Goal: Information Seeking & Learning: Learn about a topic

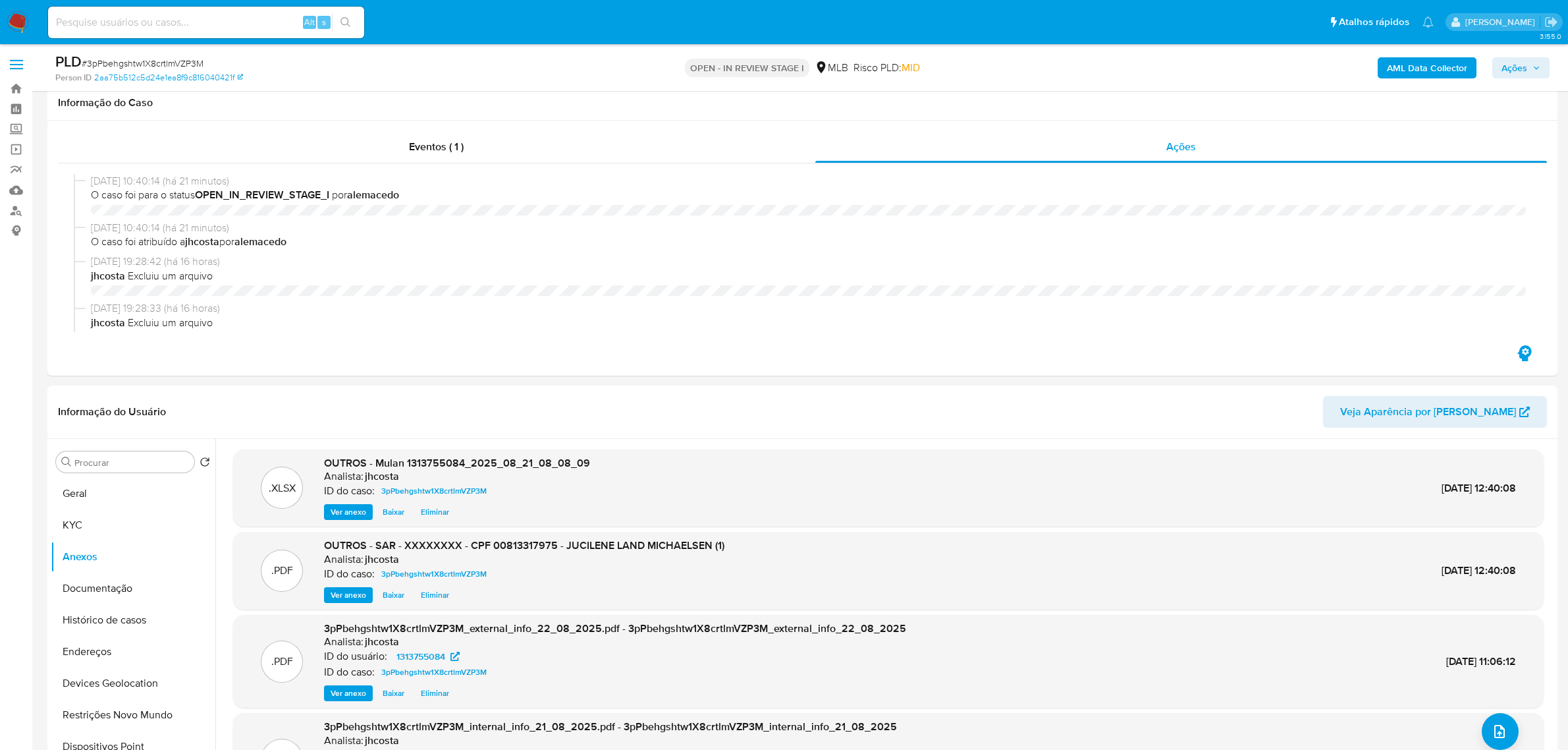
select select "10"
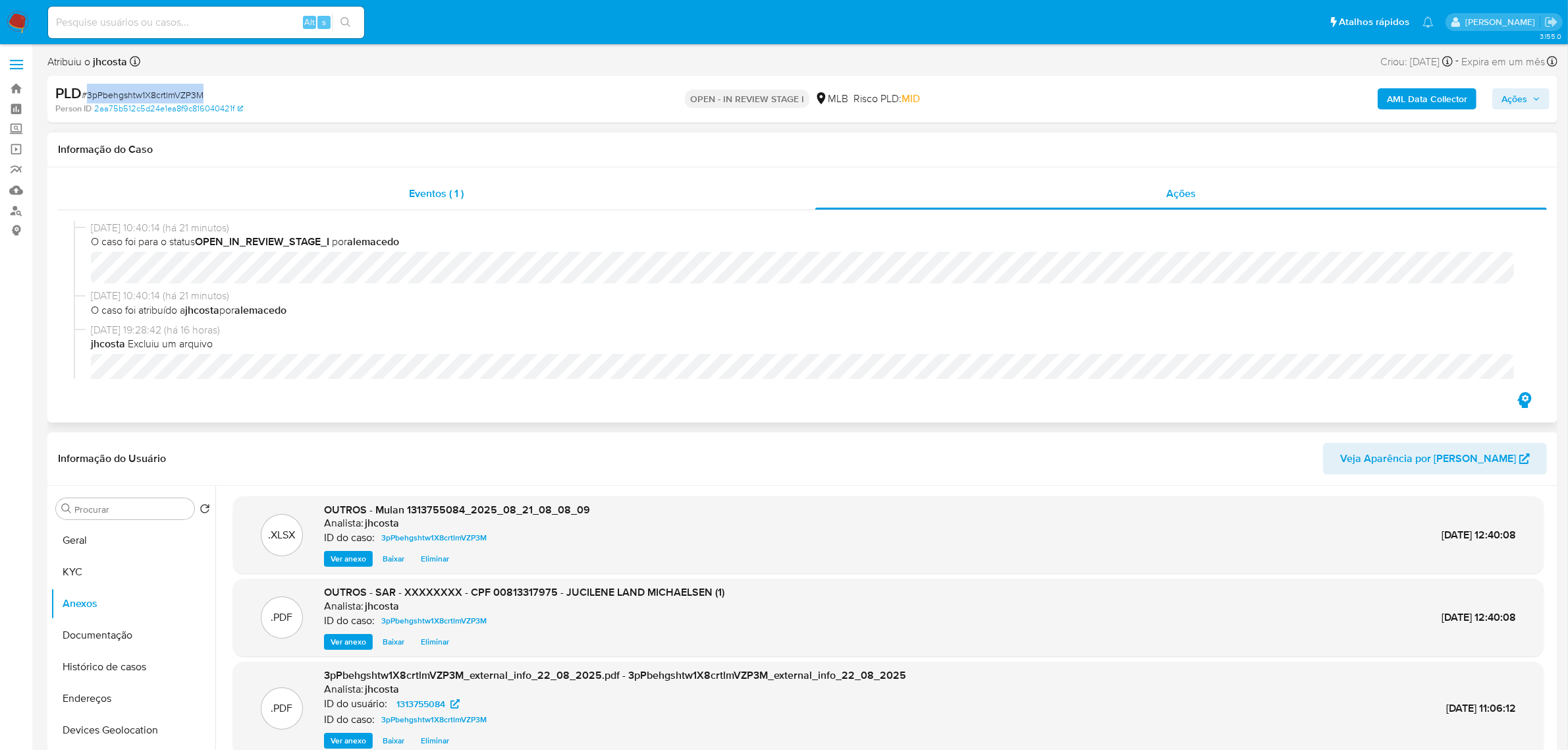
click at [442, 190] on span "Eventos ( 1 )" at bounding box center [436, 193] width 54 height 15
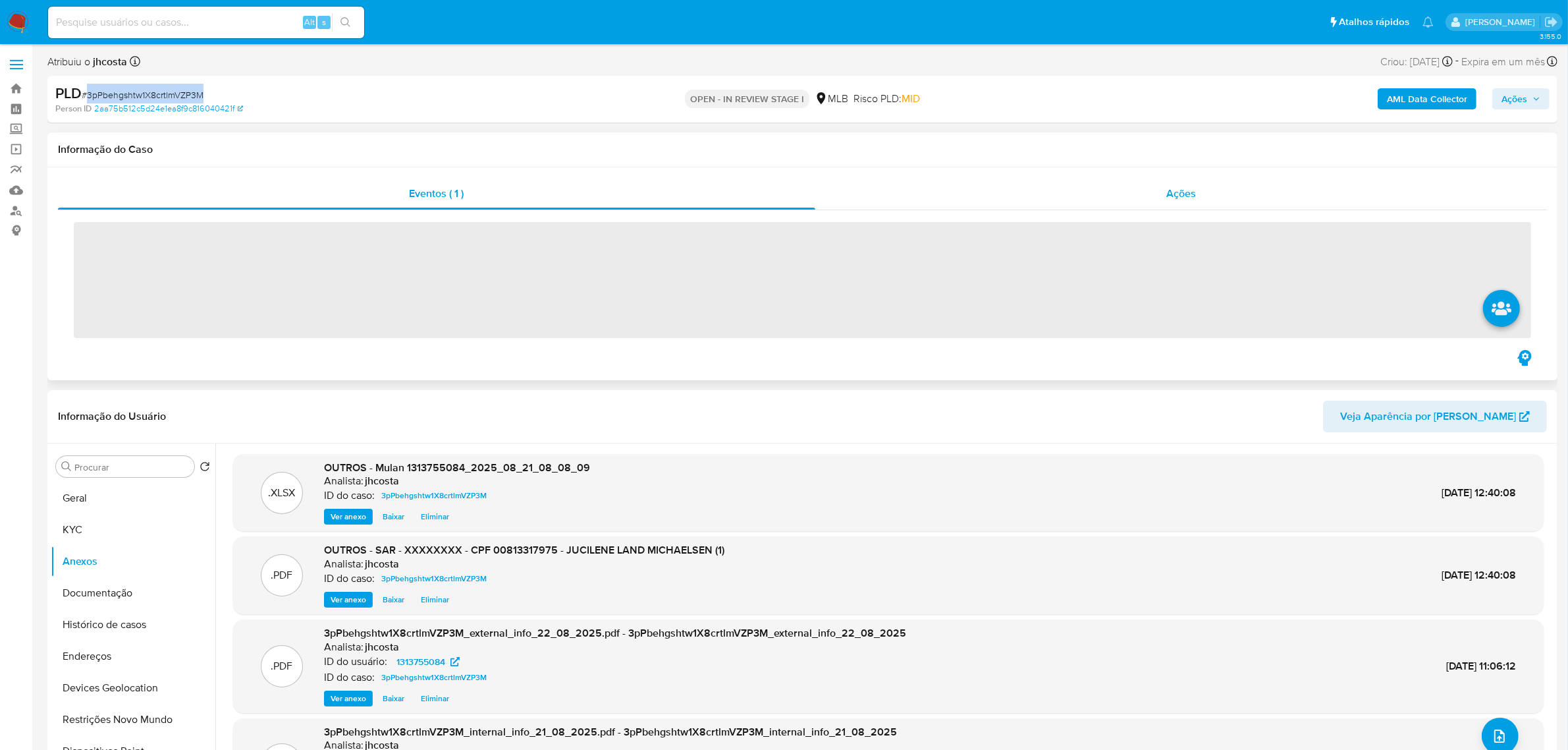
click at [1197, 193] on div "Ações" at bounding box center [1182, 194] width 733 height 32
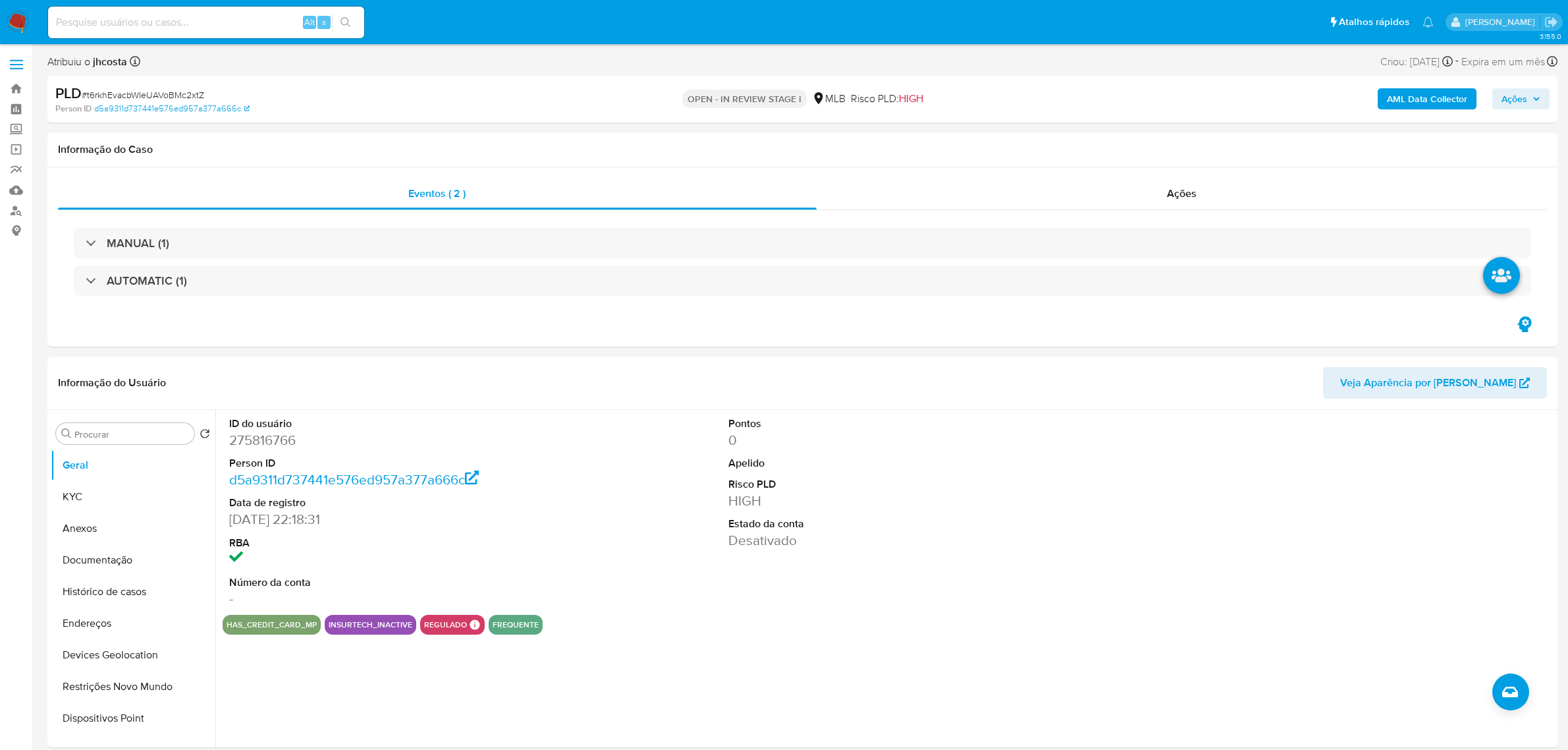
select select "10"
click at [261, 445] on dd "275816766" at bounding box center [389, 440] width 320 height 18
copy dd "275816766"
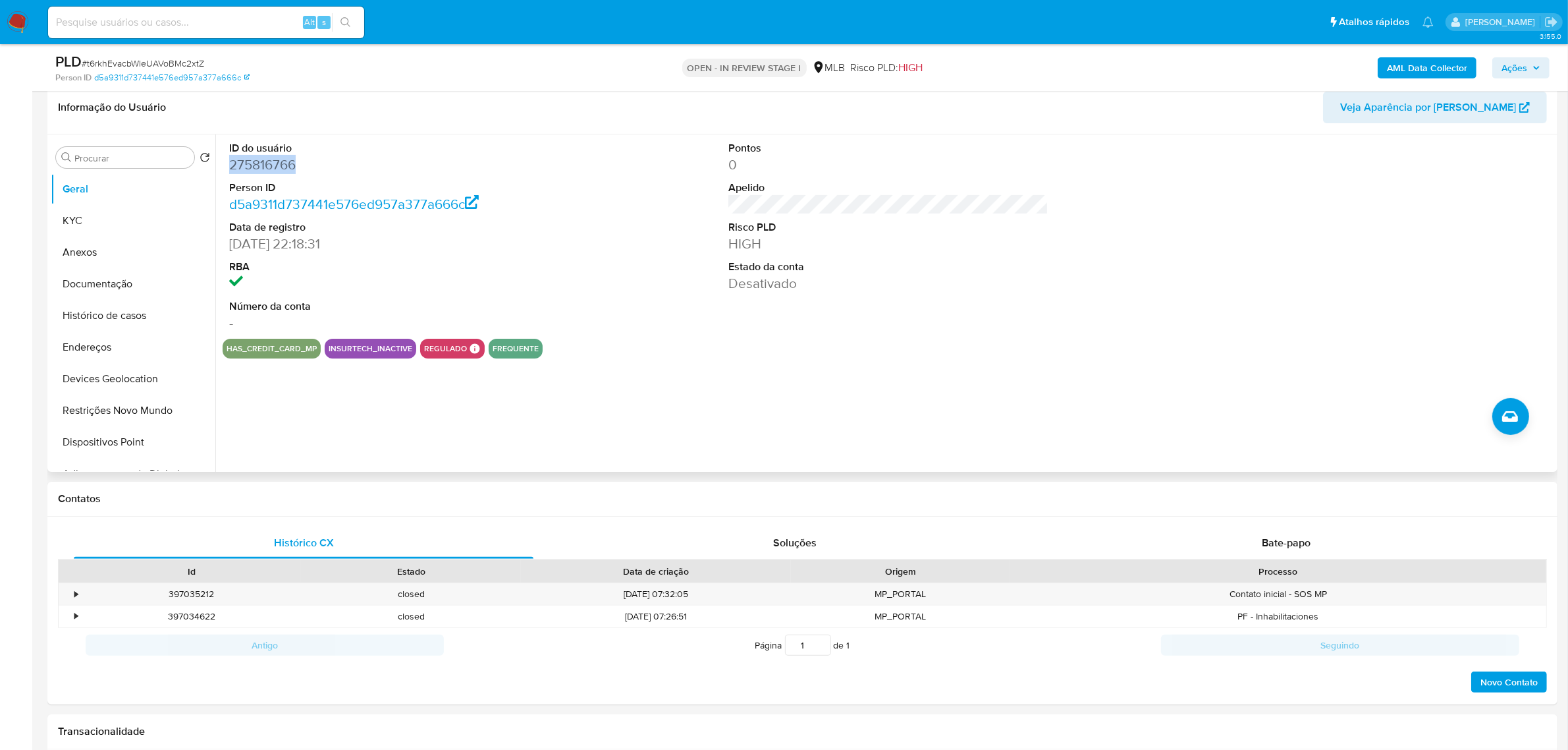
scroll to position [247, 0]
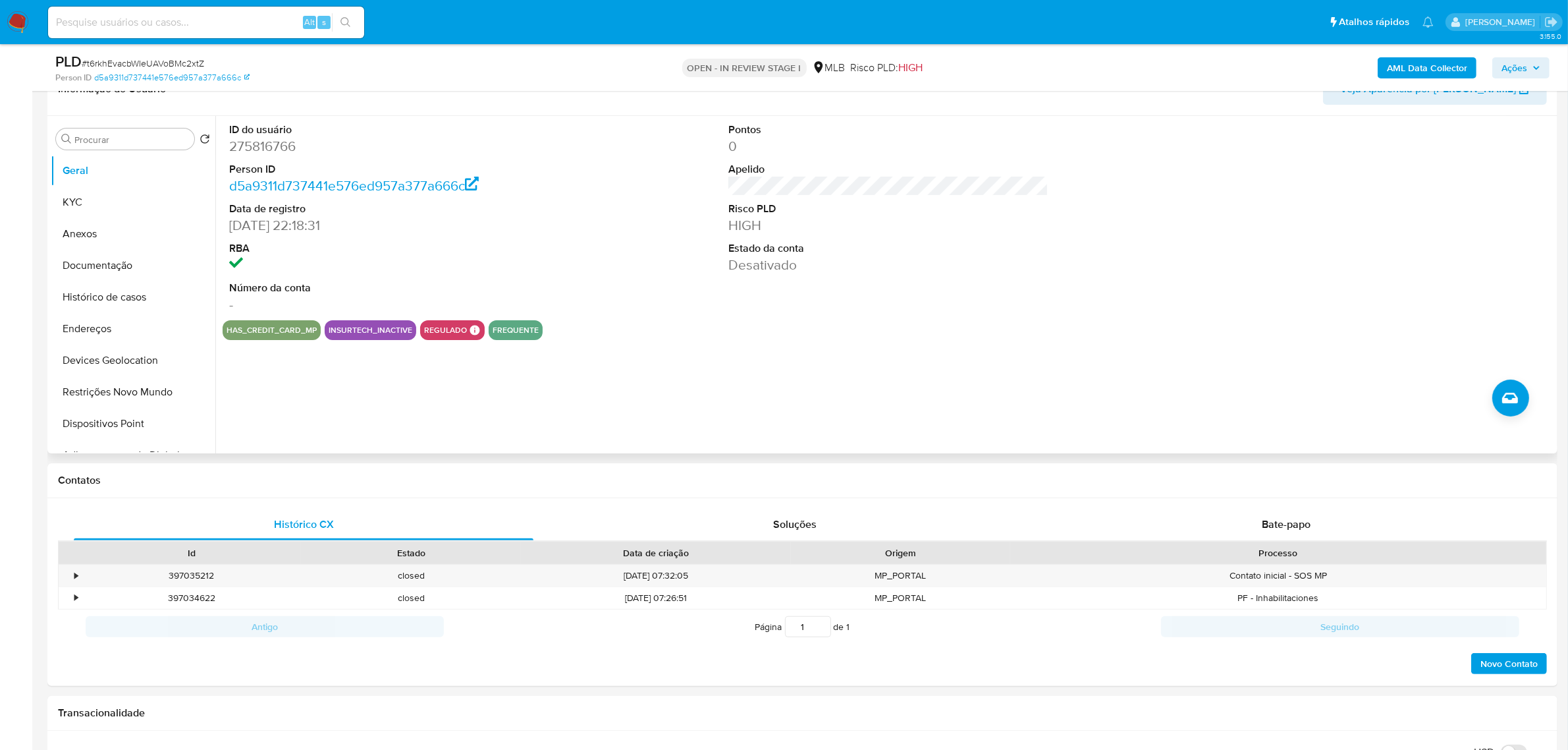
click at [654, 277] on div "ID do usuário 275816766 Person ID d5a9311d737441e576ed957a377a666c Data de regi…" at bounding box center [889, 218] width 1332 height 204
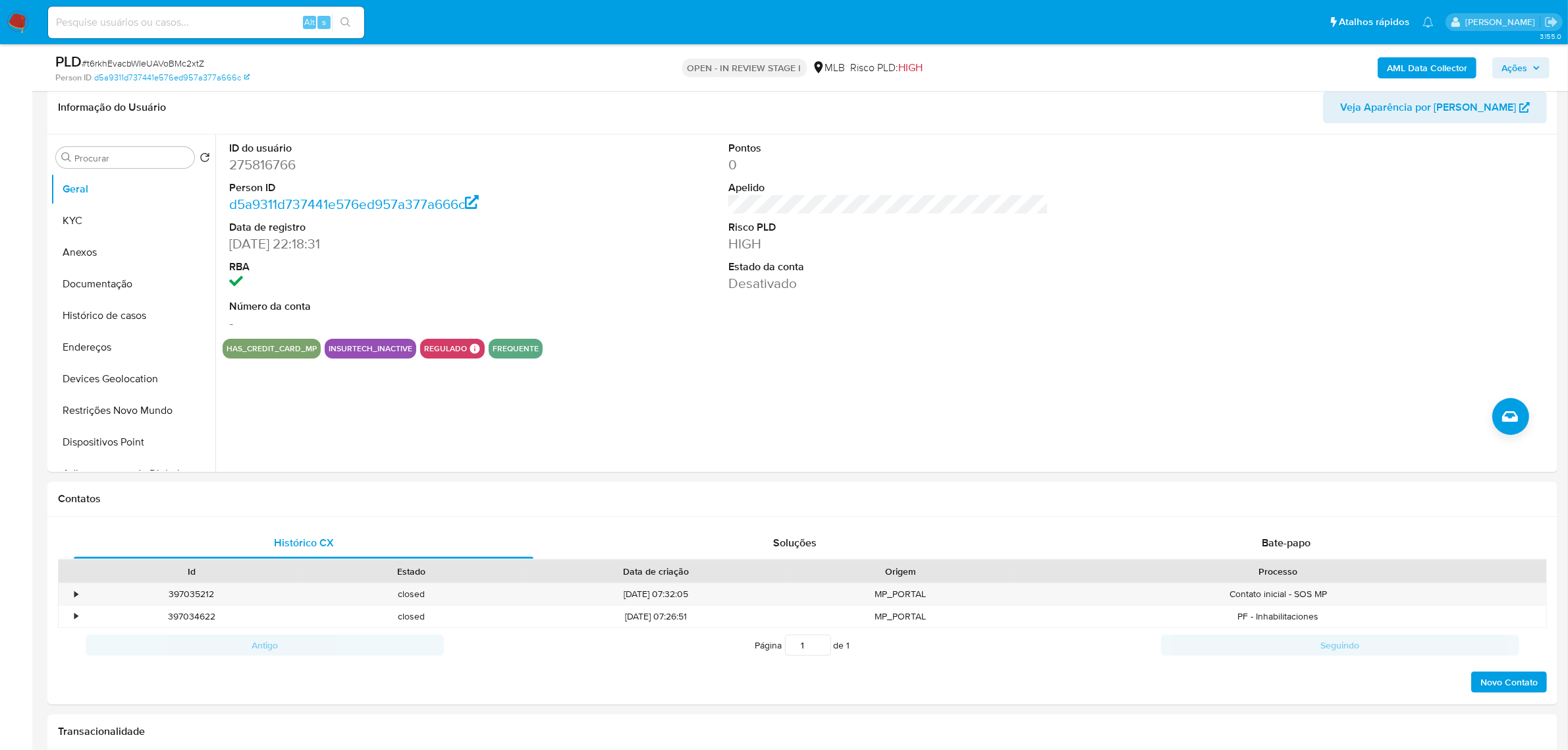
scroll to position [235, 0]
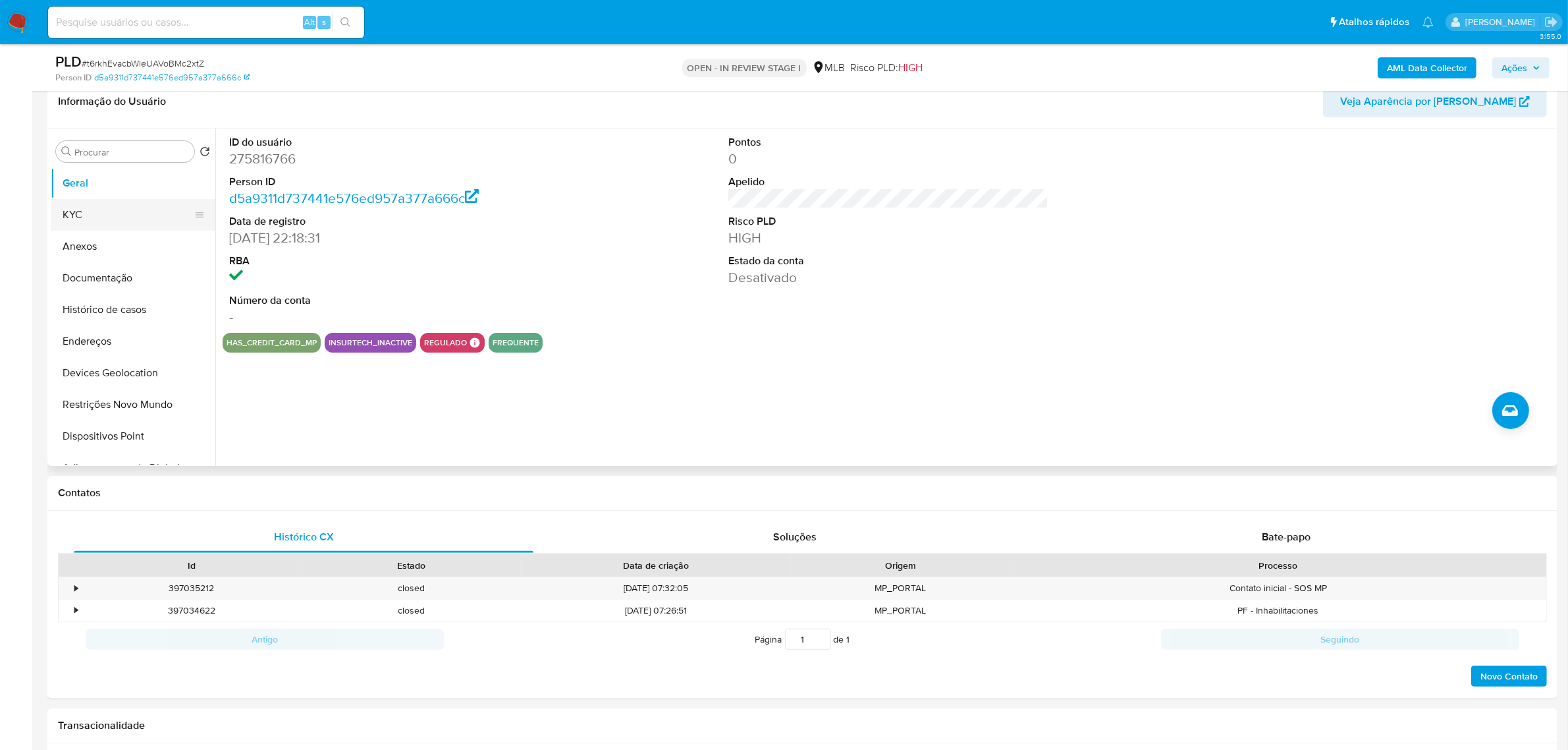
click at [102, 212] on button "KYC" at bounding box center [128, 215] width 154 height 32
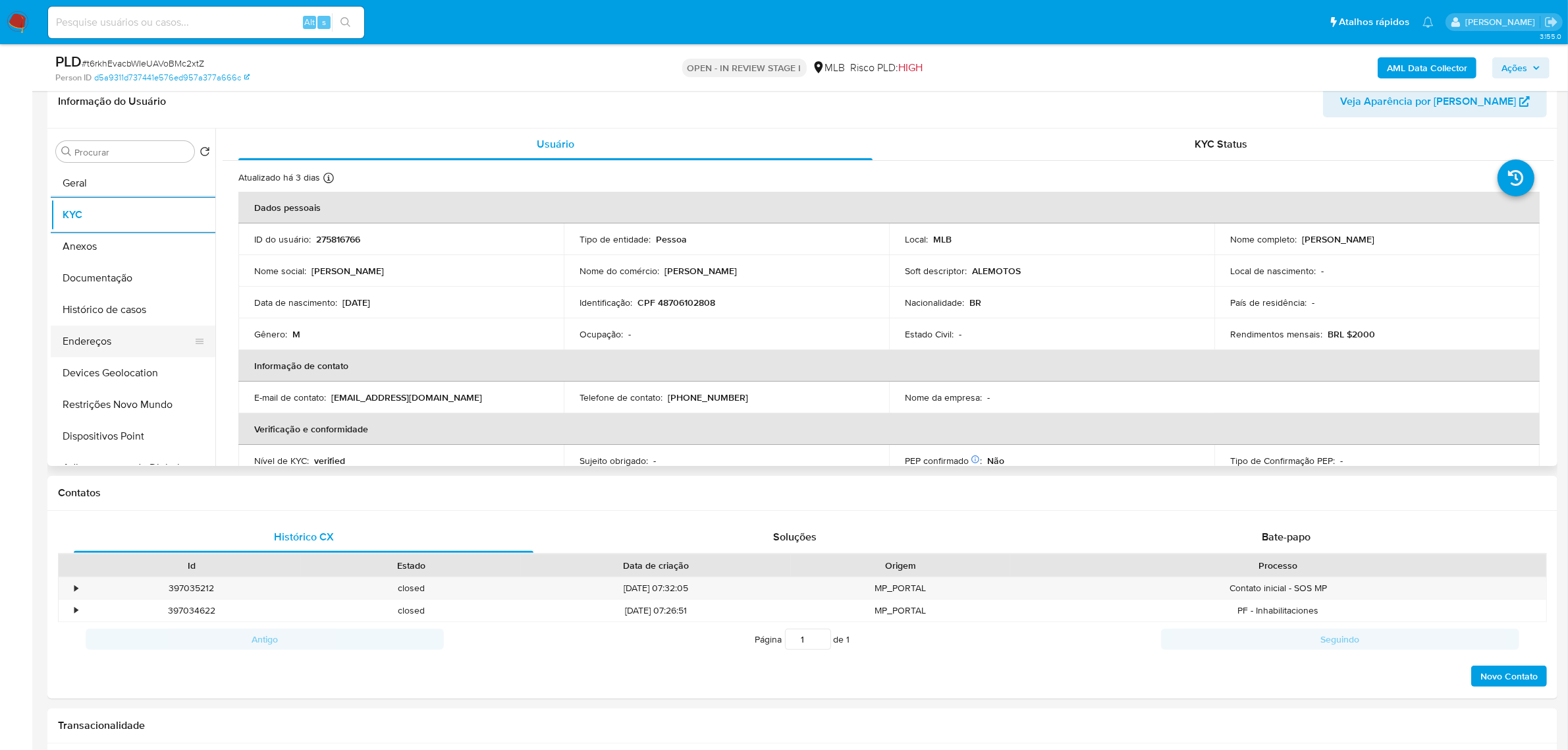
click at [110, 339] on button "Endereços" at bounding box center [128, 342] width 154 height 32
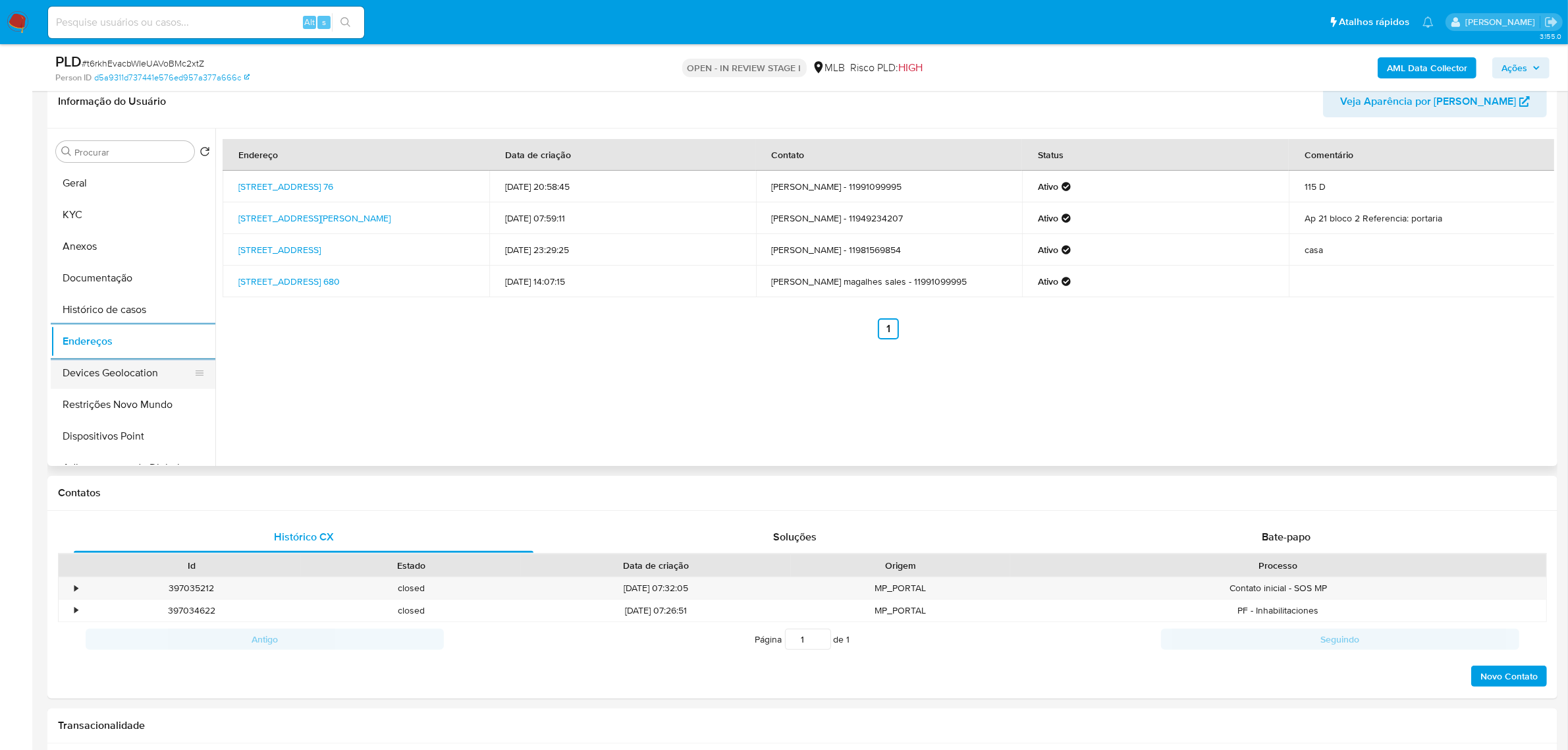
click at [140, 374] on button "Devices Geolocation" at bounding box center [128, 374] width 154 height 32
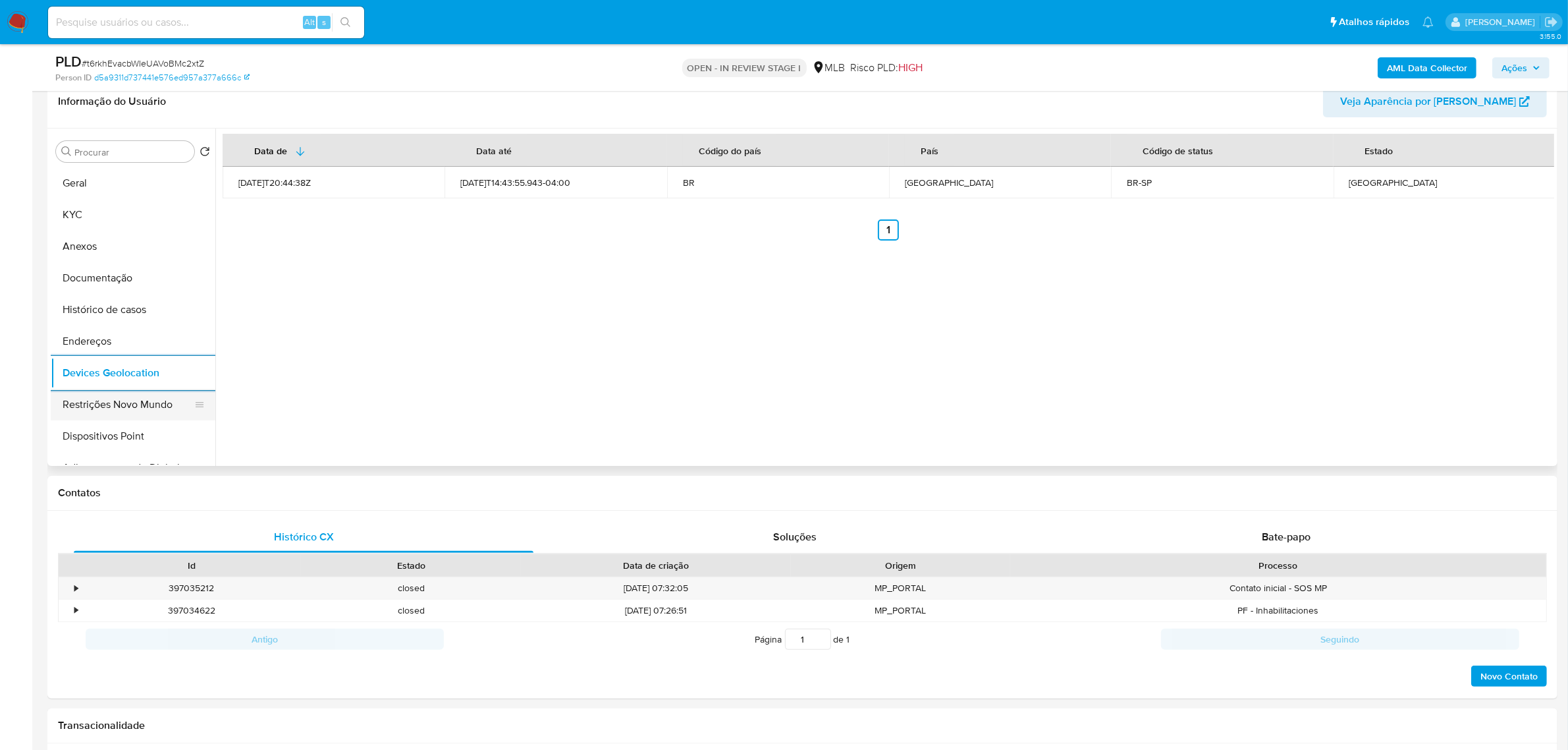
click at [125, 411] on button "Restrições Novo Mundo" at bounding box center [128, 405] width 154 height 32
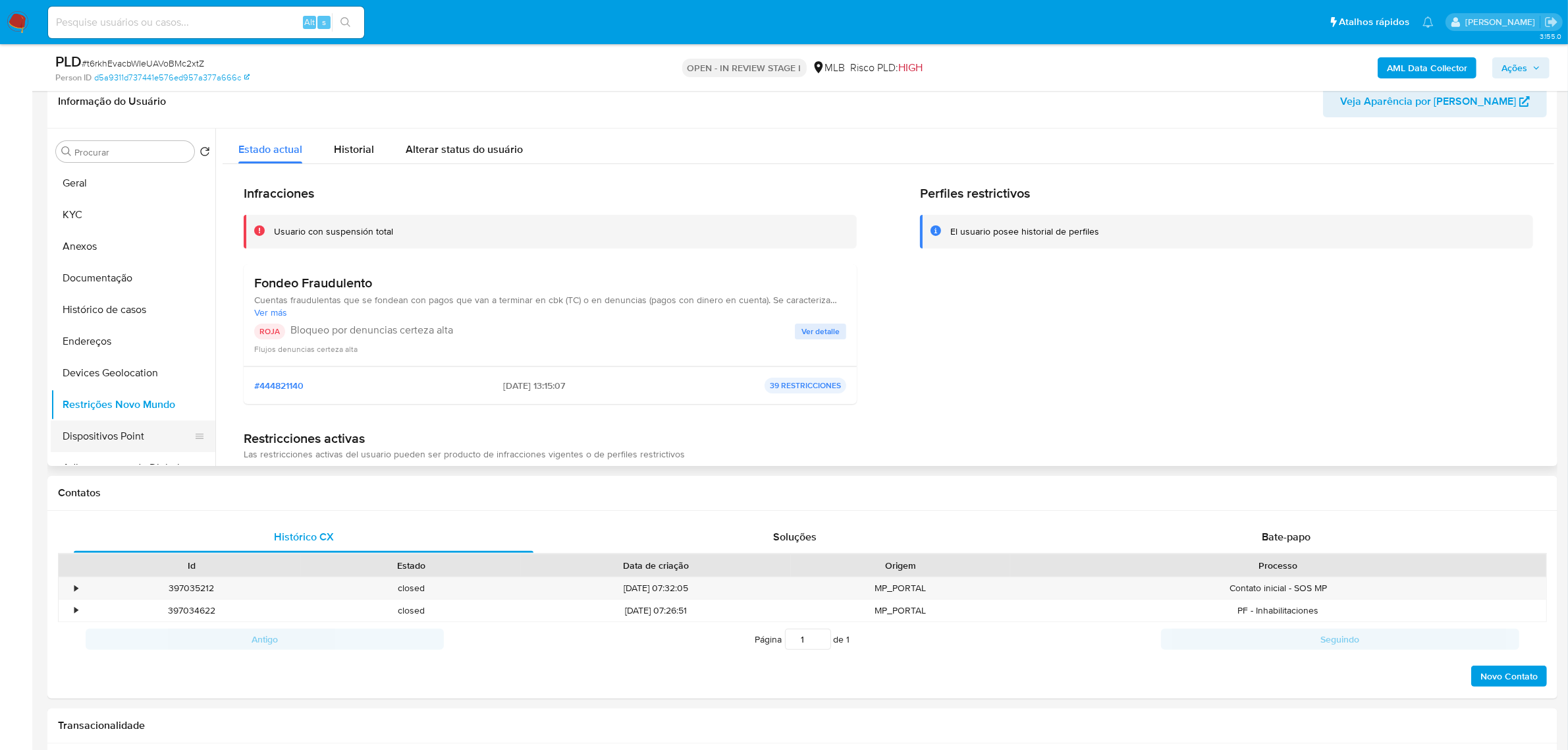
click at [117, 430] on button "Dispositivos Point" at bounding box center [128, 437] width 154 height 32
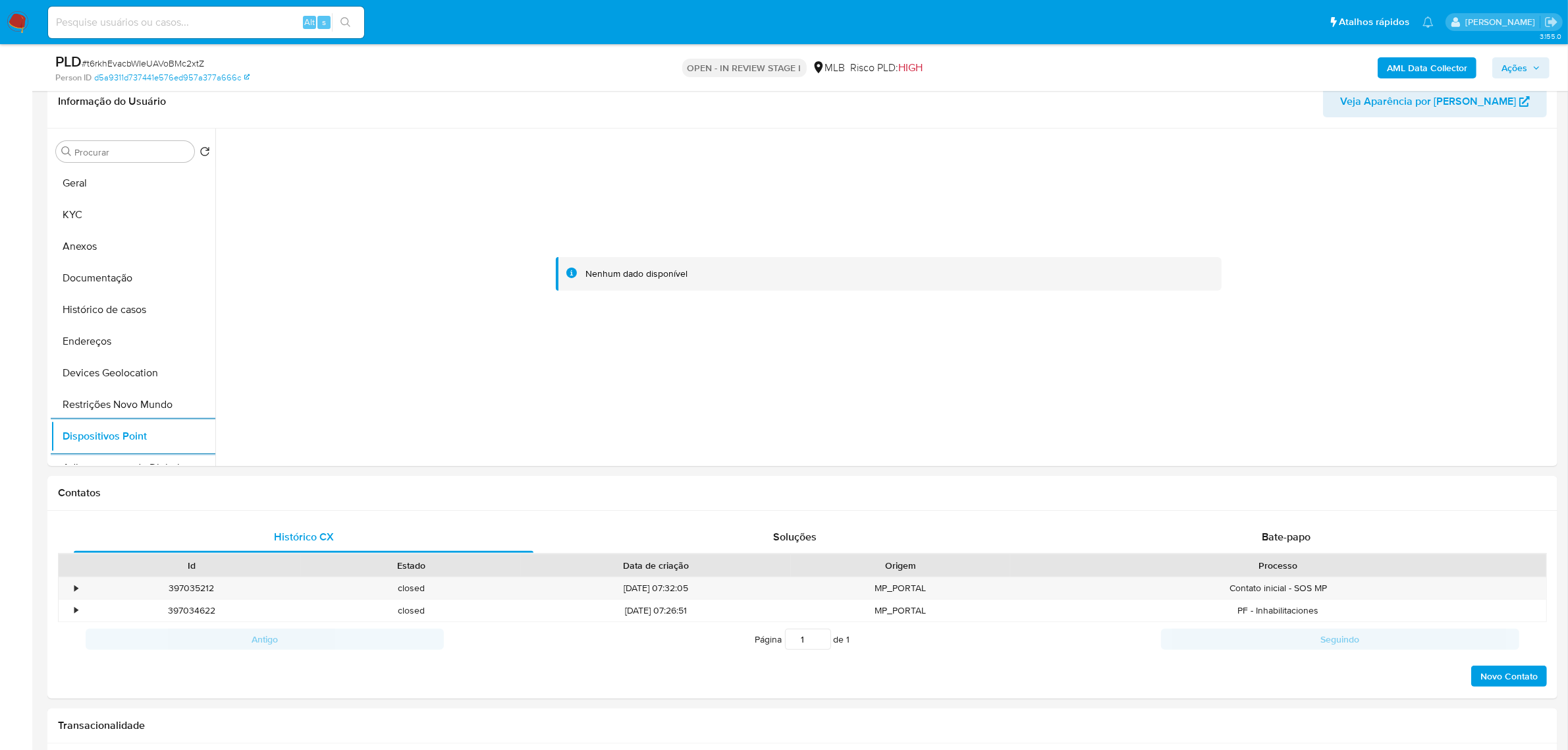
click at [1402, 76] on b "AML Data Collector" at bounding box center [1427, 68] width 81 height 21
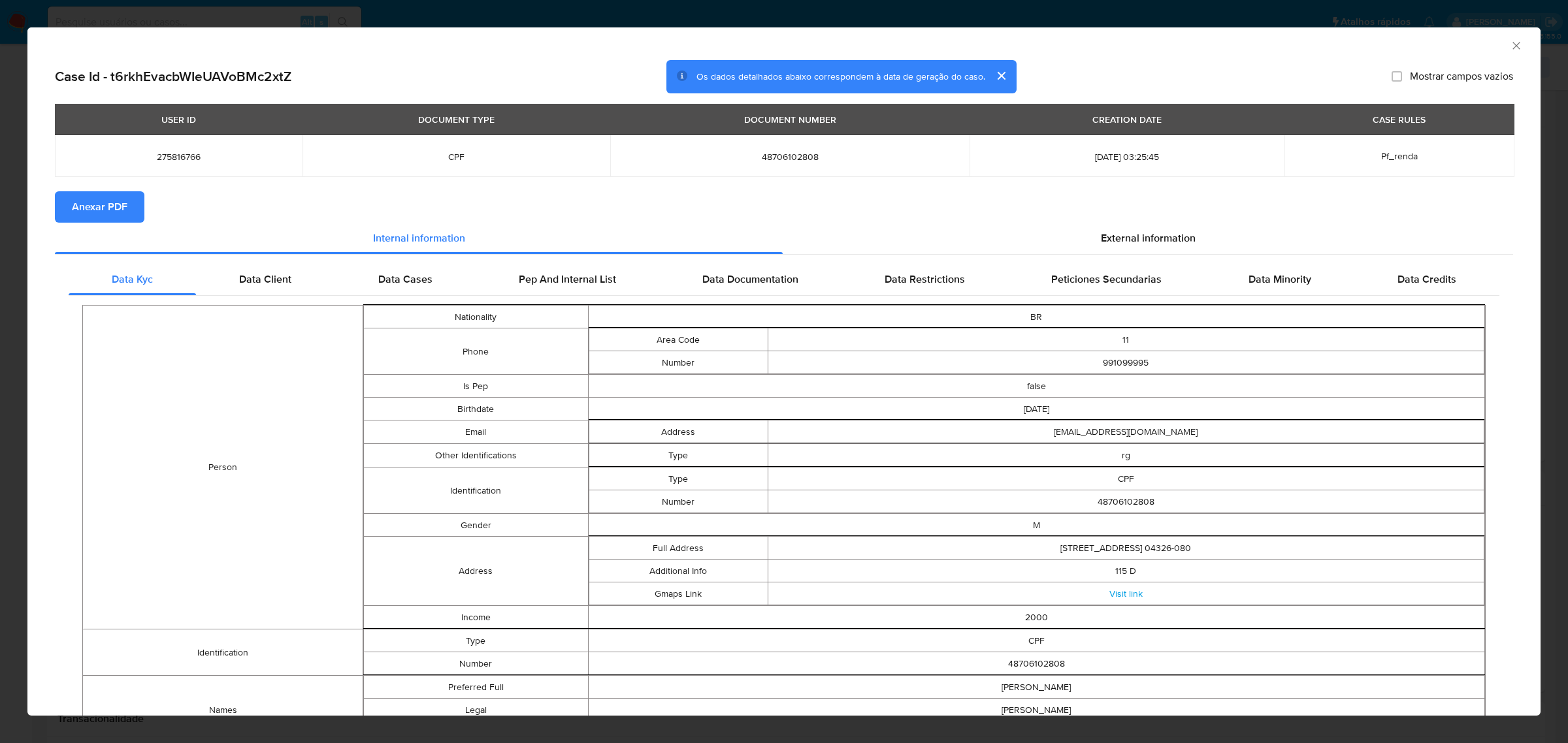
click at [99, 207] on span "Anexar PDF" at bounding box center [99, 207] width 55 height 29
click at [1153, 234] on span "External information" at bounding box center [1148, 240] width 95 height 15
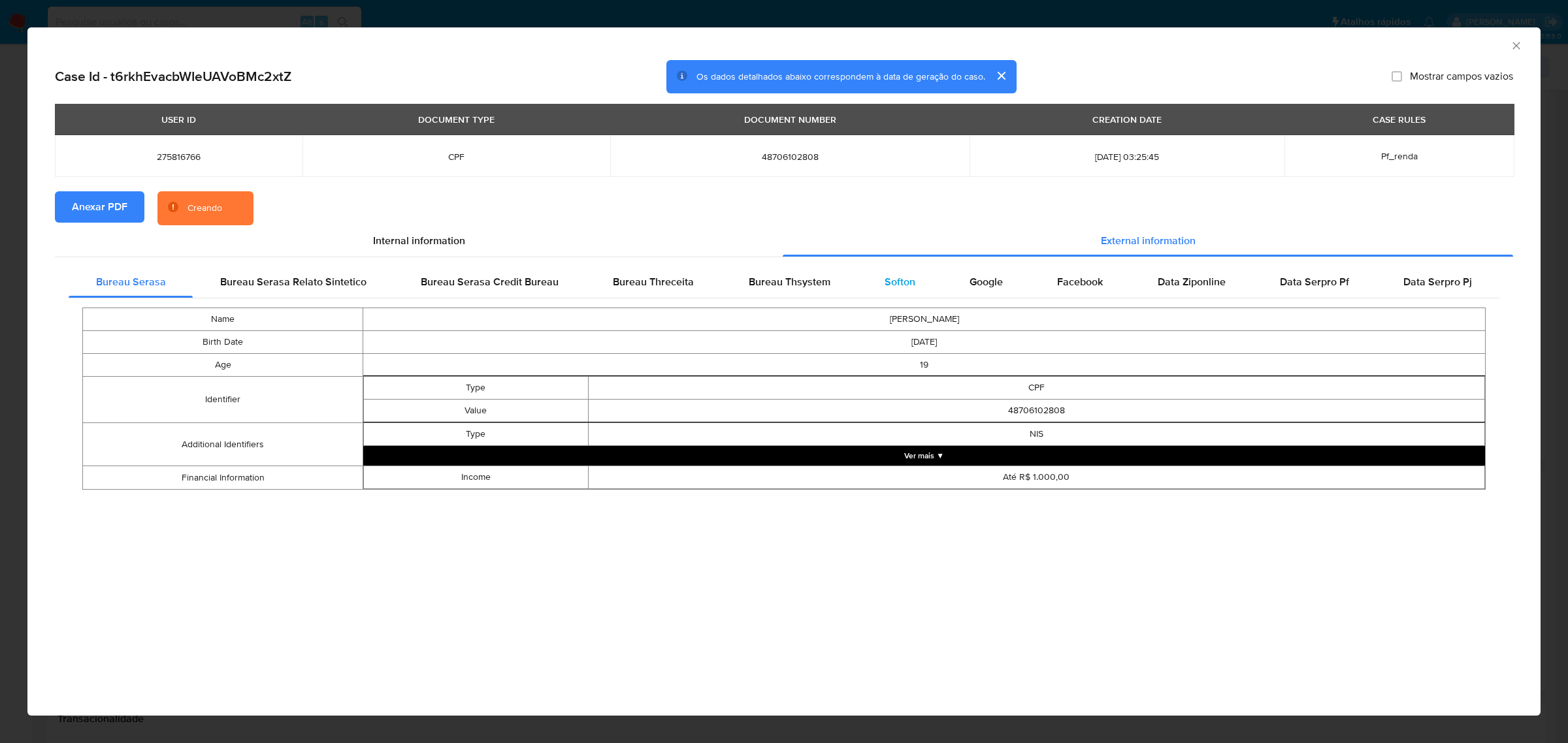
click at [903, 279] on span "Softon" at bounding box center [900, 282] width 31 height 15
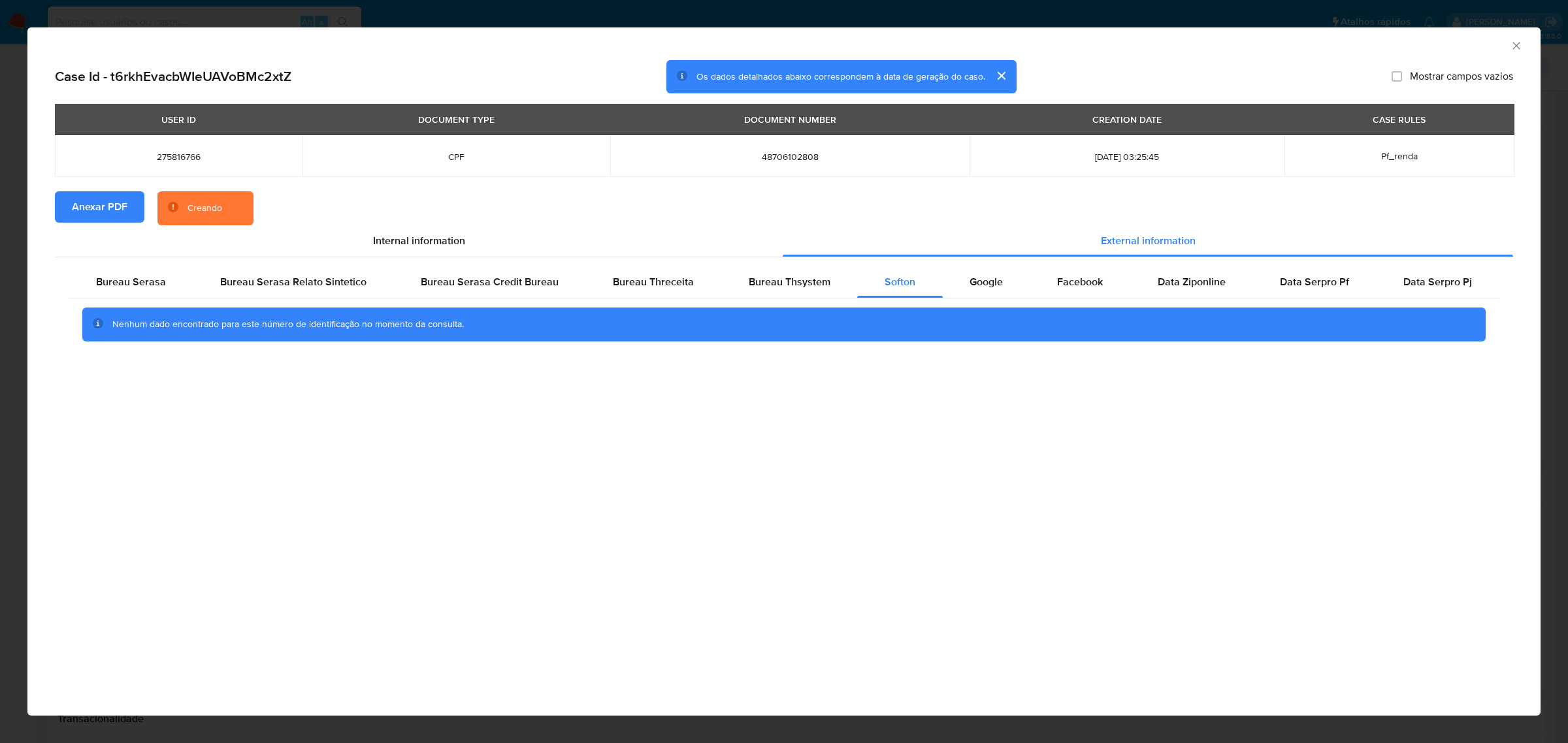
click at [709, 7] on div "AML Data Collector Case Id - t6rkhEvacbWIeUAVoBMc2xtZ Os dados detalhados abaix…" at bounding box center [784, 372] width 1568 height 743
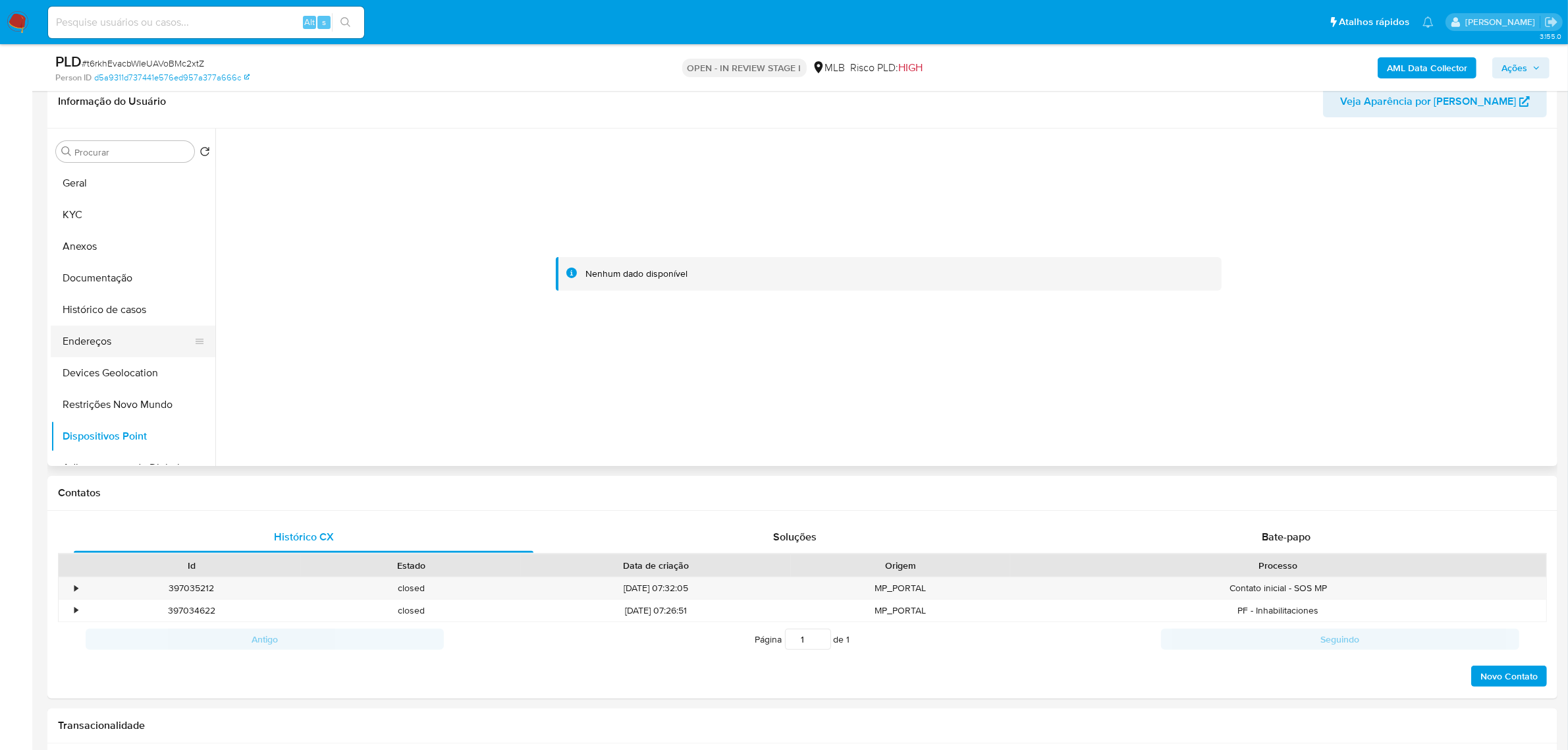
click at [112, 350] on button "Endereços" at bounding box center [128, 342] width 154 height 32
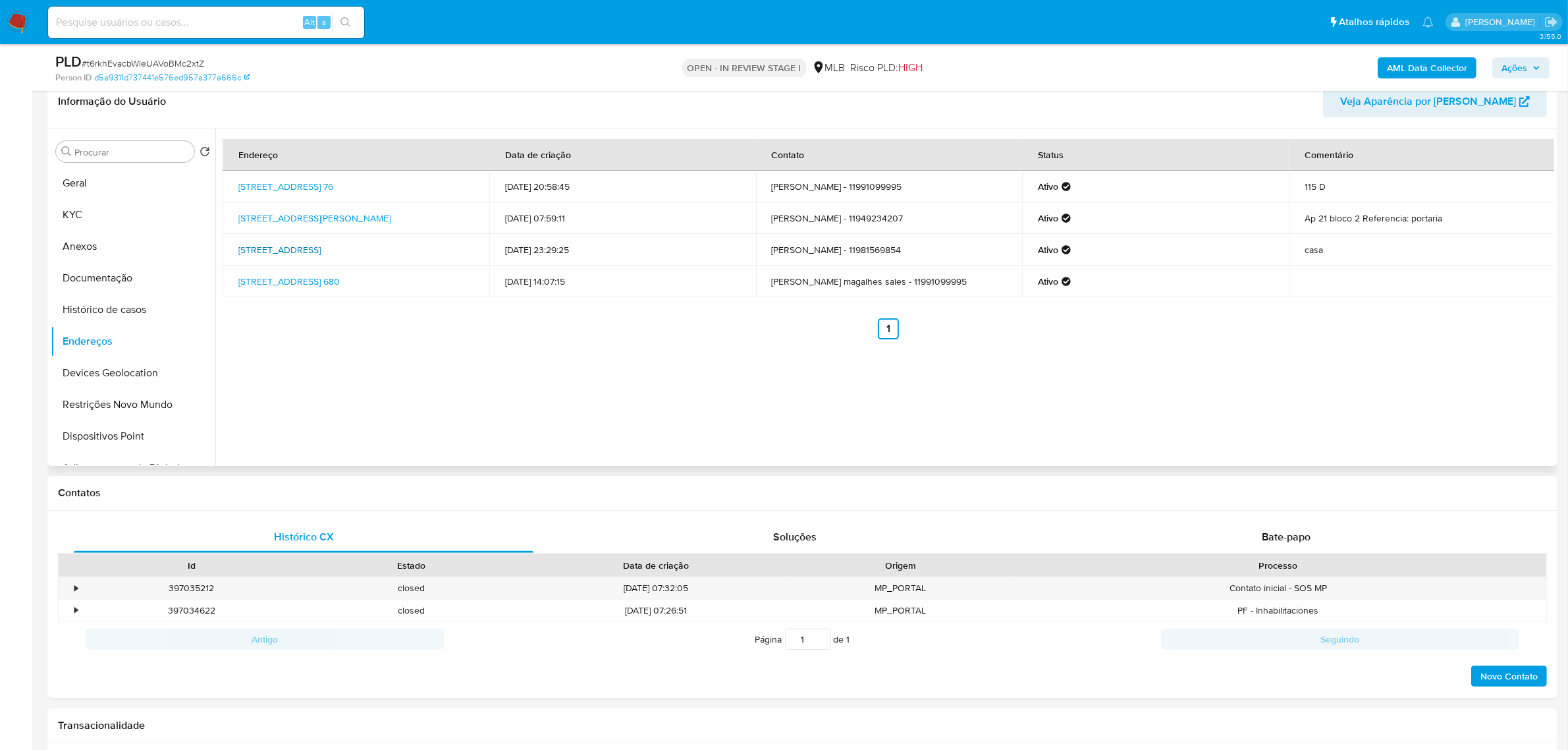
drag, startPoint x: 232, startPoint y: 251, endPoint x: 429, endPoint y: 251, distance: 197.0
click at [429, 251] on td "Rua Moscou 119, Diadema, São Paulo, 09921180, Brasil 119" at bounding box center [356, 250] width 267 height 32
copy link "Rua Moscou 119, Diadema, São Paulo, 09921180"
click at [321, 251] on link "Rua Moscou 119, Diadema, São Paulo, 09921180, Brasil 119" at bounding box center [279, 250] width 82 height 13
click at [135, 211] on button "KYC" at bounding box center [128, 215] width 154 height 32
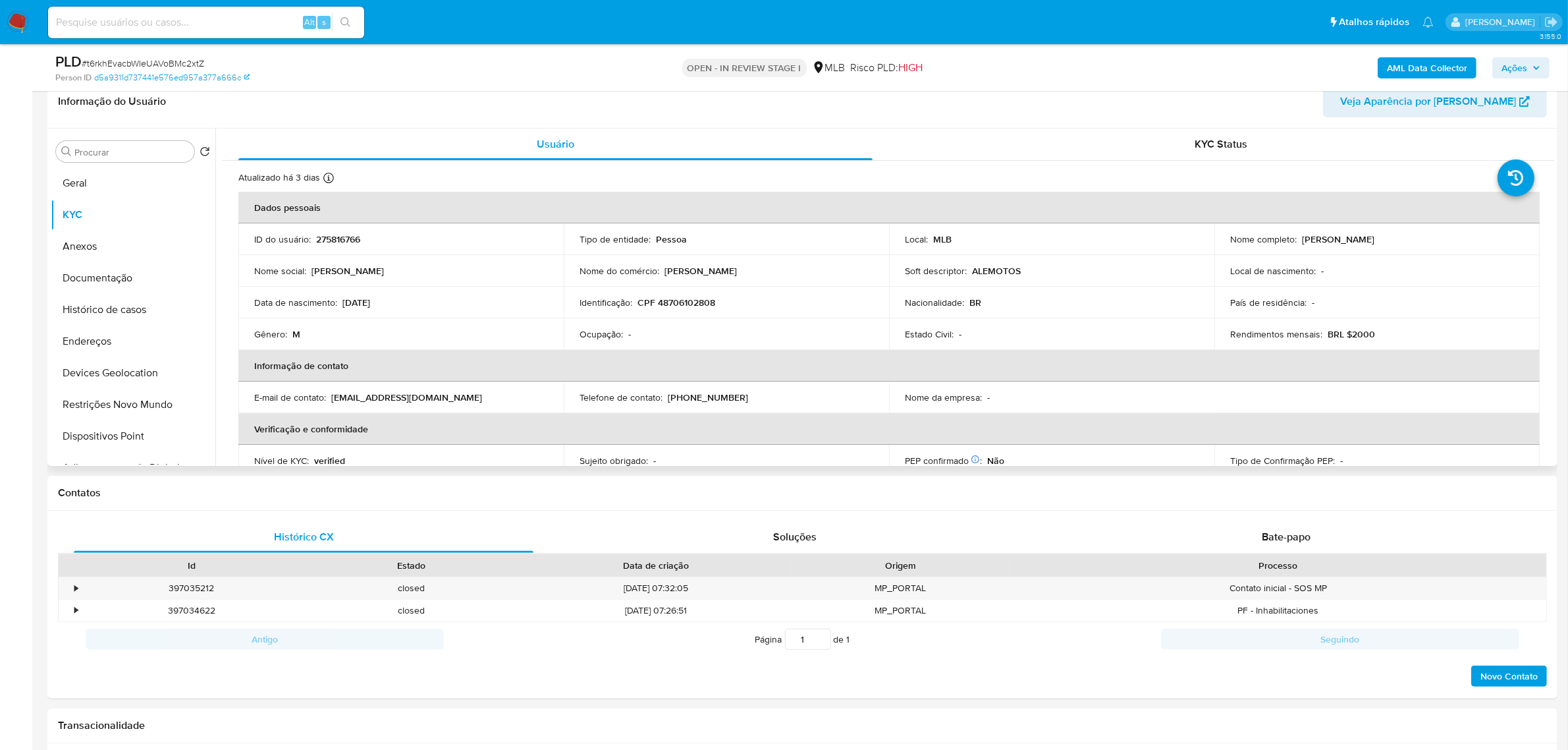
click at [703, 302] on p "CPF 48706102808" at bounding box center [676, 302] width 78 height 12
copy p "48706102808"
click at [700, 303] on p "CPF 48706102808" at bounding box center [676, 302] width 78 height 12
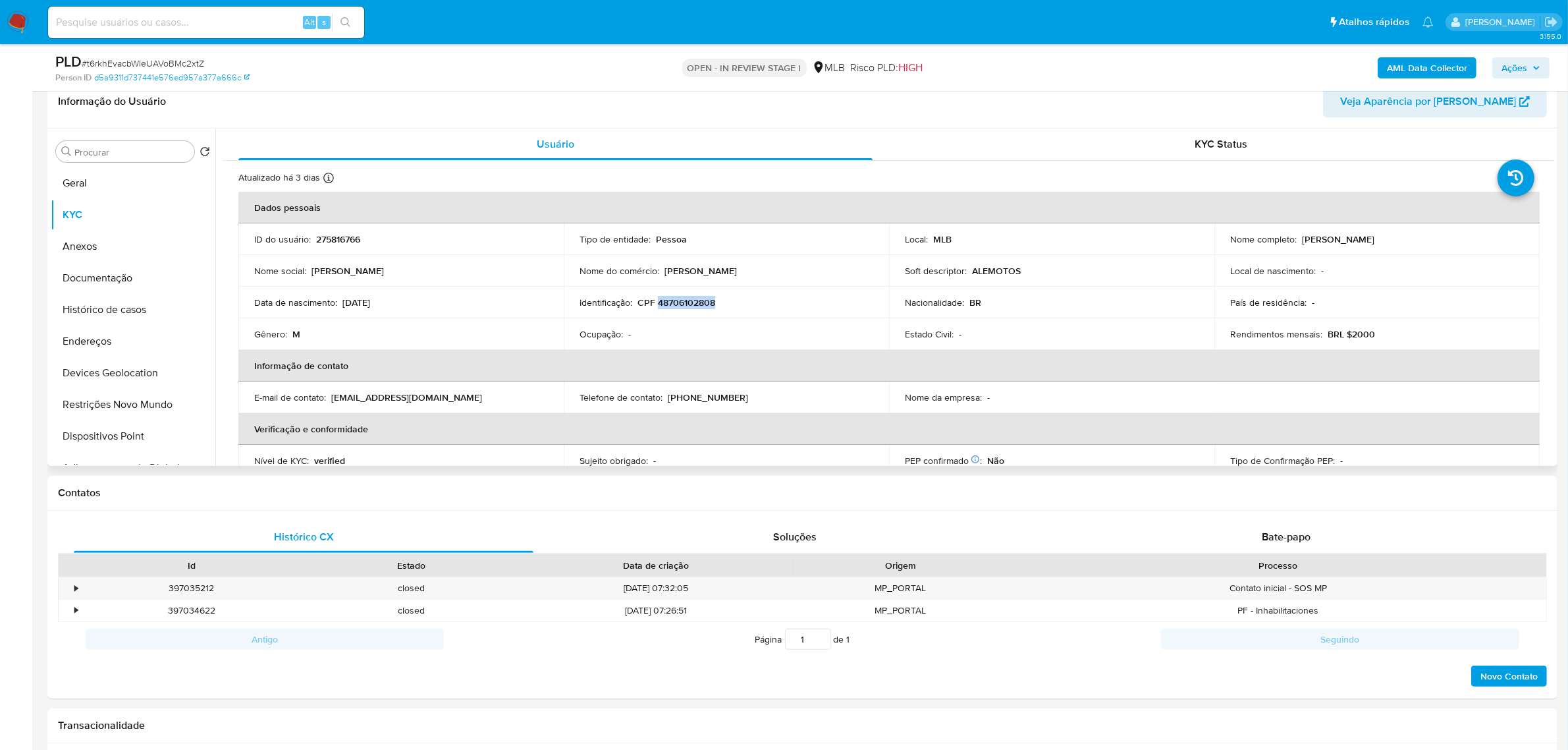
click at [678, 301] on p "CPF 48706102808" at bounding box center [676, 302] width 78 height 12
click at [107, 283] on button "Documentação" at bounding box center [128, 278] width 154 height 32
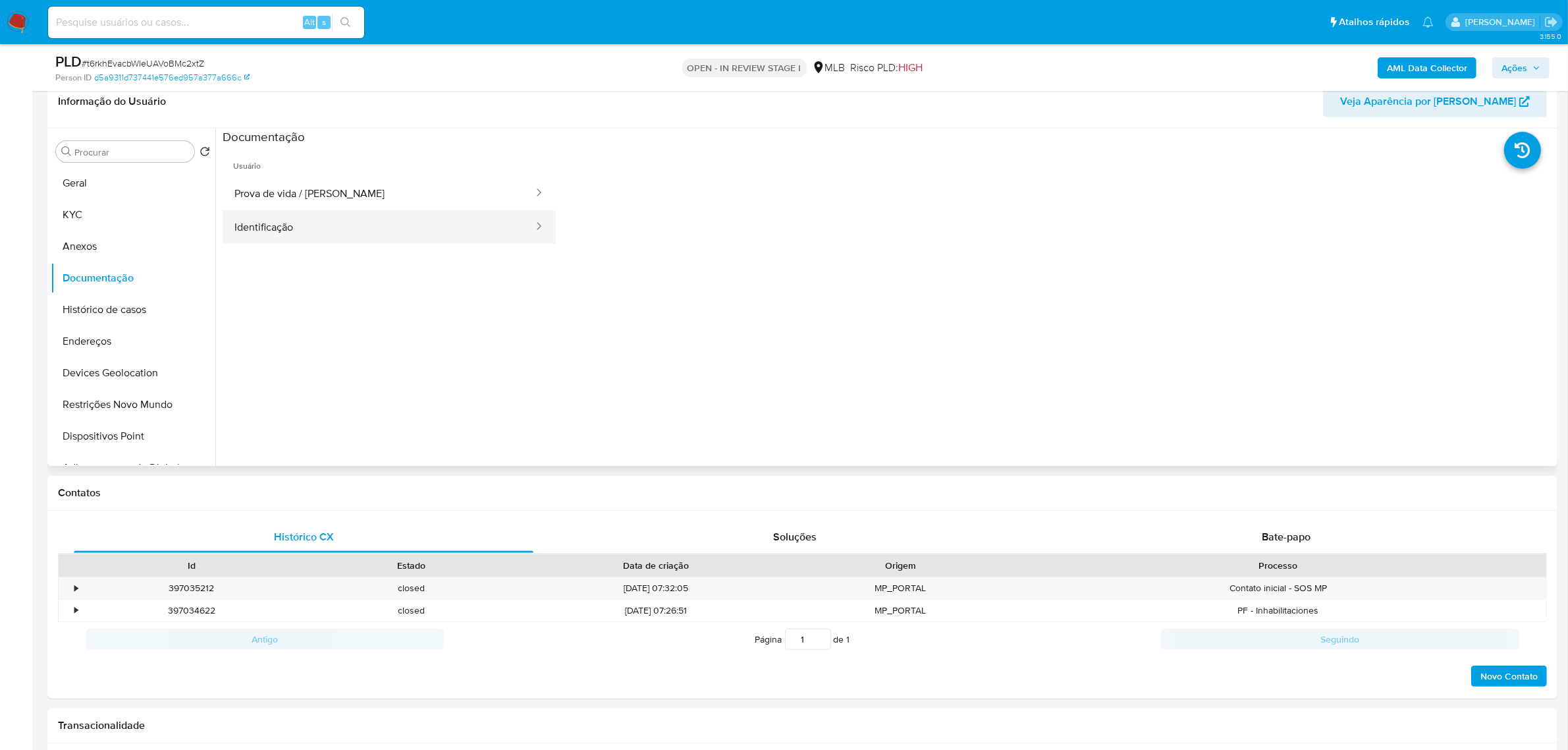
click at [301, 226] on button "Identificação" at bounding box center [379, 227] width 312 height 33
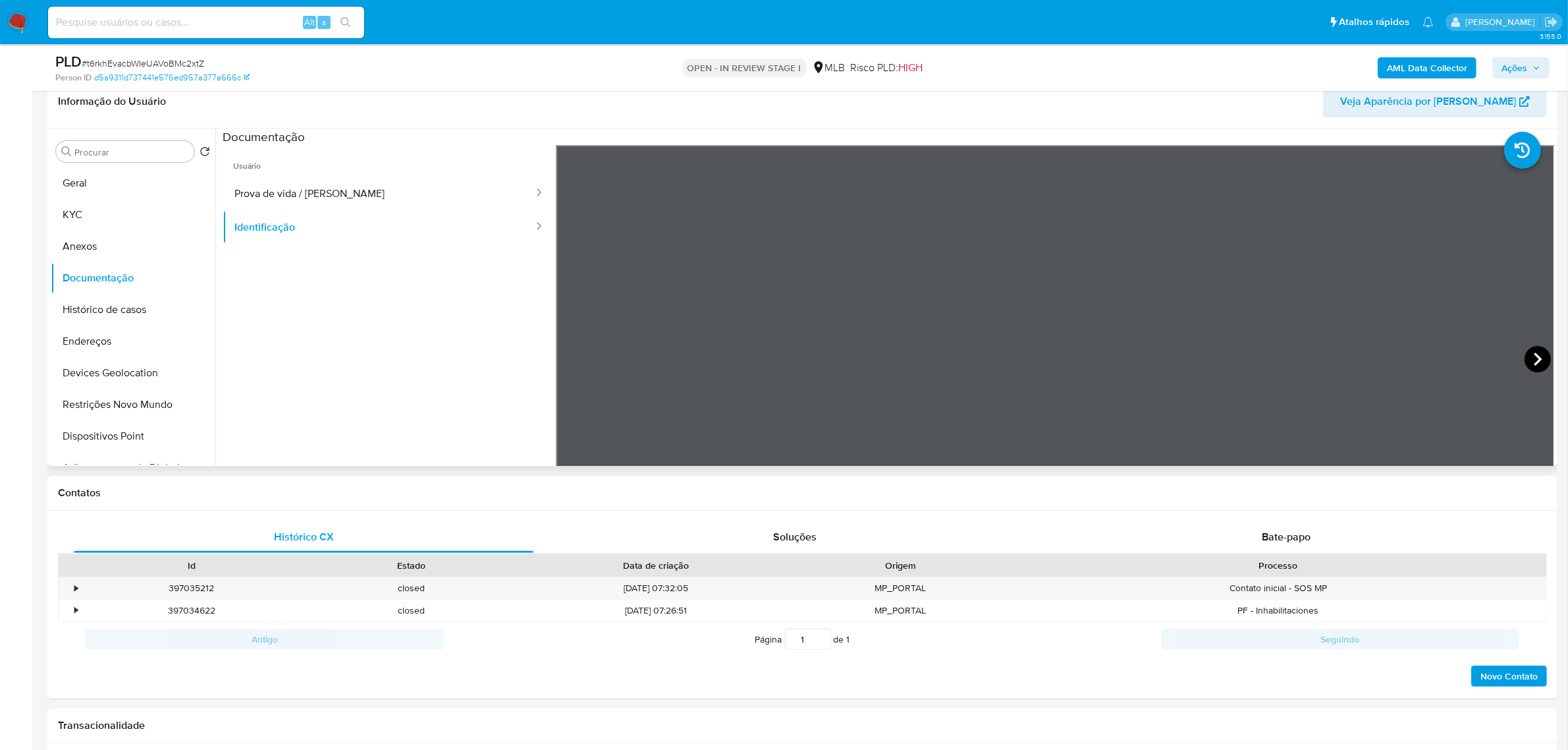
click at [1532, 363] on icon at bounding box center [1538, 359] width 26 height 26
click at [71, 211] on button "KYC" at bounding box center [128, 215] width 154 height 32
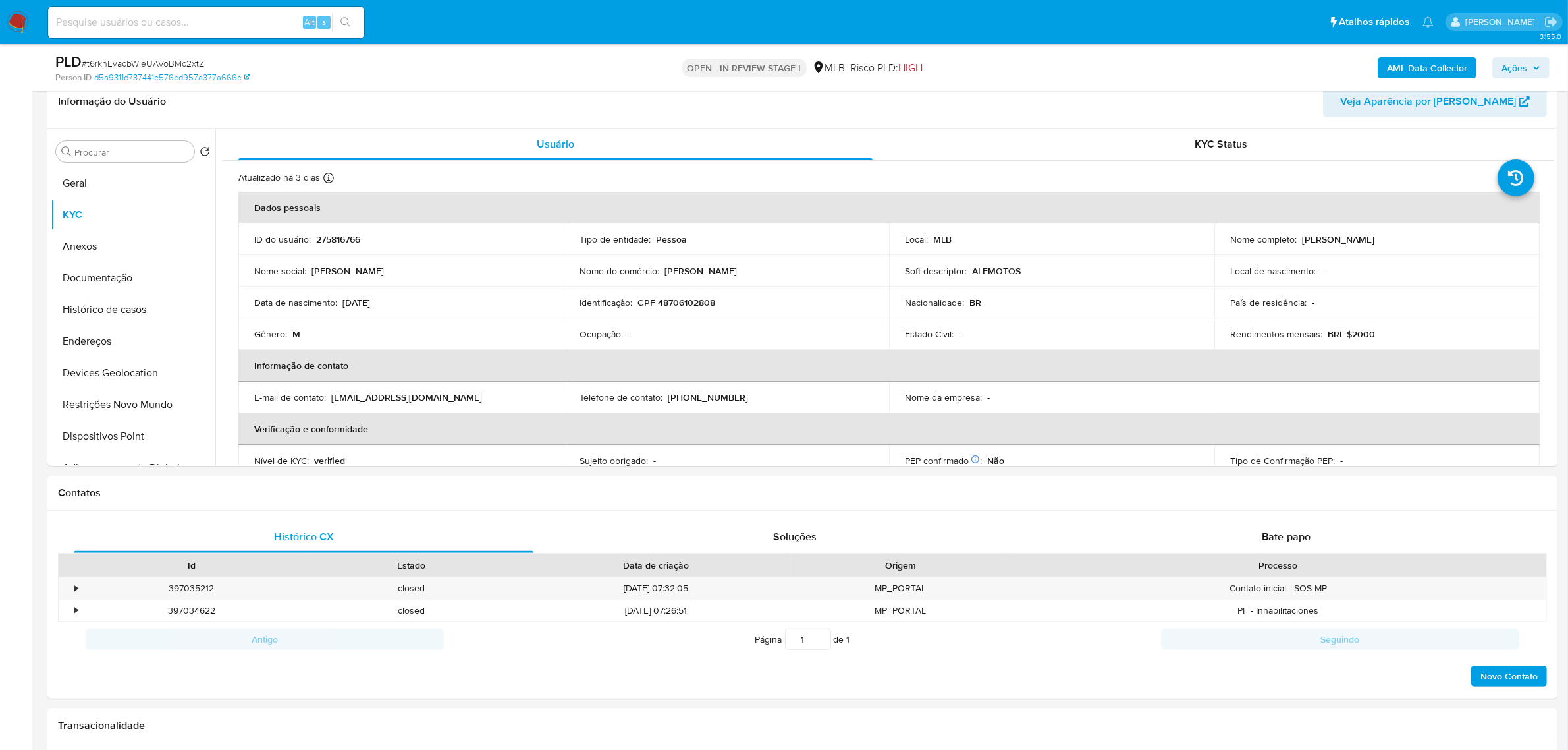
click at [670, 297] on p "CPF 48706102808" at bounding box center [676, 302] width 78 height 12
click at [672, 300] on p "CPF 48706102808" at bounding box center [676, 302] width 78 height 12
copy p "48706102808"
click at [696, 294] on td "Identificação : CPF 48706102808" at bounding box center [726, 303] width 325 height 32
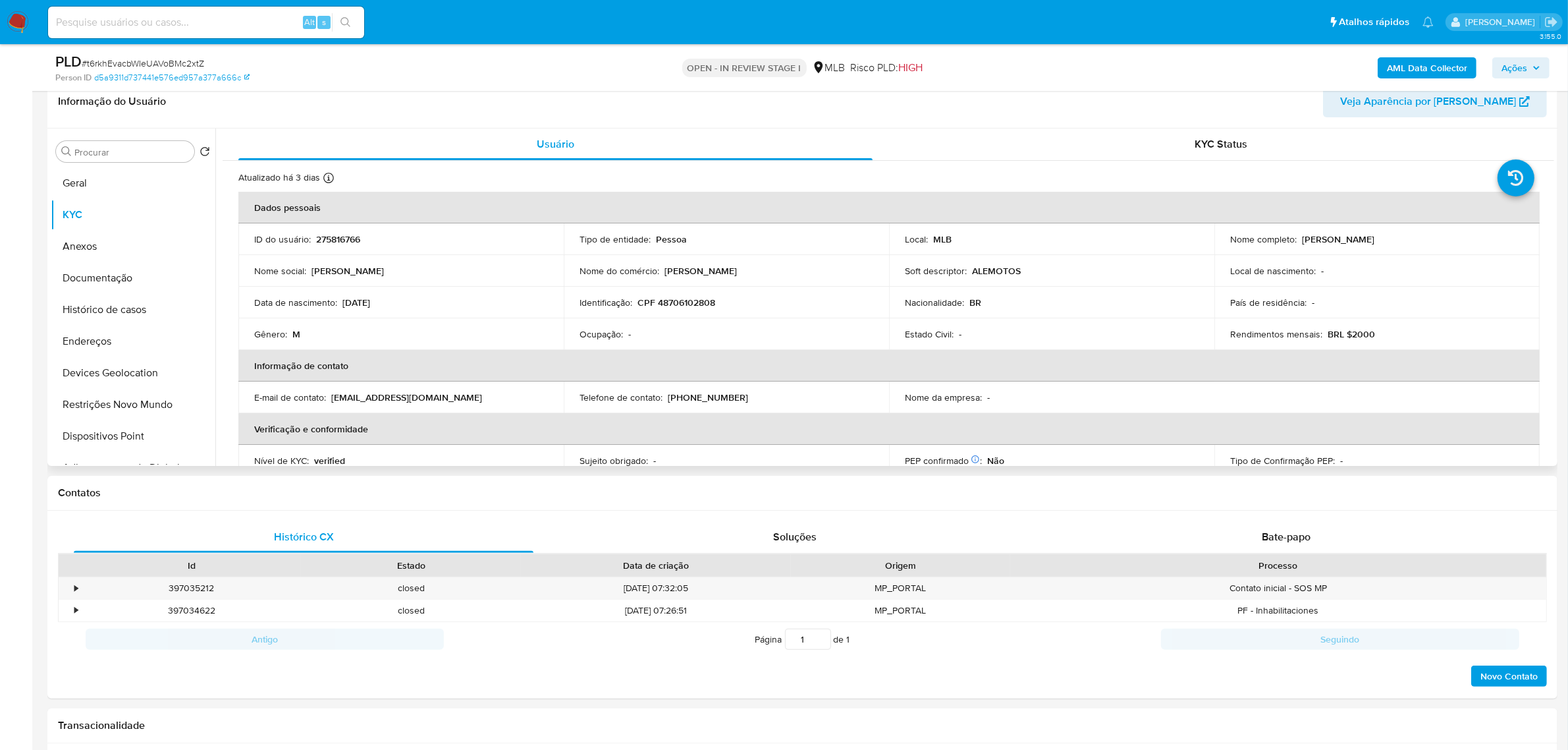
click at [695, 307] on p "CPF 48706102808" at bounding box center [676, 302] width 78 height 12
copy p "48706102808"
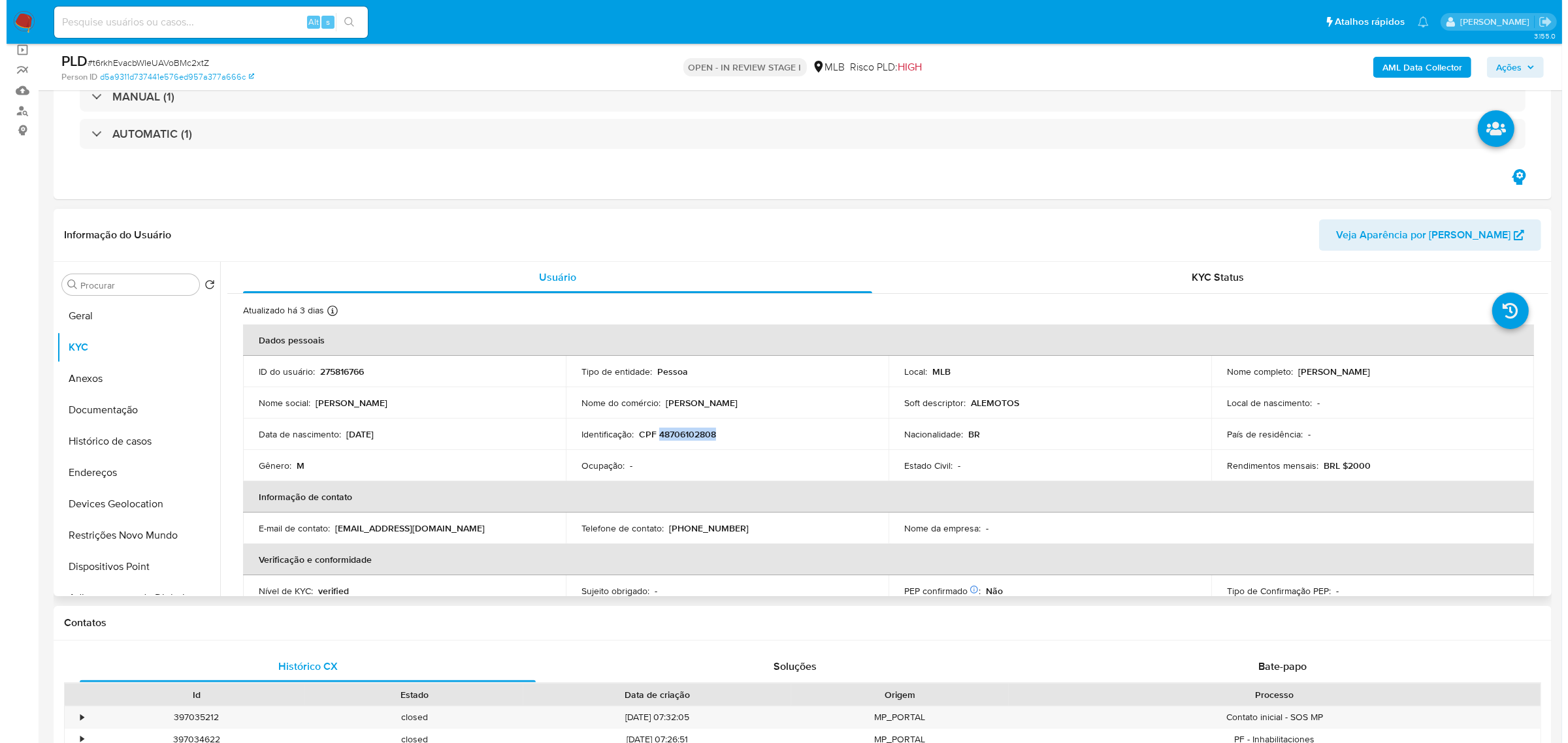
scroll to position [69, 0]
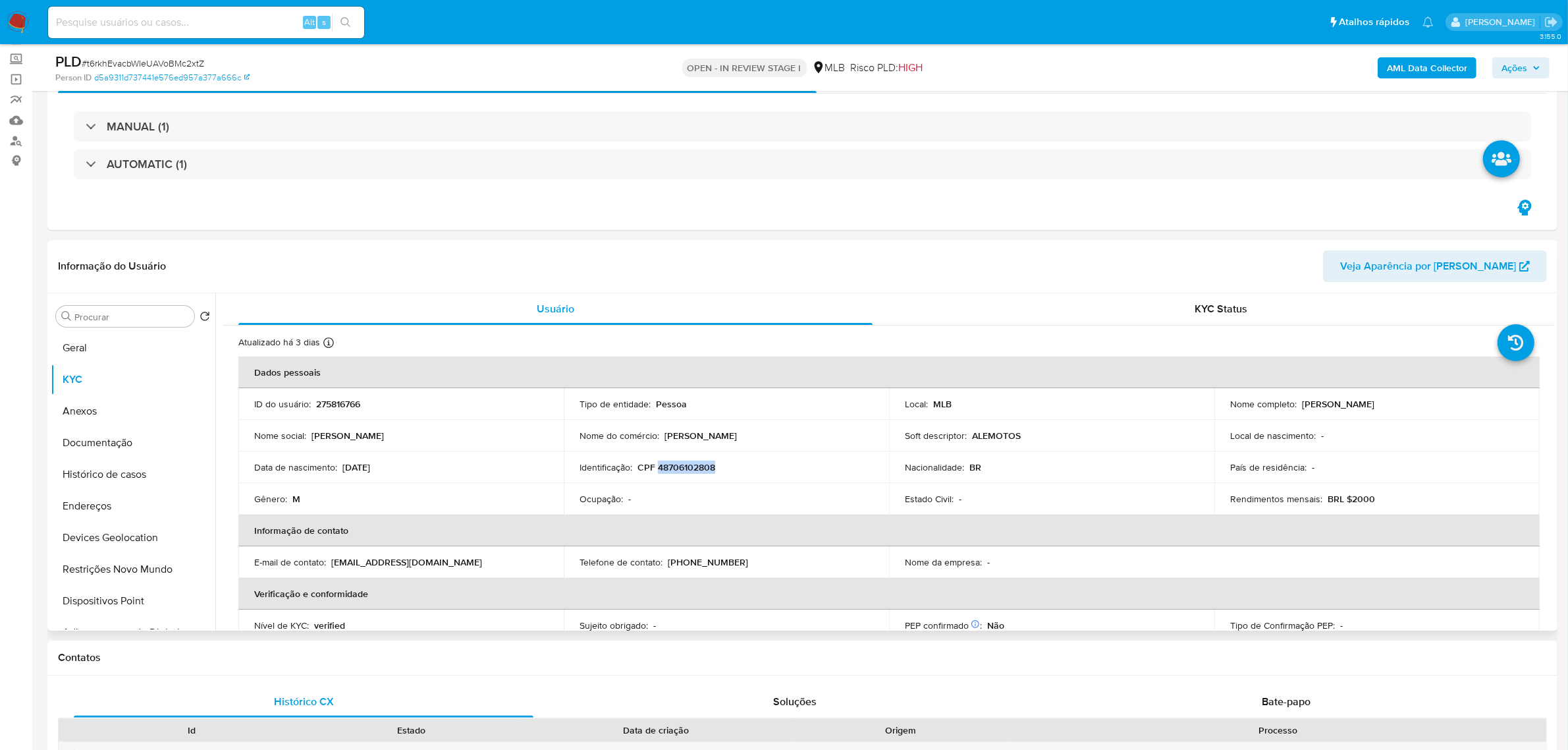
drag, startPoint x: 1298, startPoint y: 406, endPoint x: 1384, endPoint y: 406, distance: 86.0
click at [1384, 406] on div "Nome completo : Pedro Rocha Lopes" at bounding box center [1377, 404] width 293 height 12
copy p "Pedro Rocha Lopes"
click at [139, 453] on button "Documentação" at bounding box center [128, 443] width 154 height 32
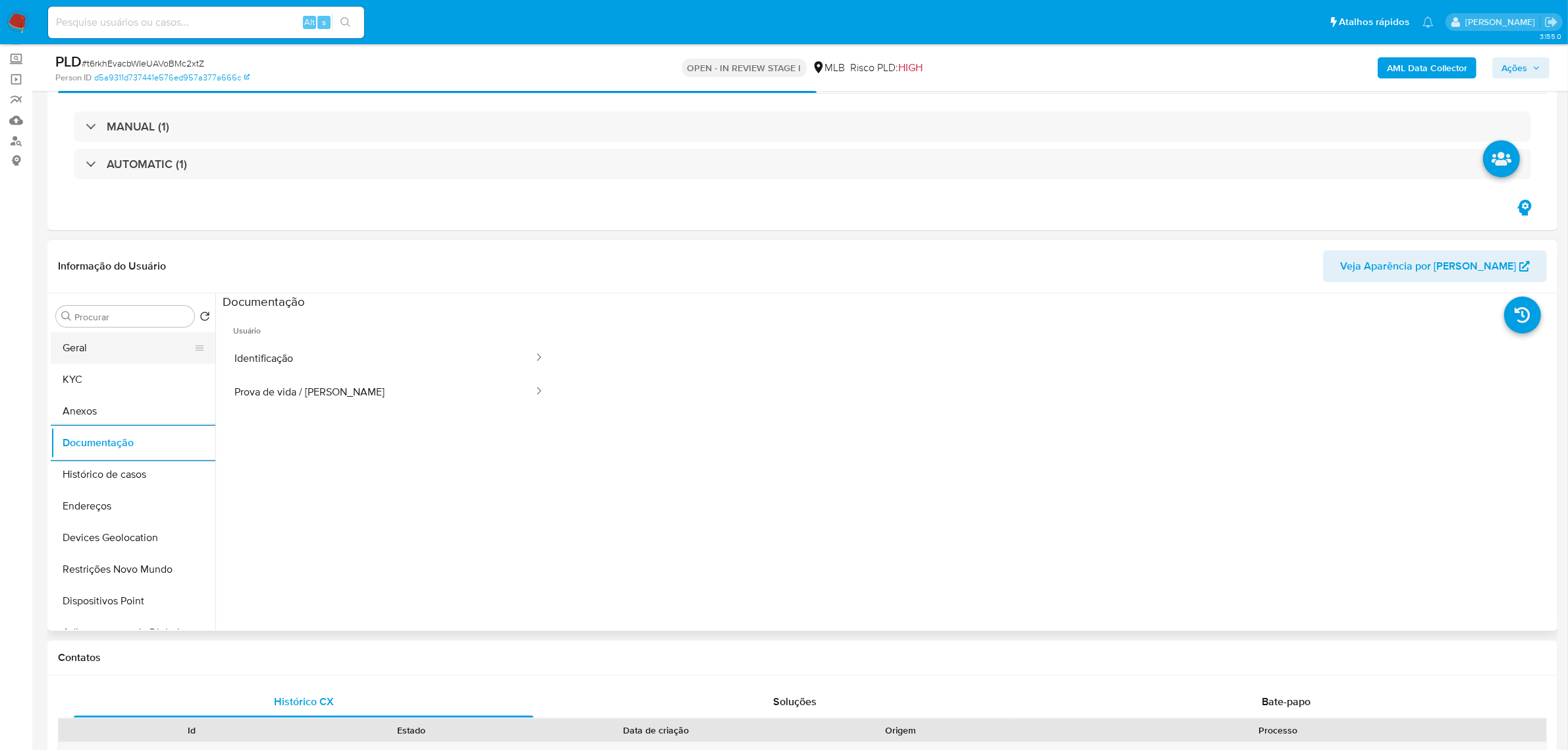
click at [101, 336] on button "Geral" at bounding box center [128, 348] width 154 height 32
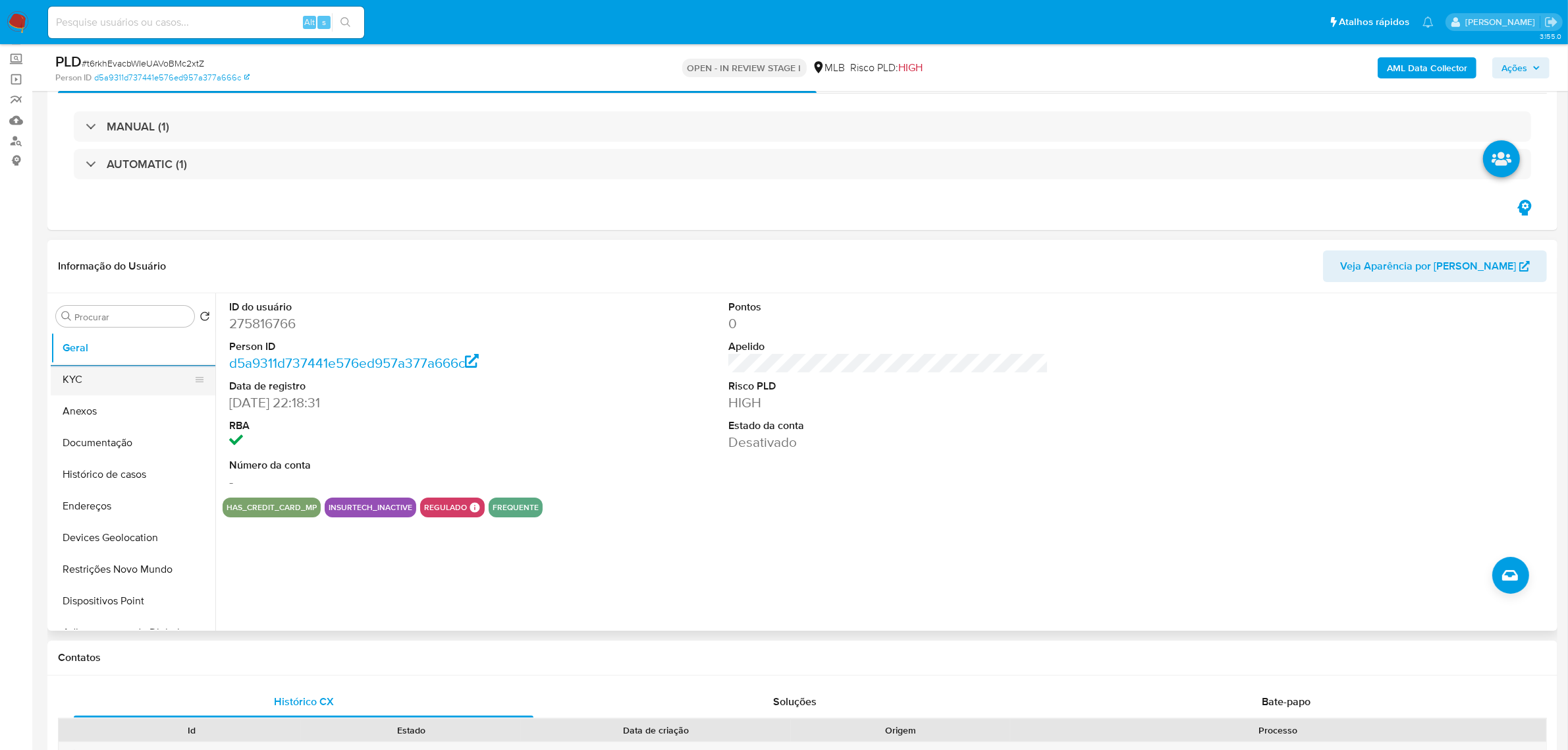
click at [115, 384] on button "KYC" at bounding box center [128, 380] width 154 height 32
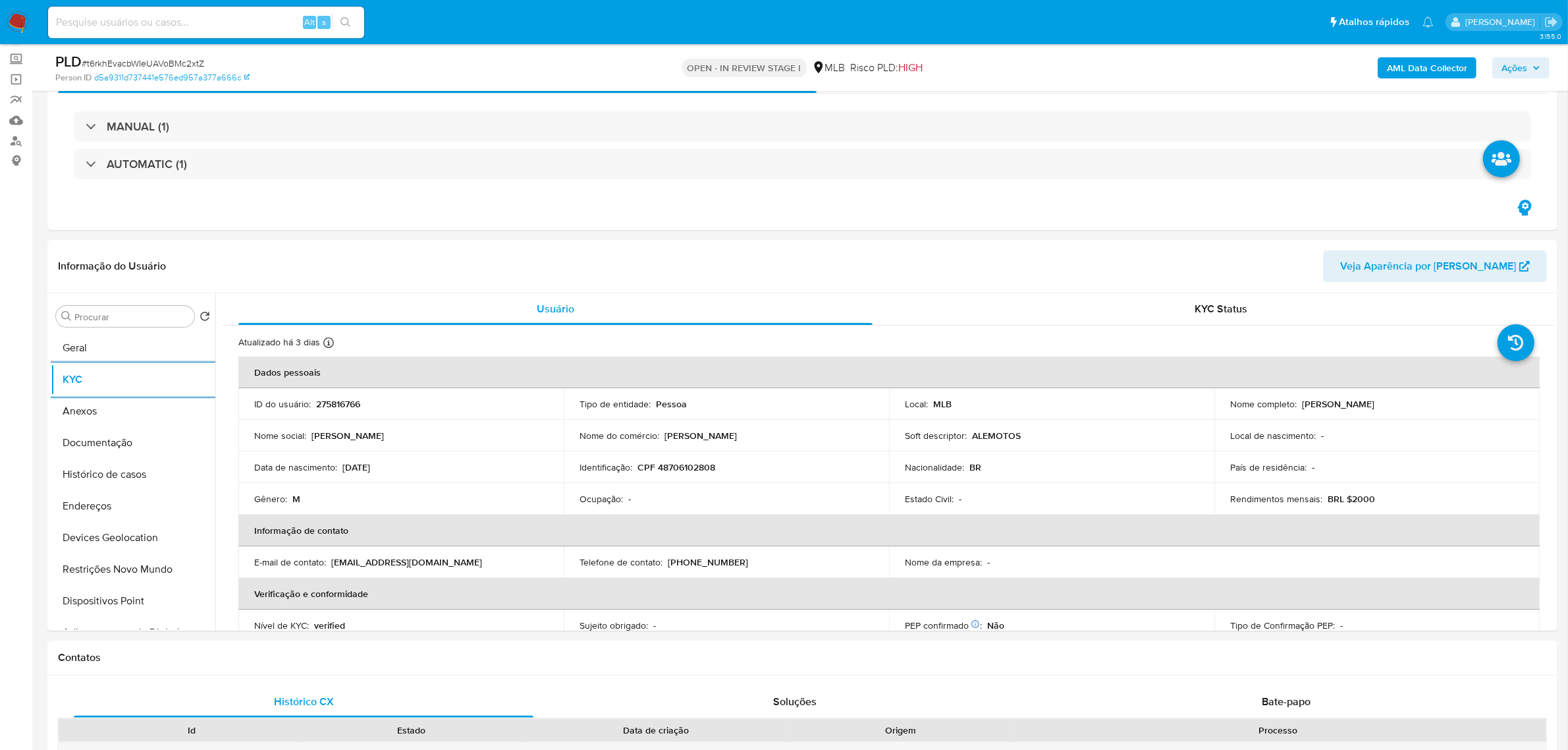
click at [1513, 60] on span "Ações" at bounding box center [1514, 68] width 25 height 21
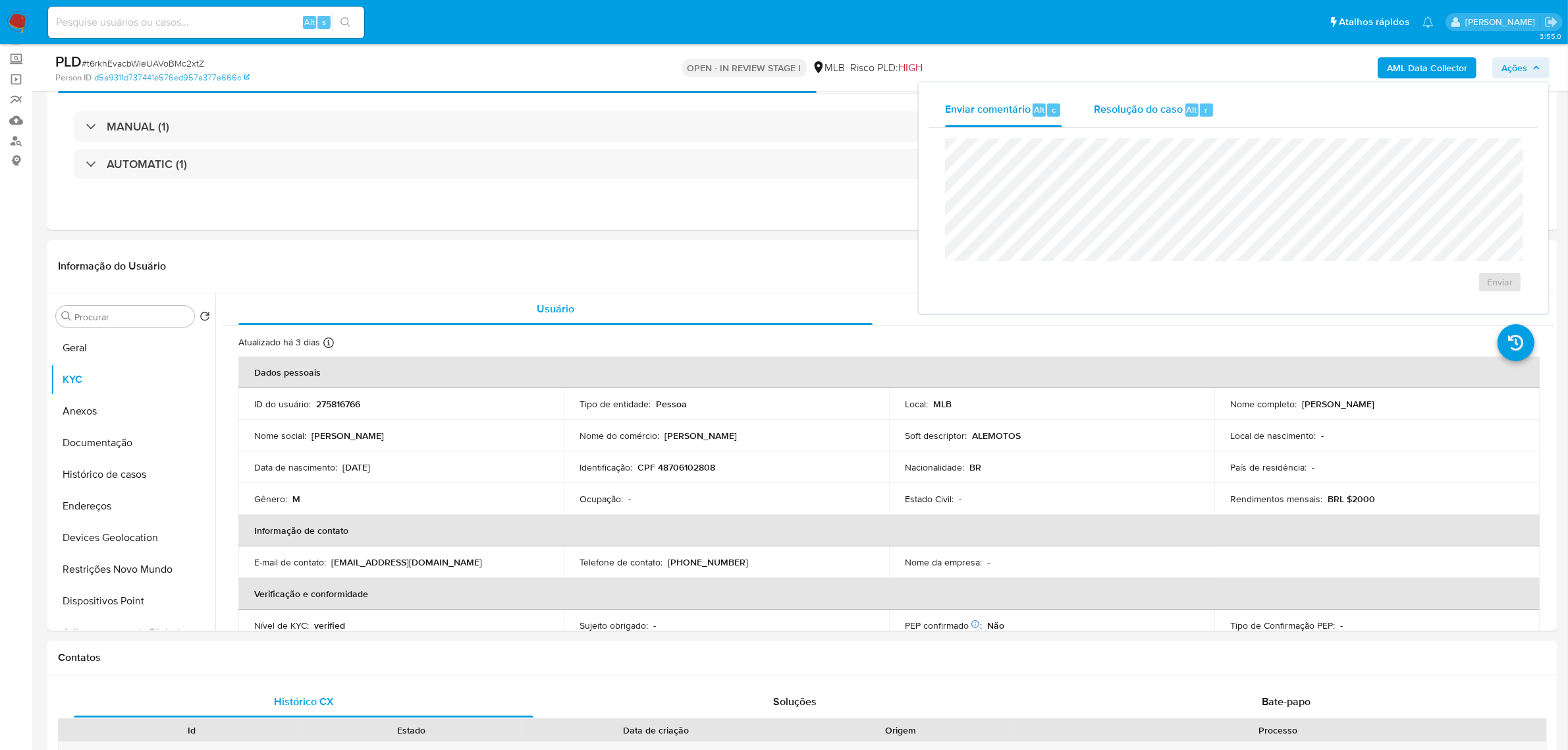
click at [1174, 119] on div "Resolução do caso Alt r" at bounding box center [1154, 110] width 121 height 34
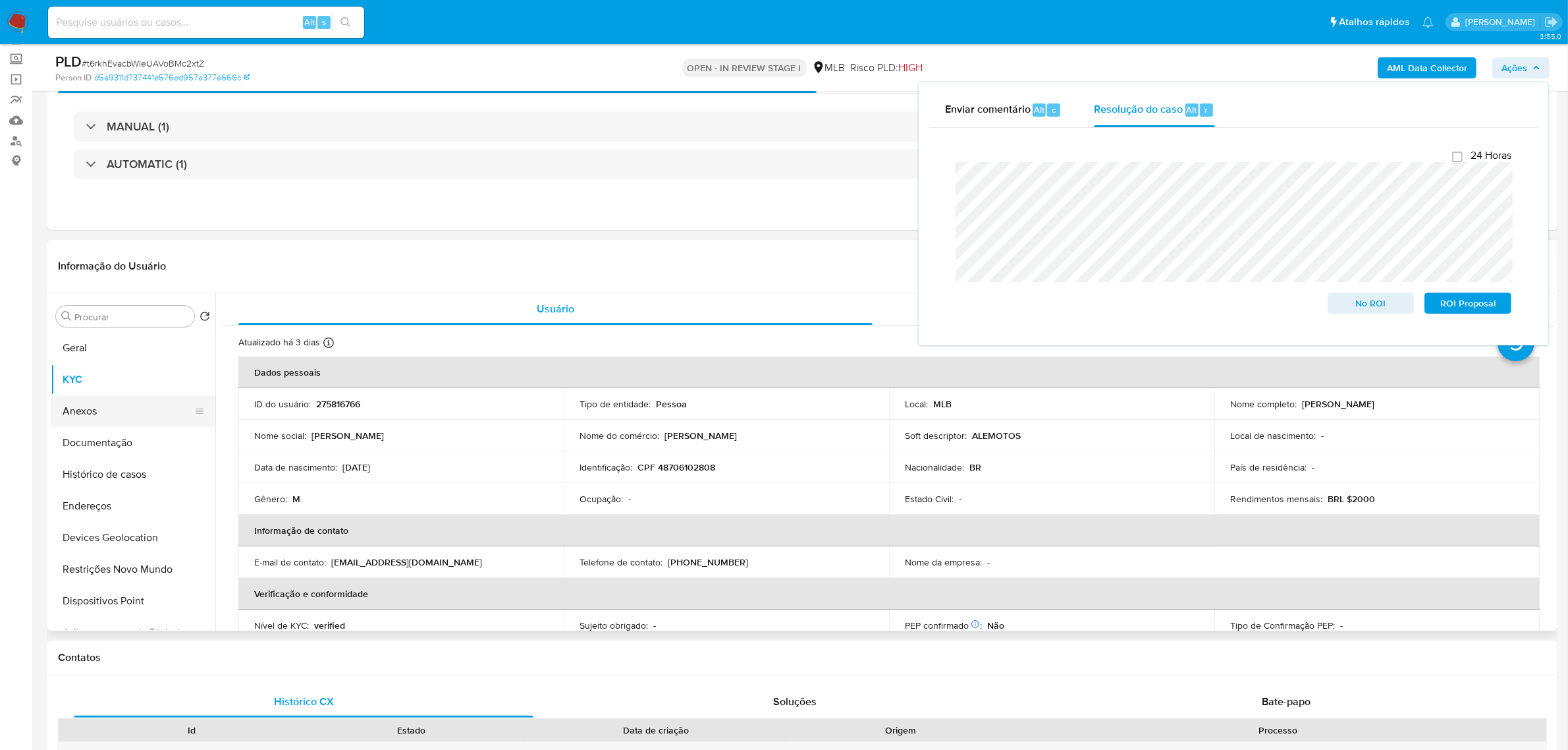
click at [94, 419] on button "Anexos" at bounding box center [128, 411] width 154 height 32
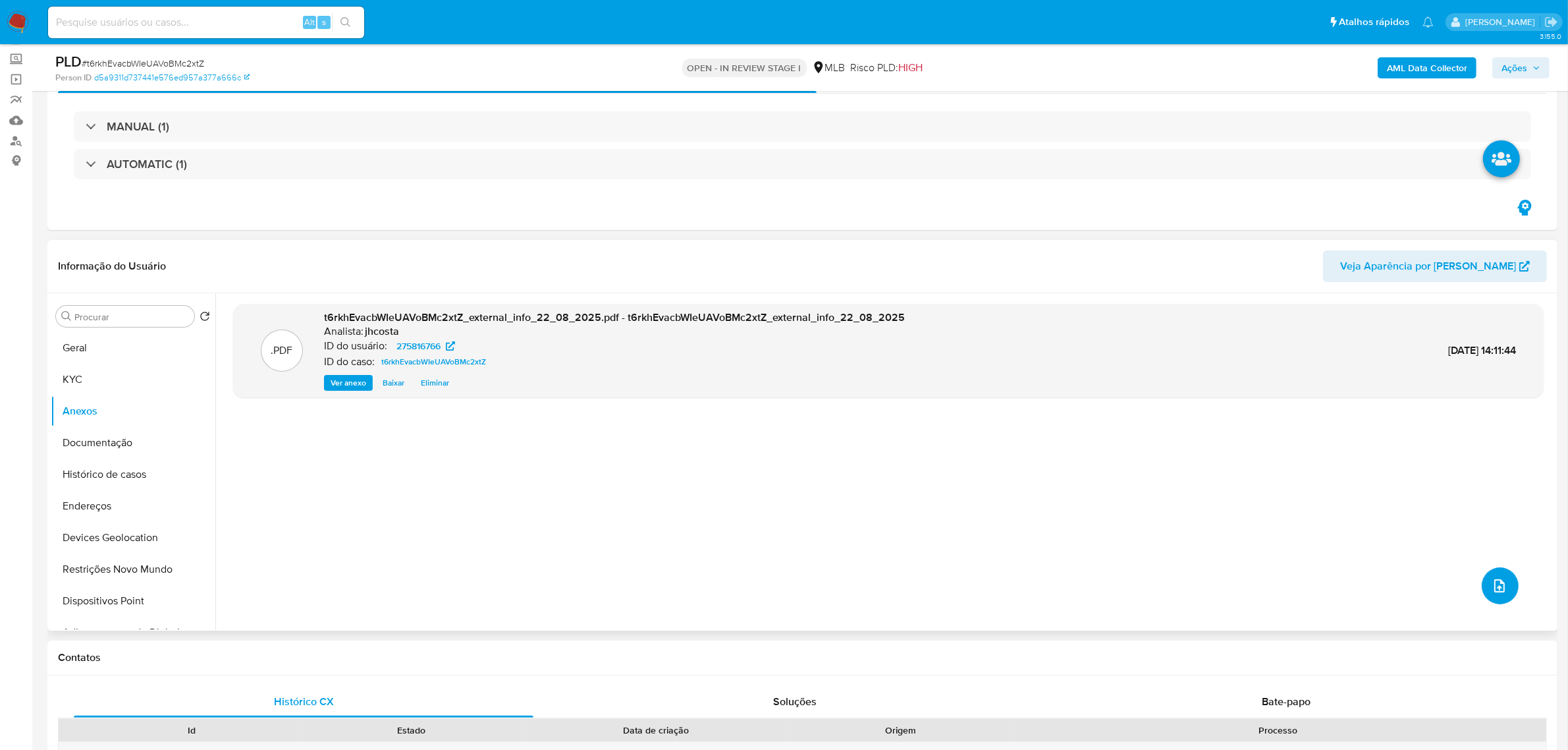
click at [1492, 584] on icon "upload-file" at bounding box center [1500, 586] width 16 height 16
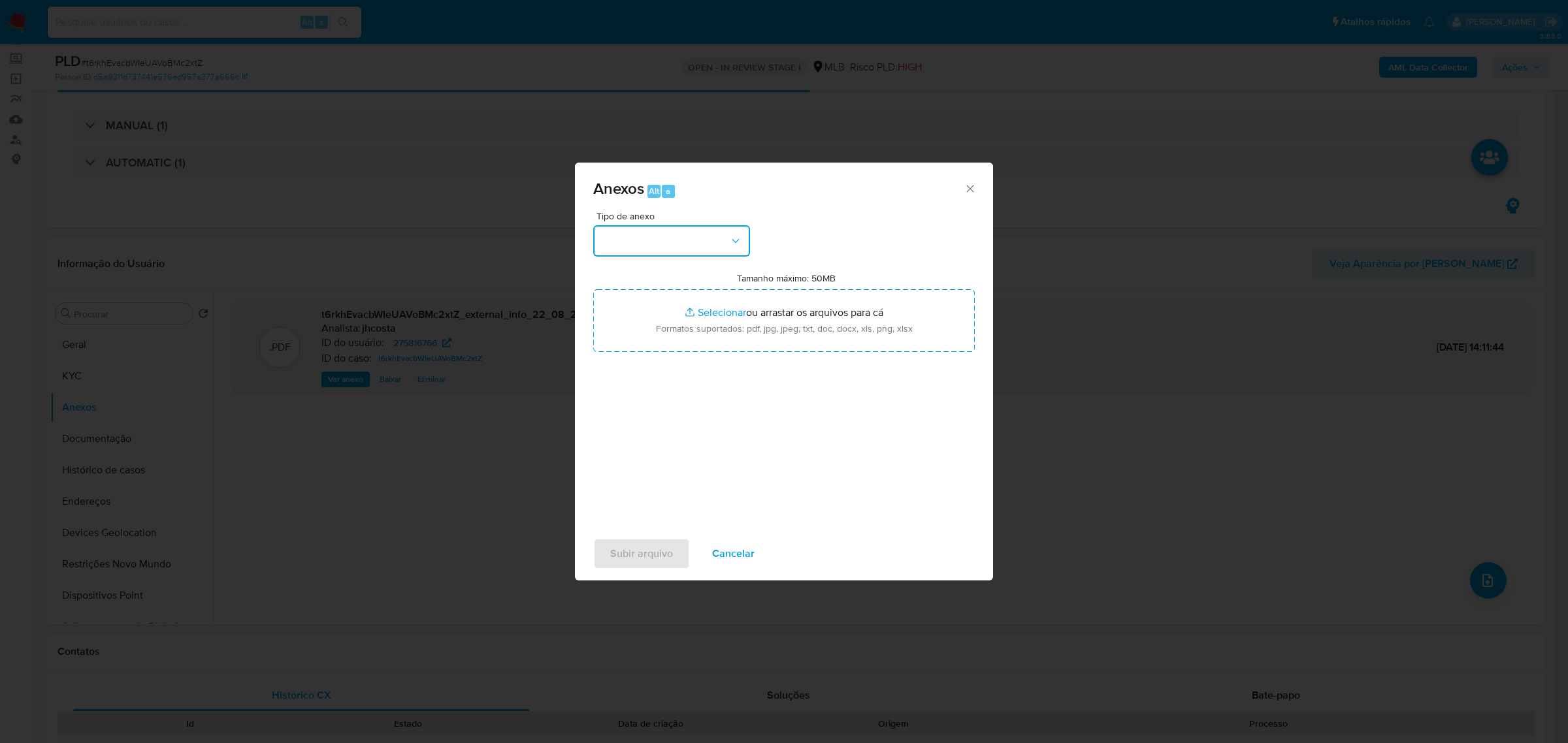
click at [727, 238] on button "button" at bounding box center [671, 241] width 157 height 32
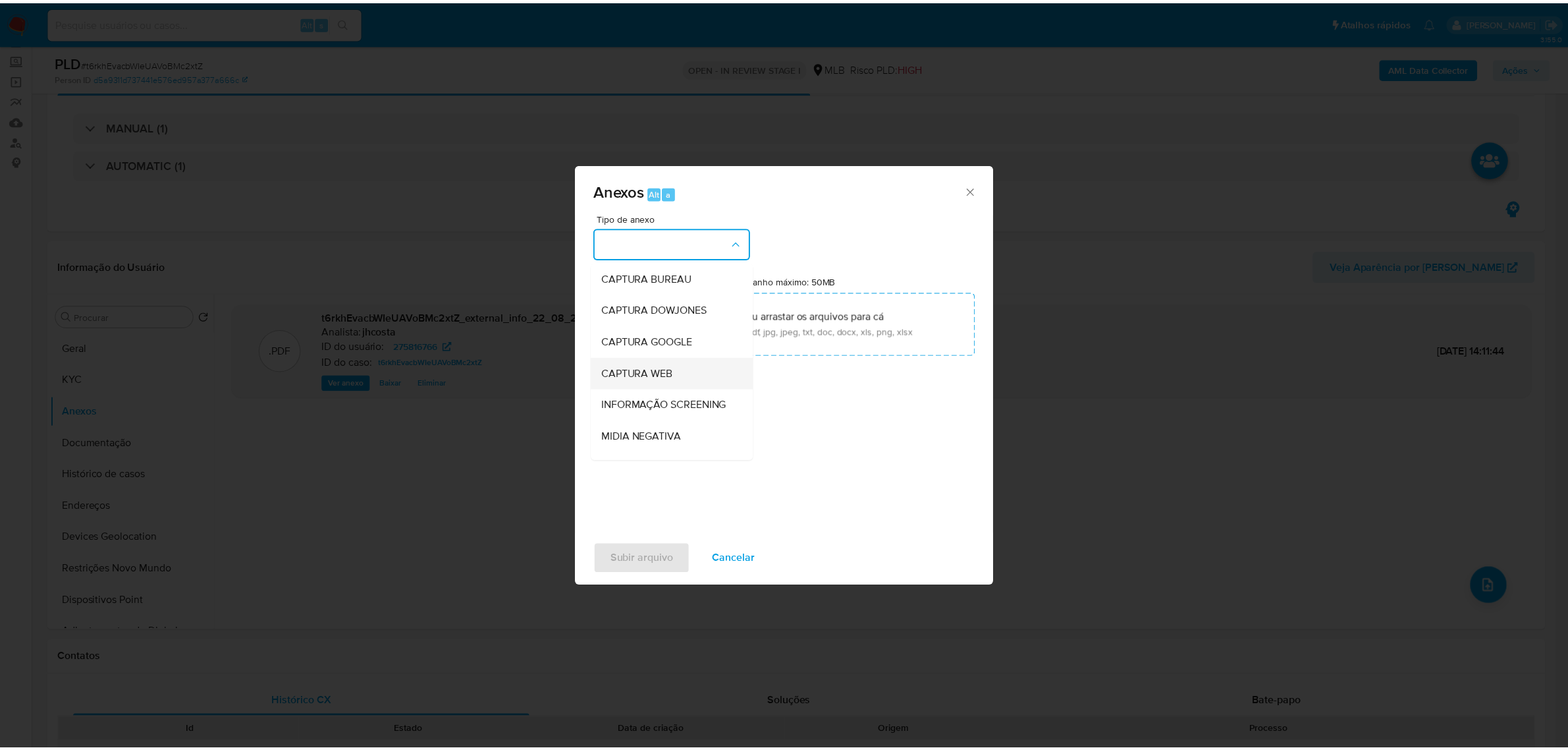
scroll to position [82, 0]
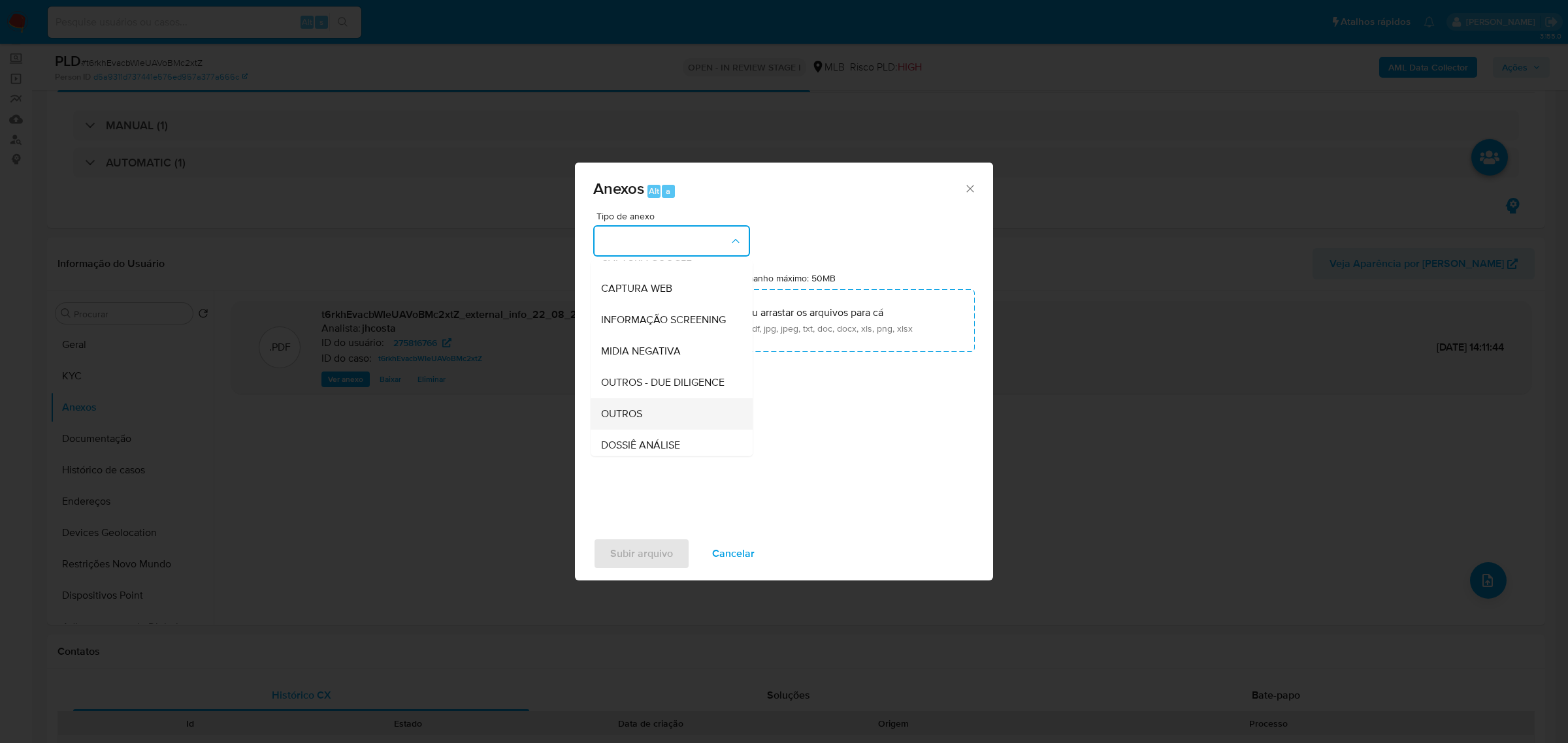
click at [648, 429] on div "OUTROS" at bounding box center [667, 413] width 133 height 32
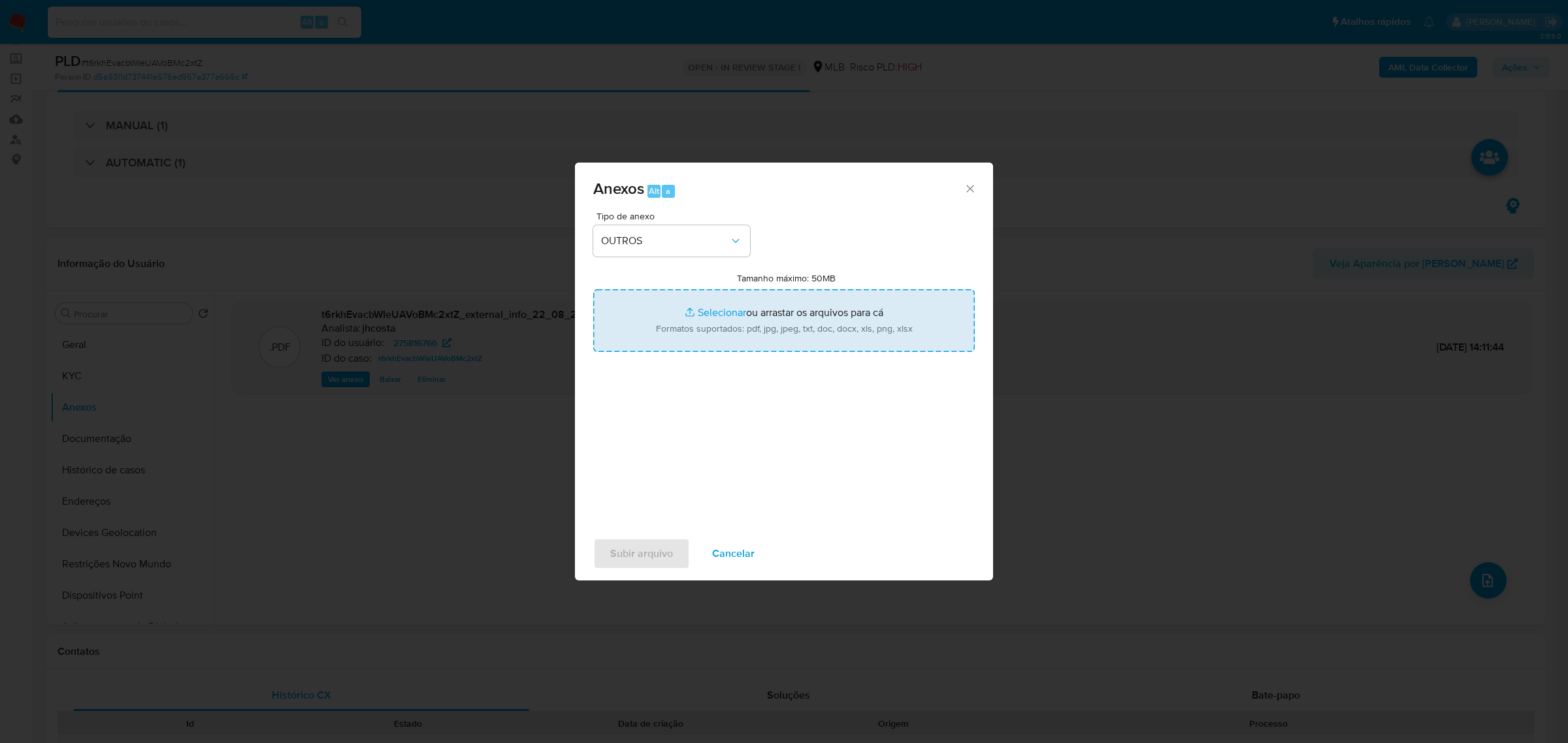
click at [797, 318] on input "Tamanho máximo: 50MB Selecionar arquivos" at bounding box center [784, 320] width 382 height 63
type input "C:\fakepath\Mulan 275816766_2025_08_21_08_06_30.xlsx"
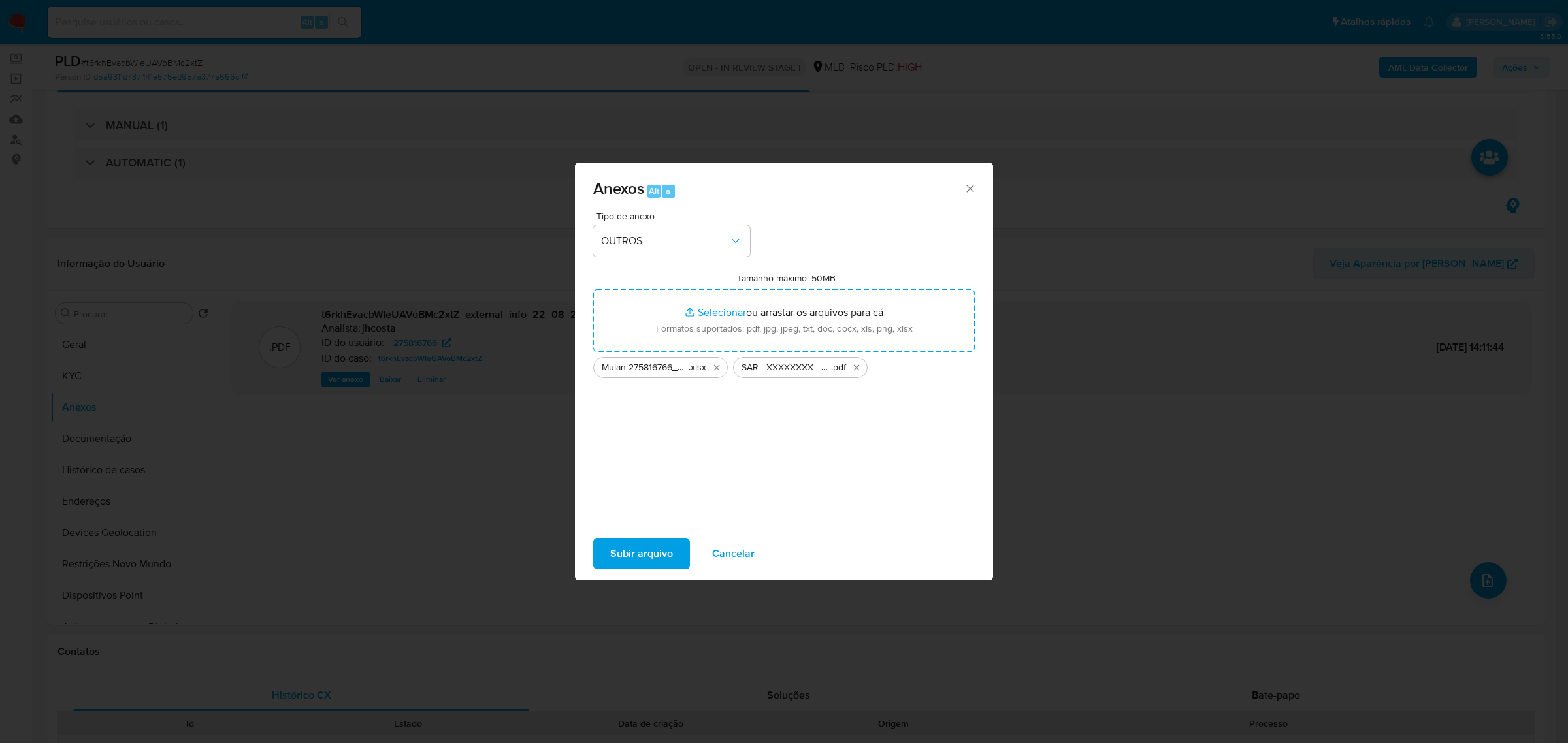
click at [631, 554] on span "Subir arquivo" at bounding box center [641, 554] width 63 height 29
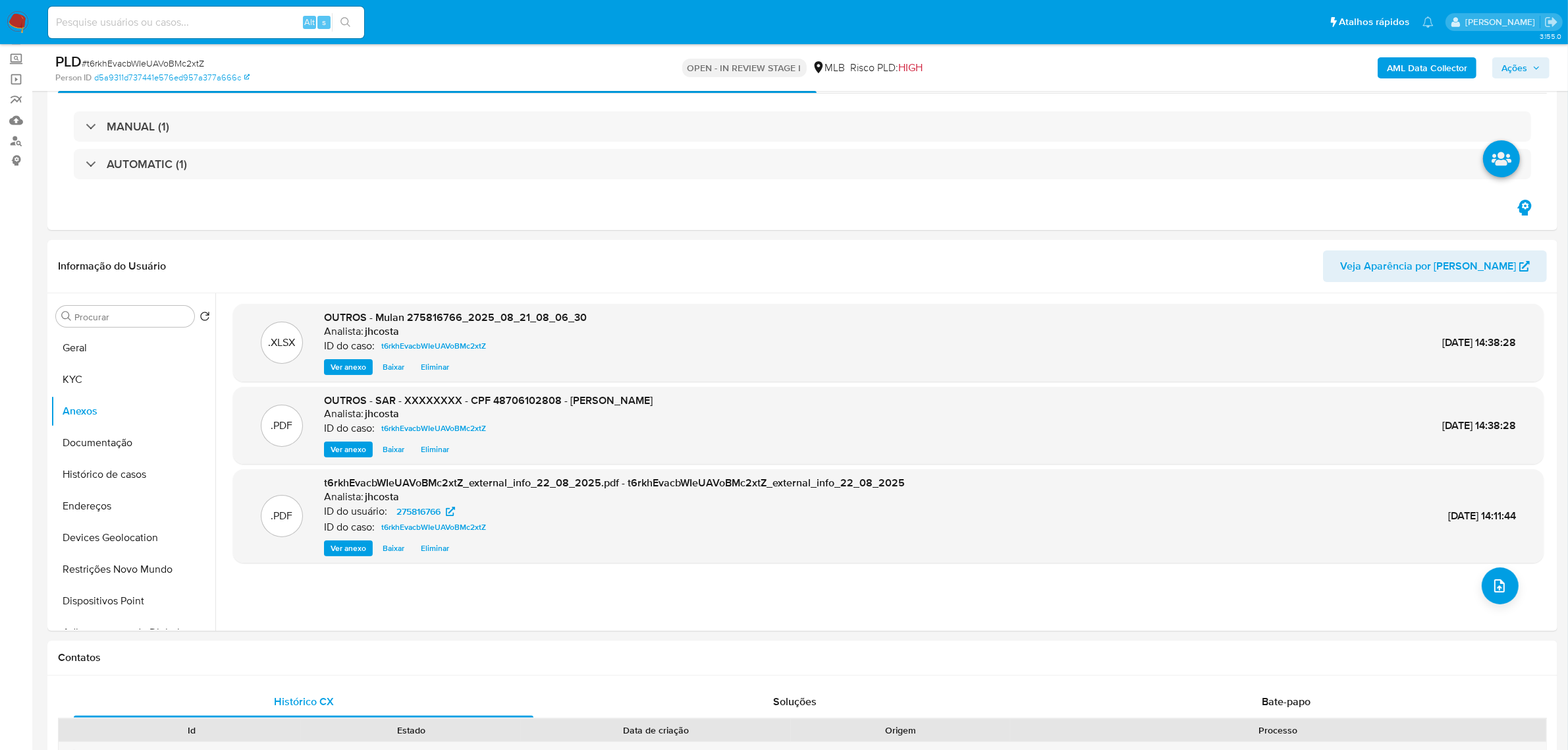
click at [1523, 69] on span "Ações" at bounding box center [1514, 68] width 25 height 21
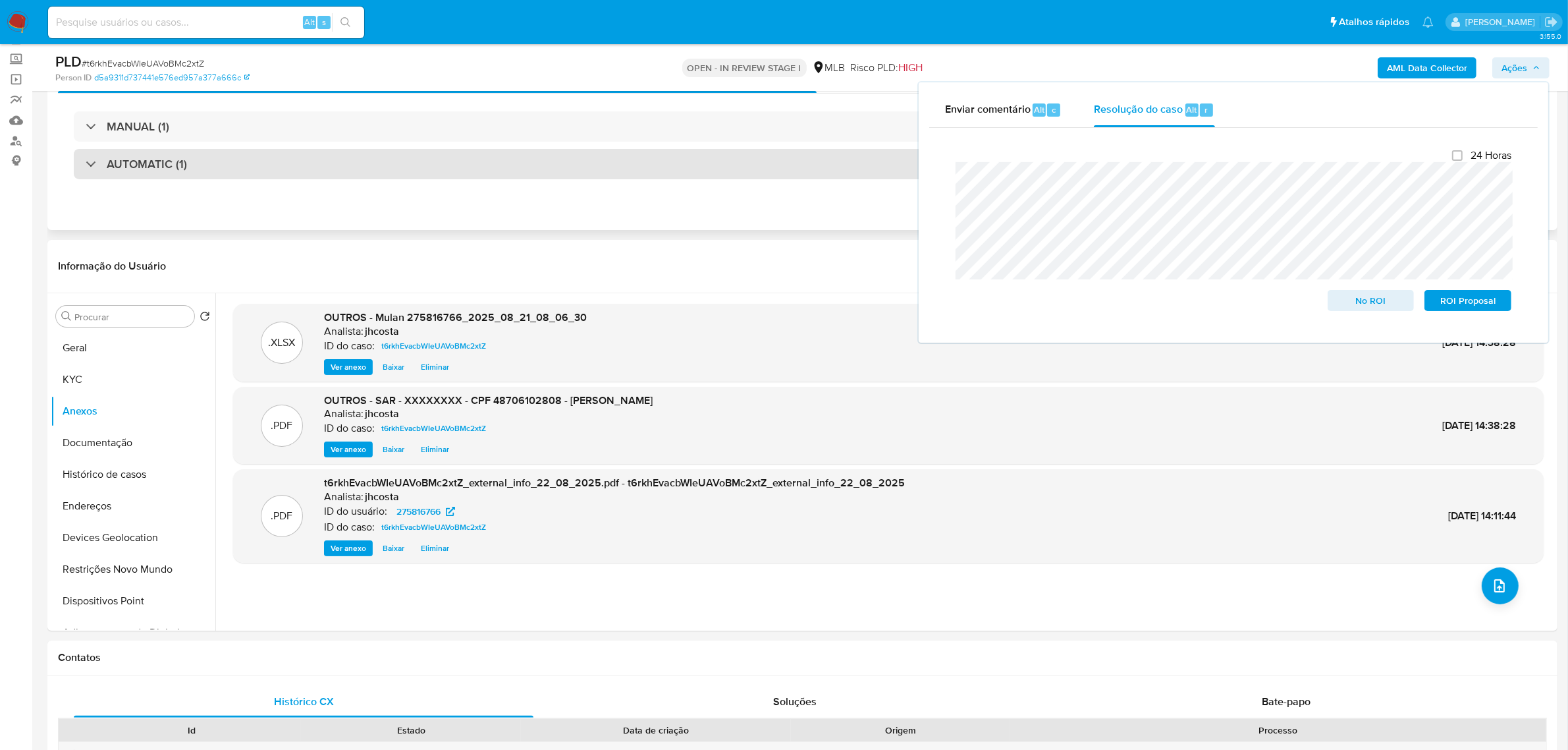
click at [378, 153] on div "AUTOMATIC (1)" at bounding box center [803, 164] width 1458 height 31
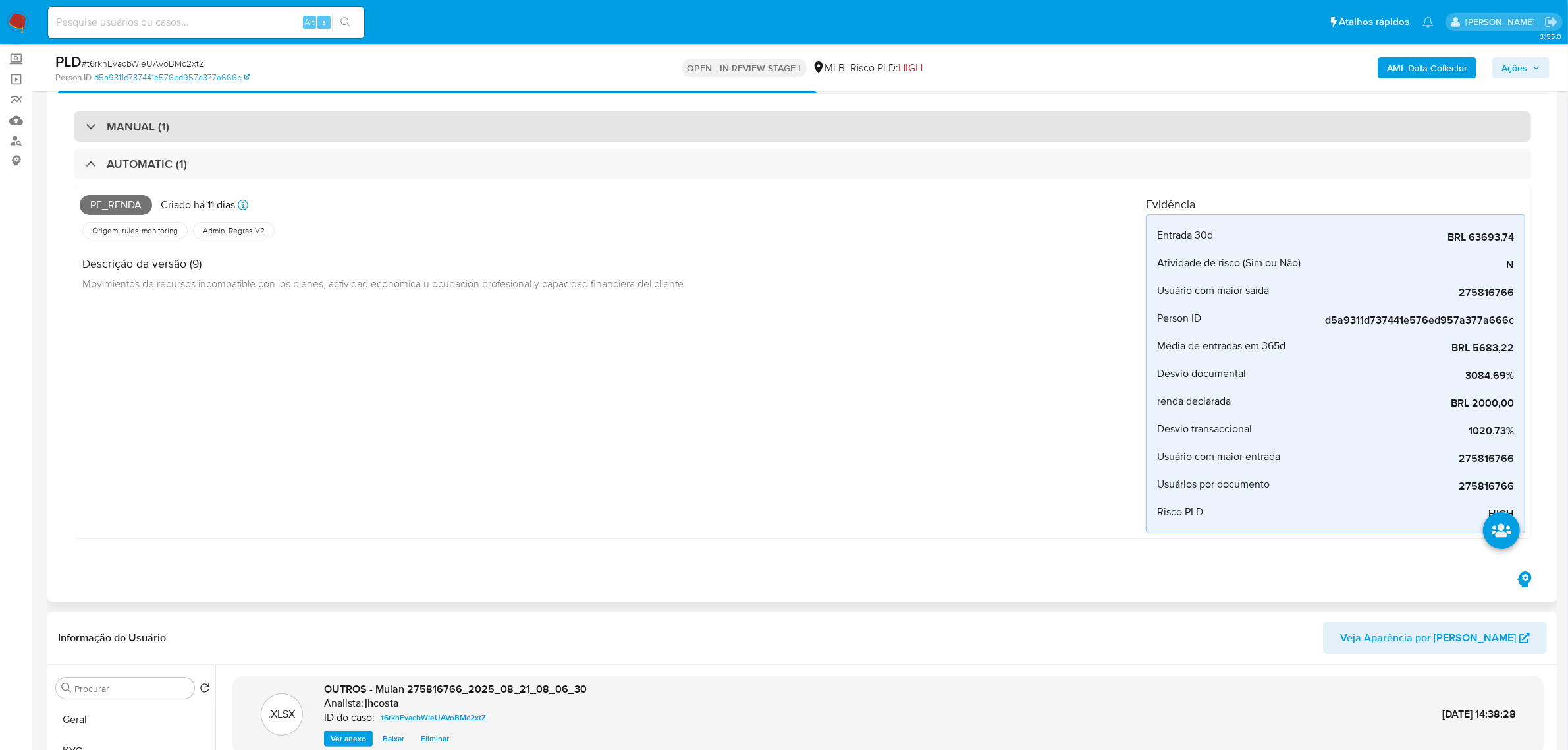
click at [365, 117] on div "MANUAL (1)" at bounding box center [803, 126] width 1458 height 31
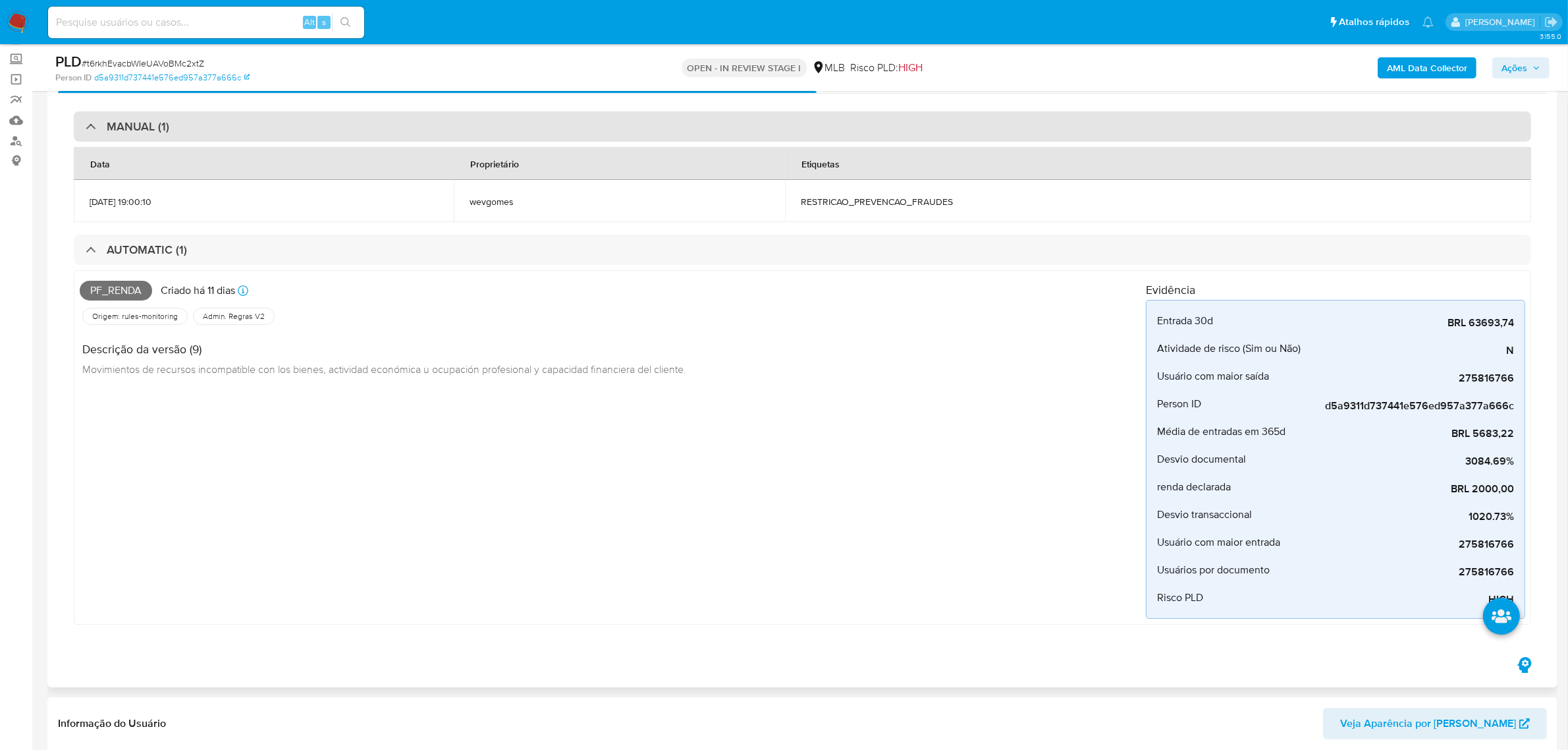
click at [365, 117] on div "MANUAL (1)" at bounding box center [803, 126] width 1458 height 31
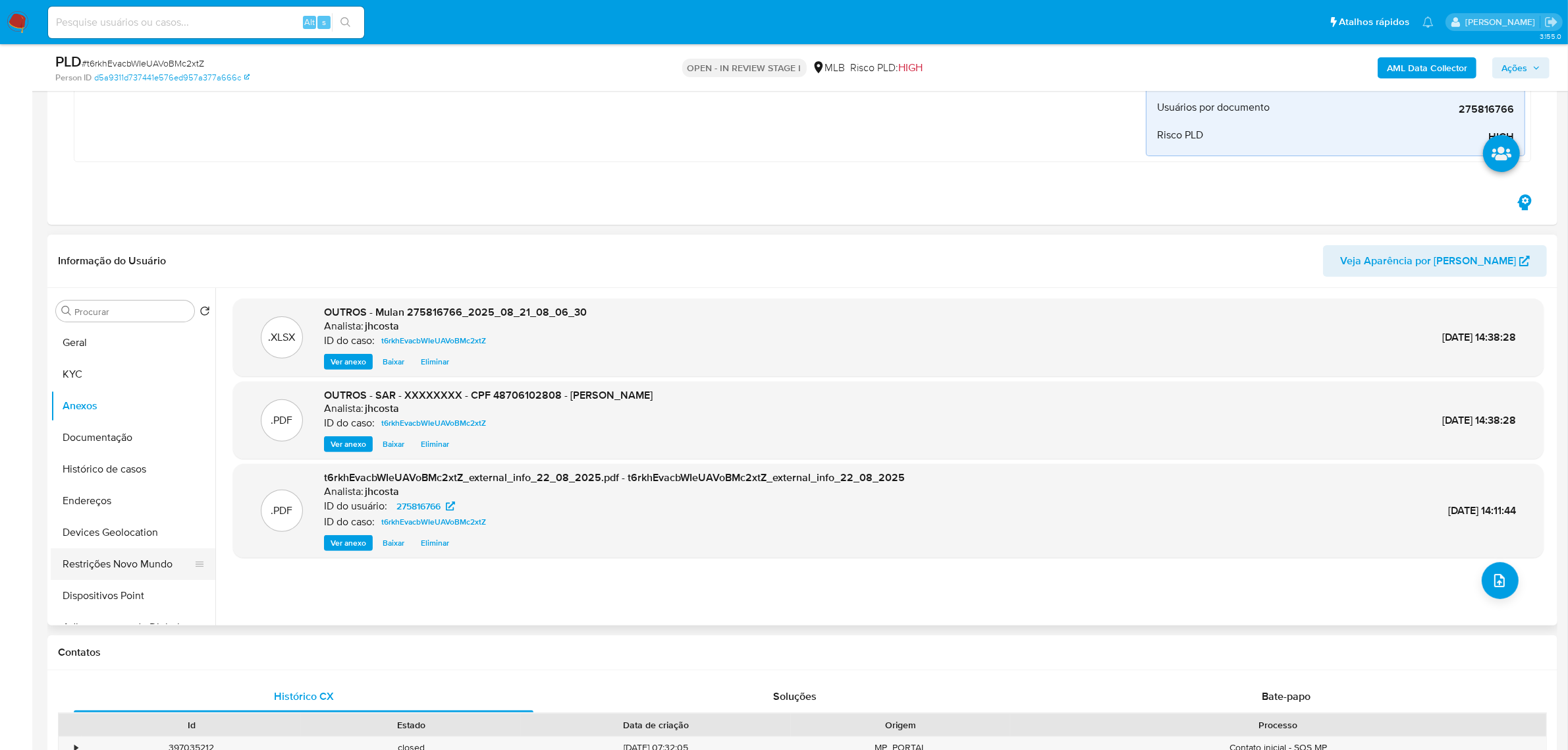
scroll to position [317, 0]
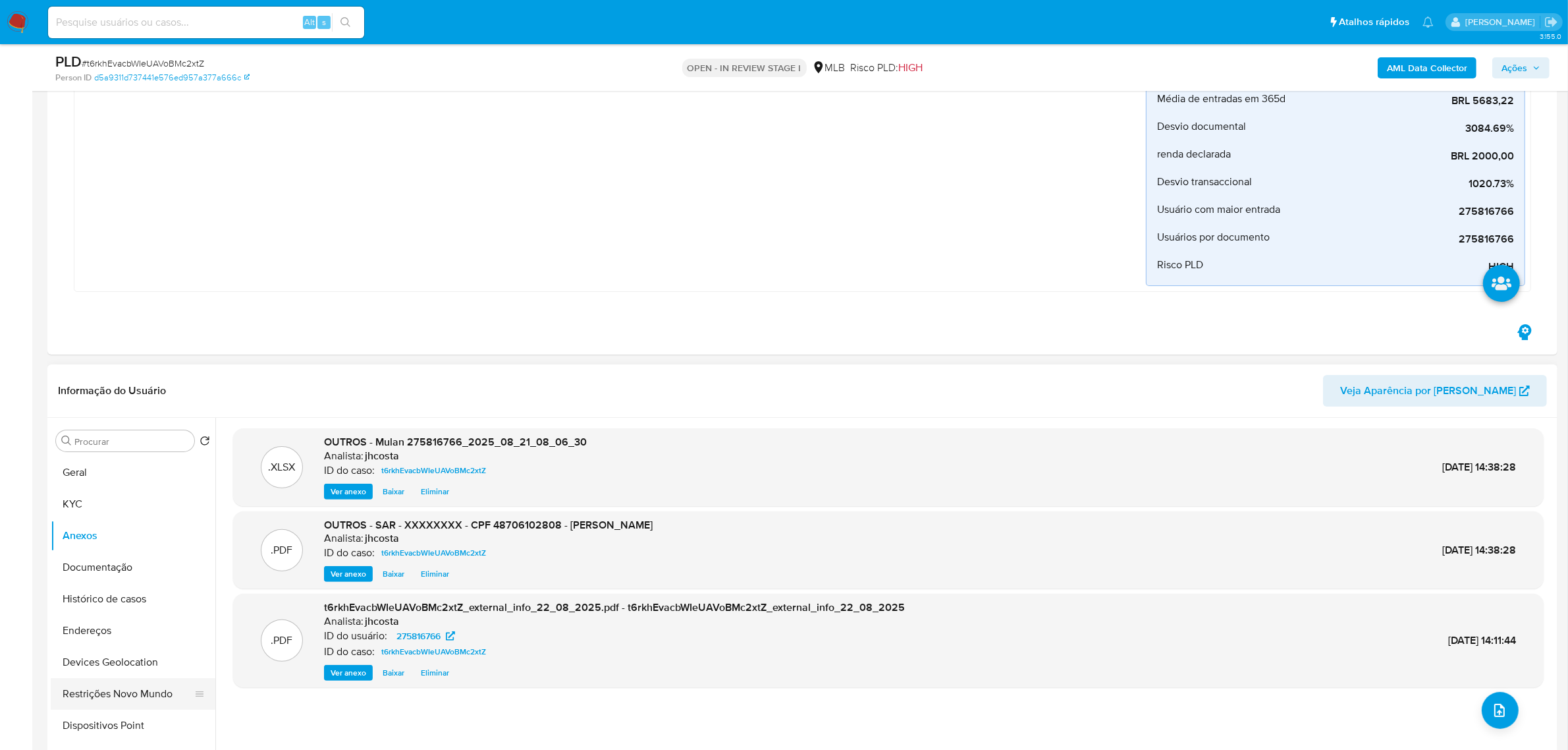
click at [118, 695] on button "Restrições Novo Mundo" at bounding box center [128, 694] width 154 height 32
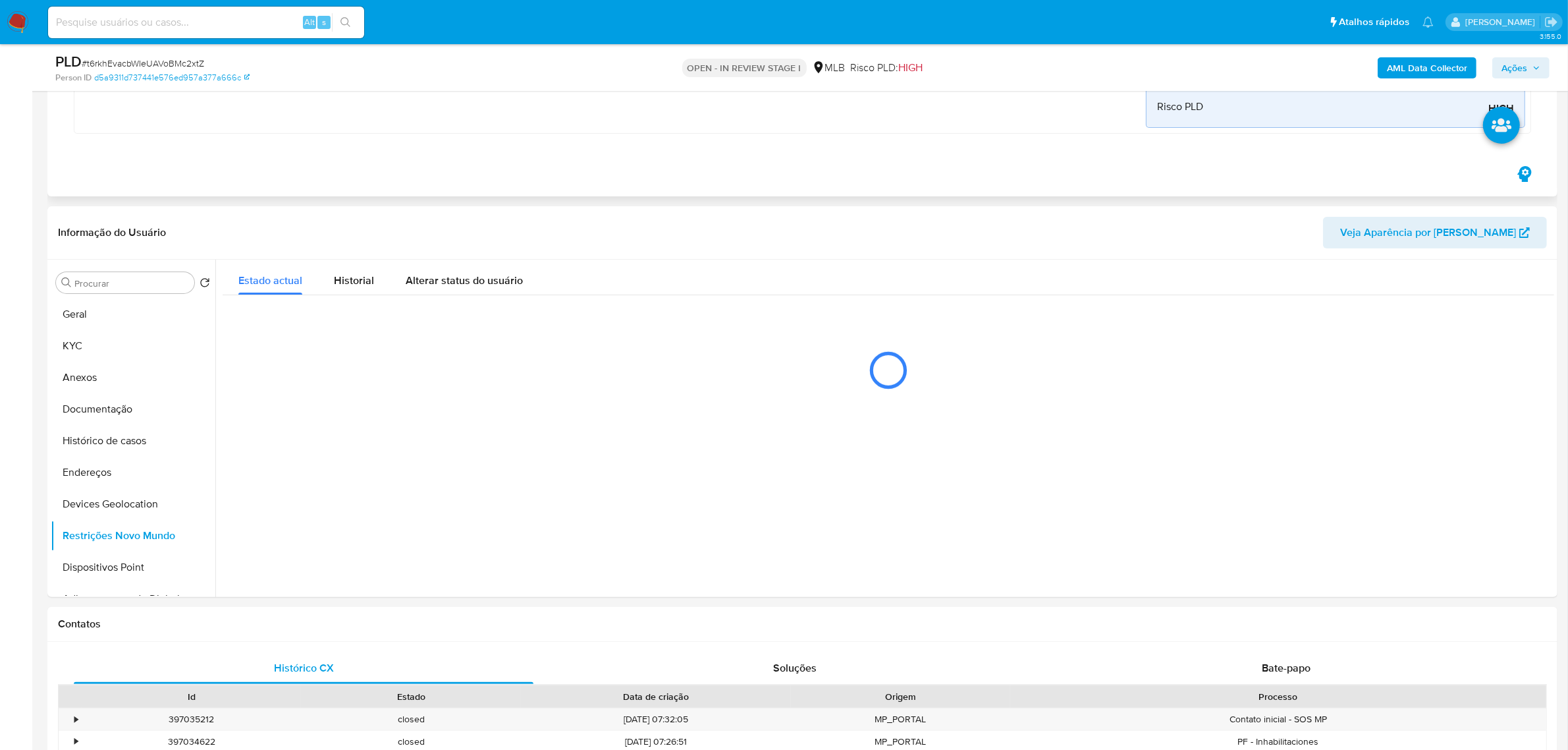
scroll to position [482, 0]
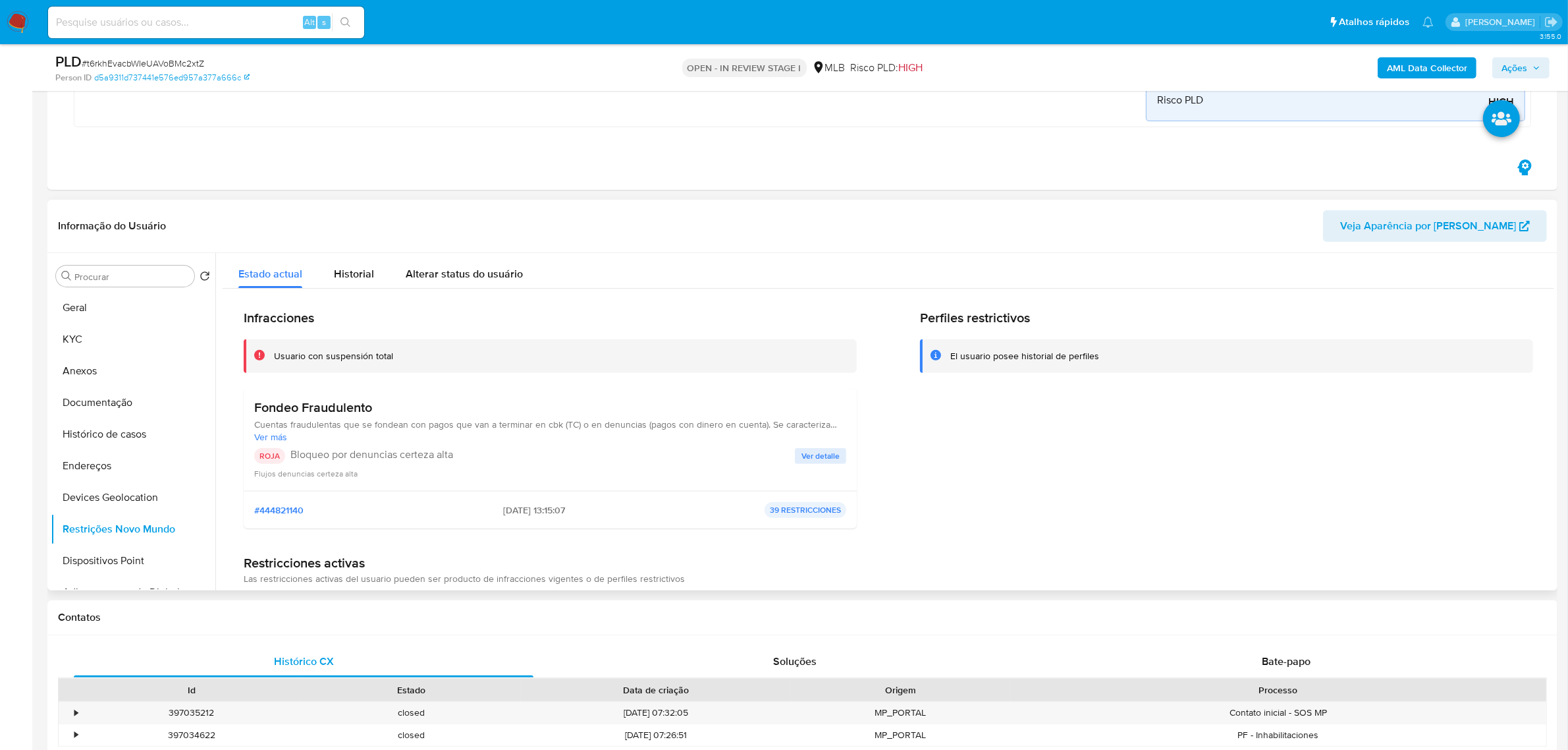
click at [829, 456] on span "Ver detalle" at bounding box center [821, 456] width 38 height 13
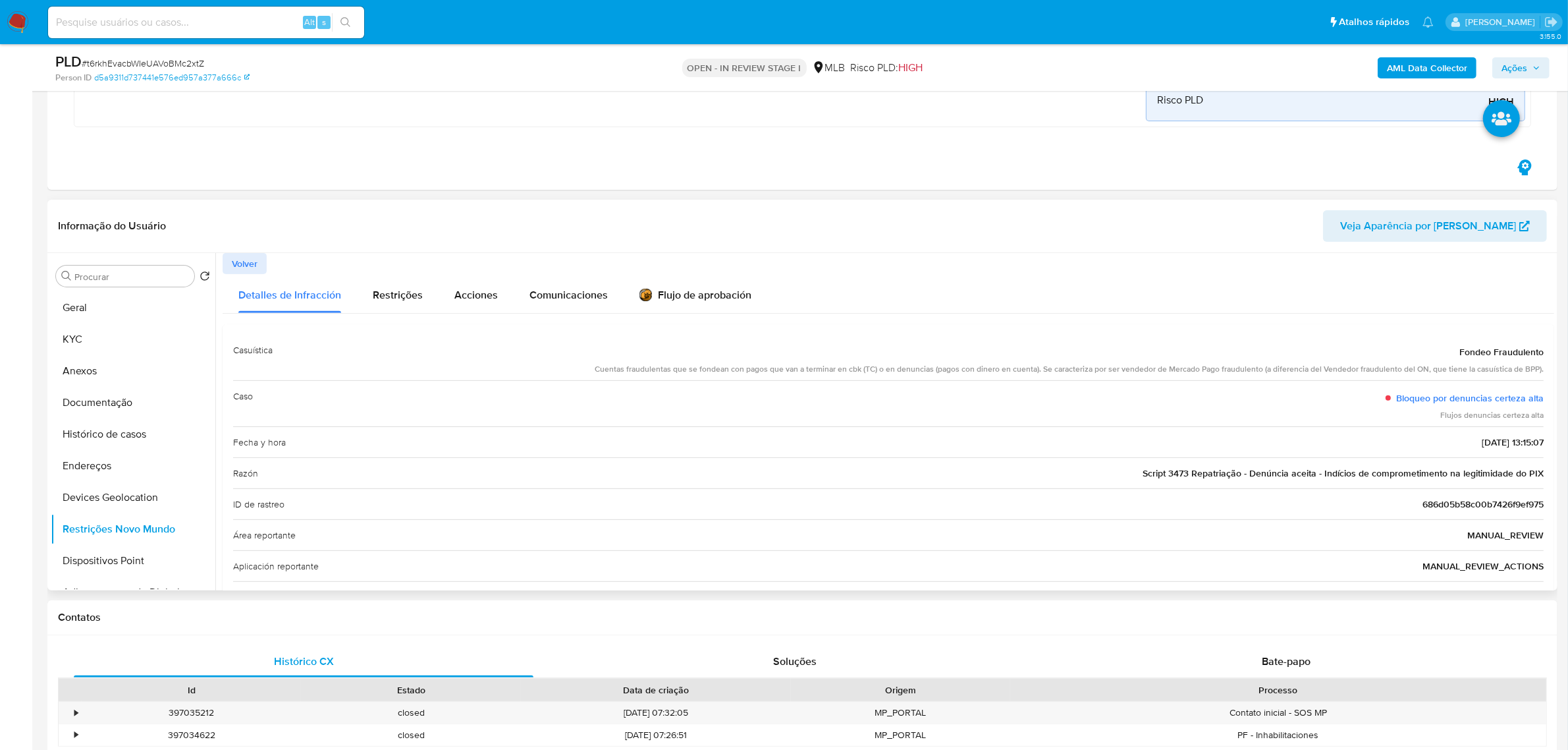
drag, startPoint x: 1433, startPoint y: 421, endPoint x: 1525, endPoint y: 420, distance: 92.0
click at [1525, 420] on div "Flujos denuncias certeza alta" at bounding box center [1465, 415] width 158 height 11
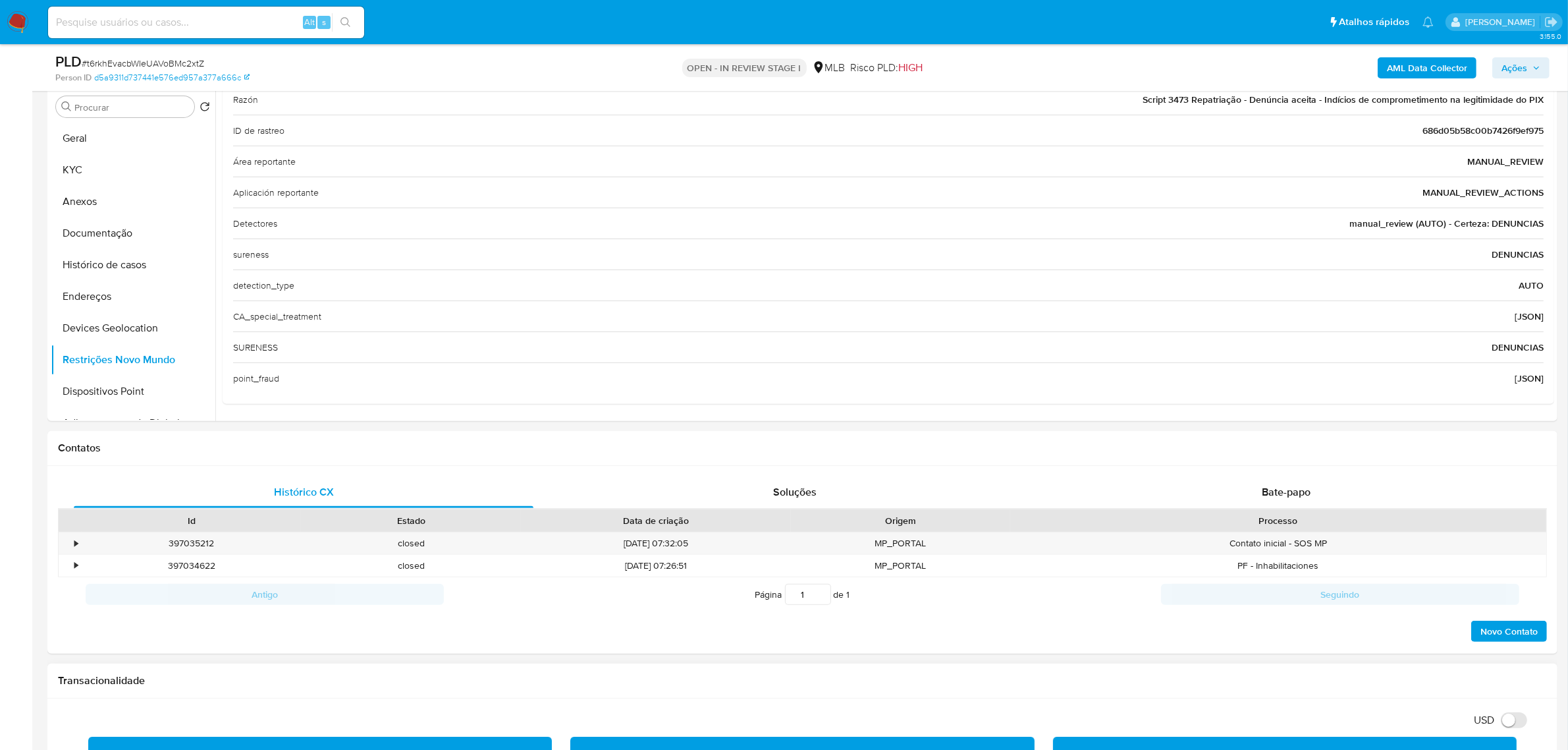
scroll to position [626, 0]
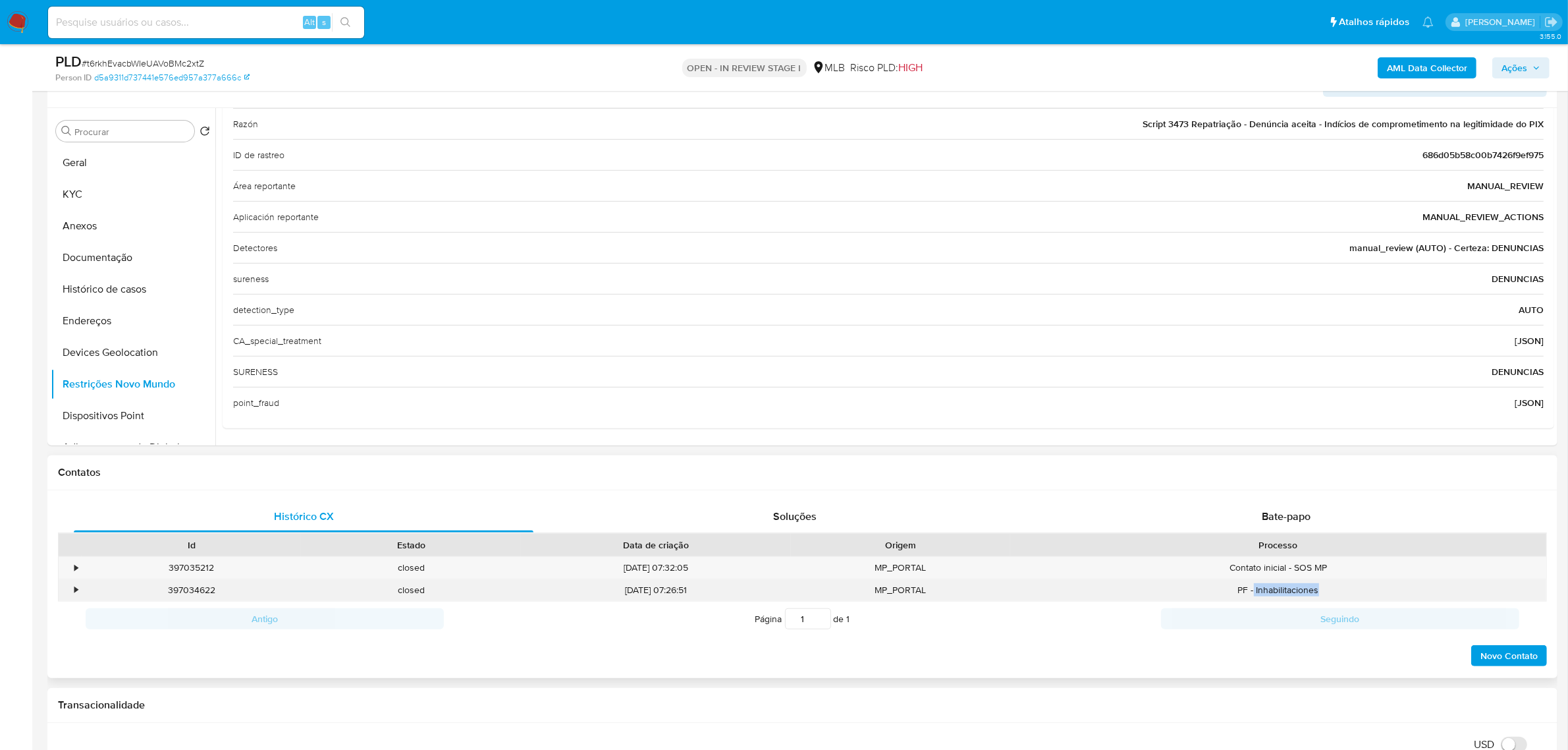
drag, startPoint x: 1255, startPoint y: 591, endPoint x: 1348, endPoint y: 593, distance: 93.0
click at [1348, 593] on div "PF - Inhabilitaciones" at bounding box center [1278, 590] width 536 height 22
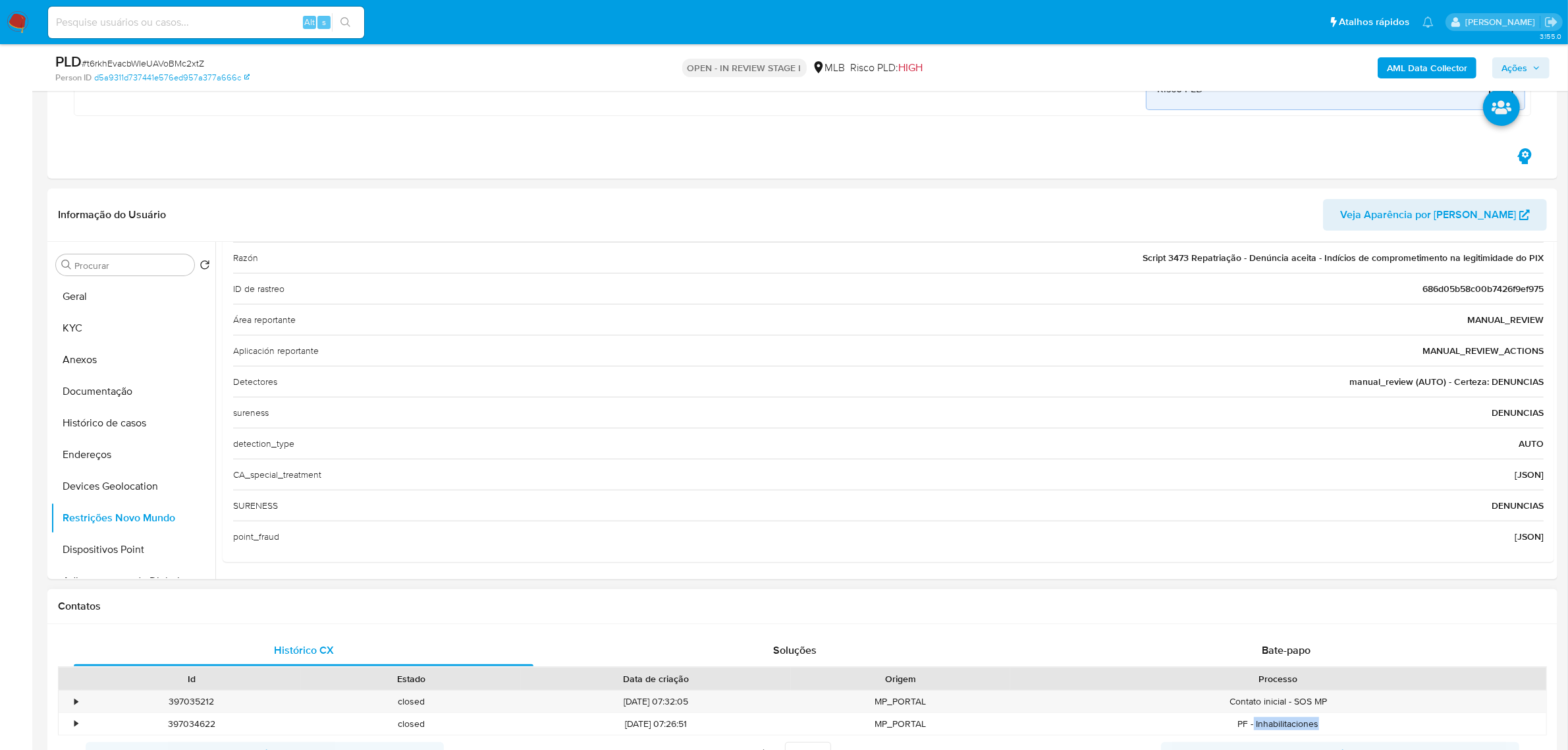
scroll to position [297, 0]
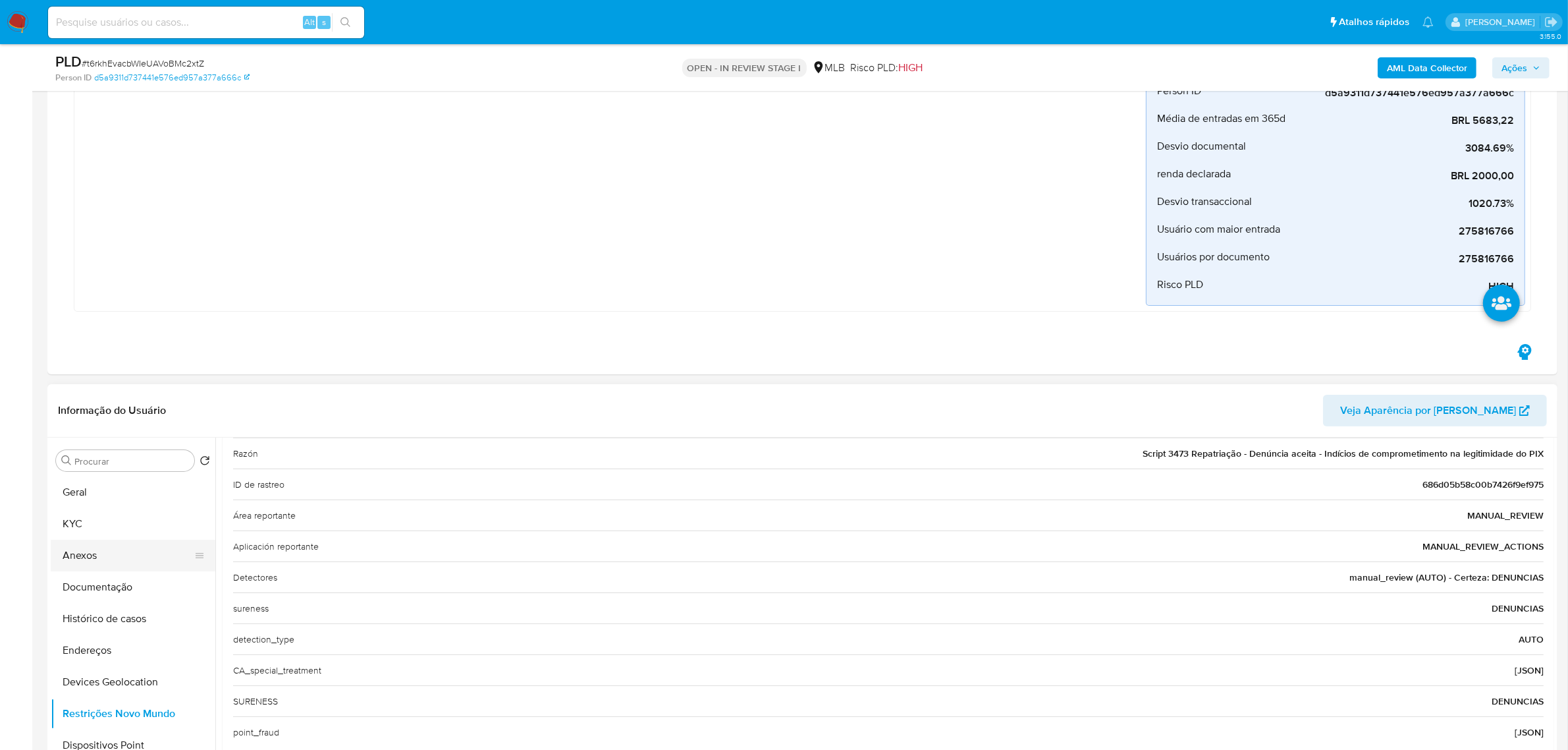
click at [82, 564] on button "Anexos" at bounding box center [128, 556] width 154 height 32
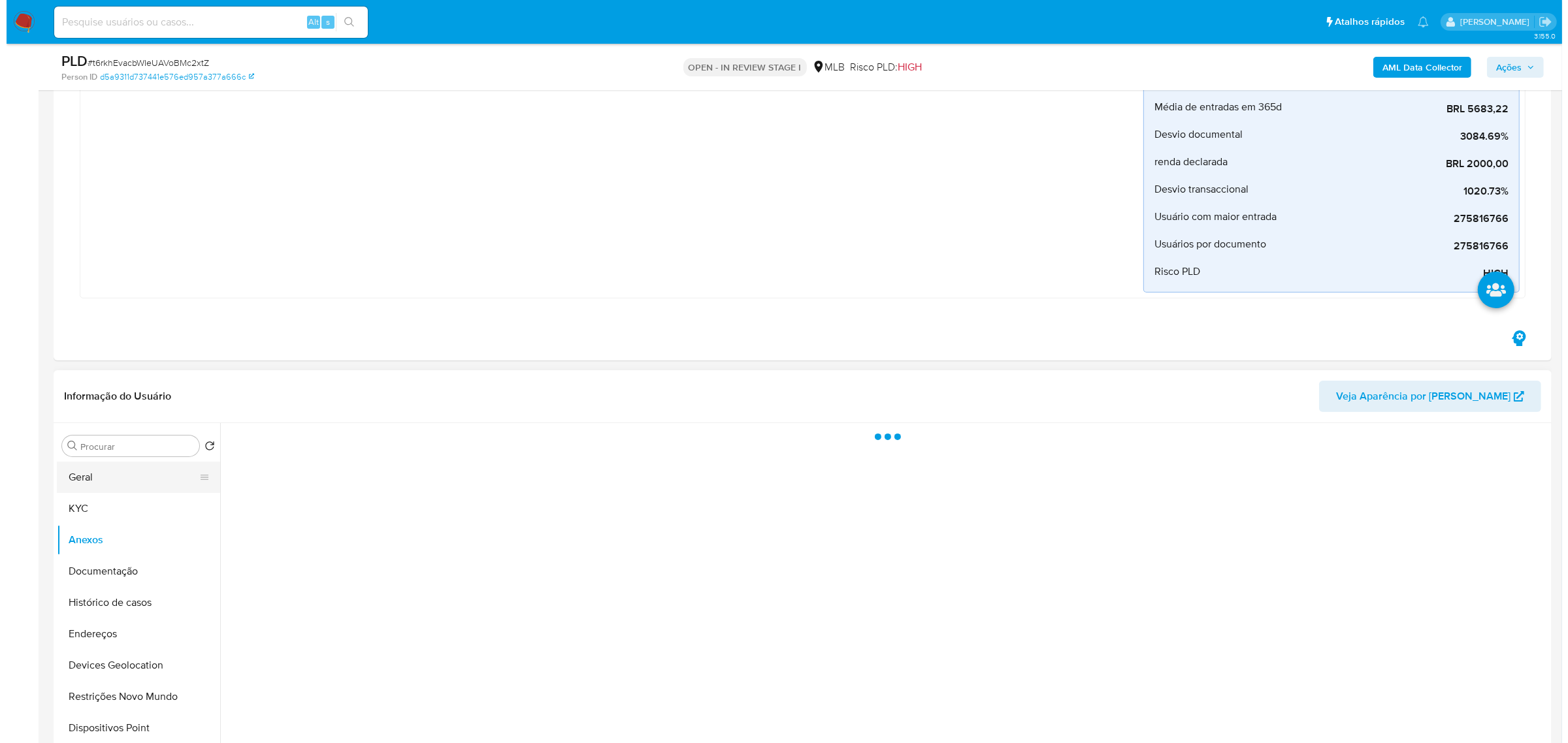
scroll to position [458, 0]
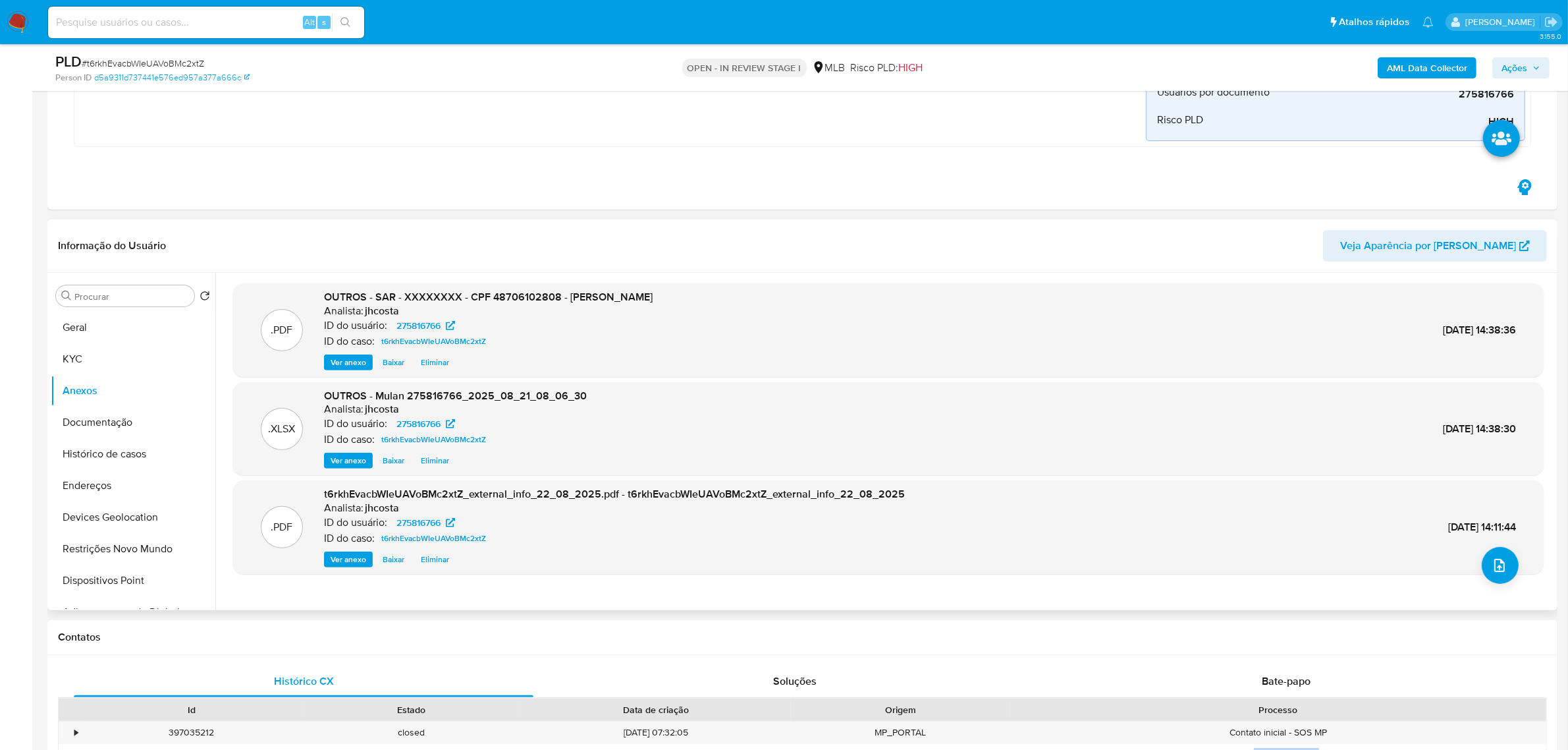
click at [431, 364] on span "Eliminar" at bounding box center [435, 363] width 28 height 13
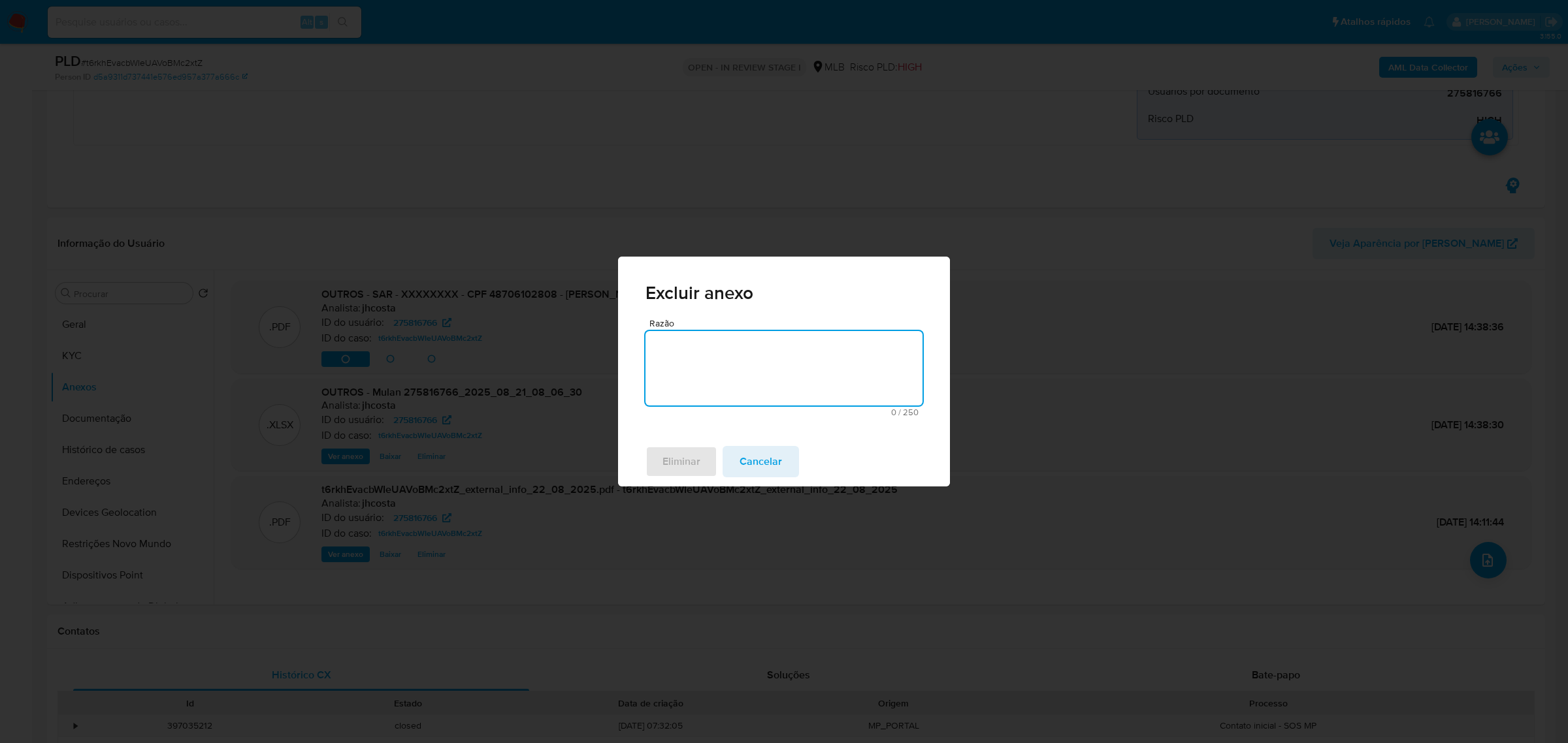
click at [732, 379] on textarea "Razão" at bounding box center [784, 368] width 277 height 74
type textarea "ERRO"
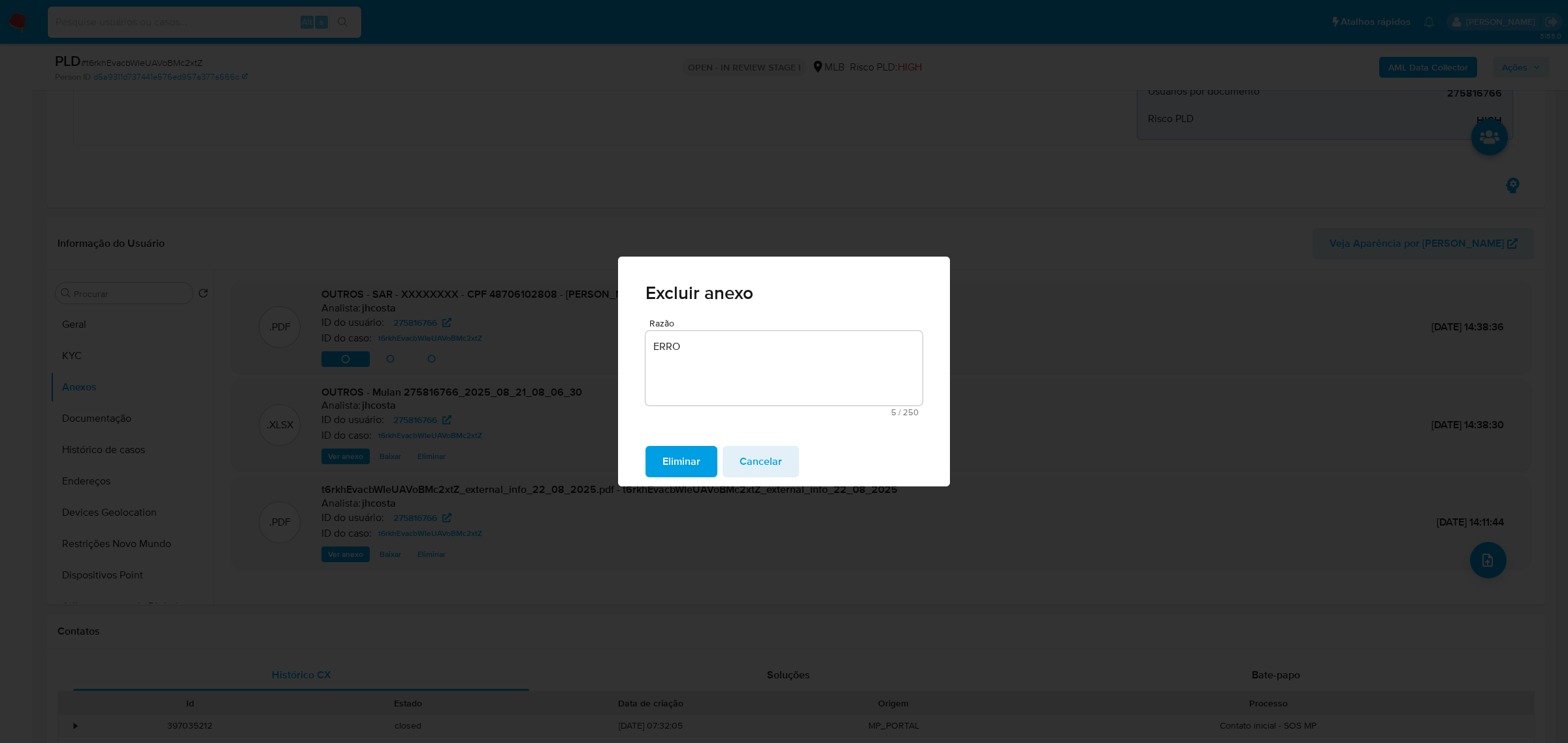
click at [683, 461] on span "Eliminar" at bounding box center [681, 461] width 38 height 29
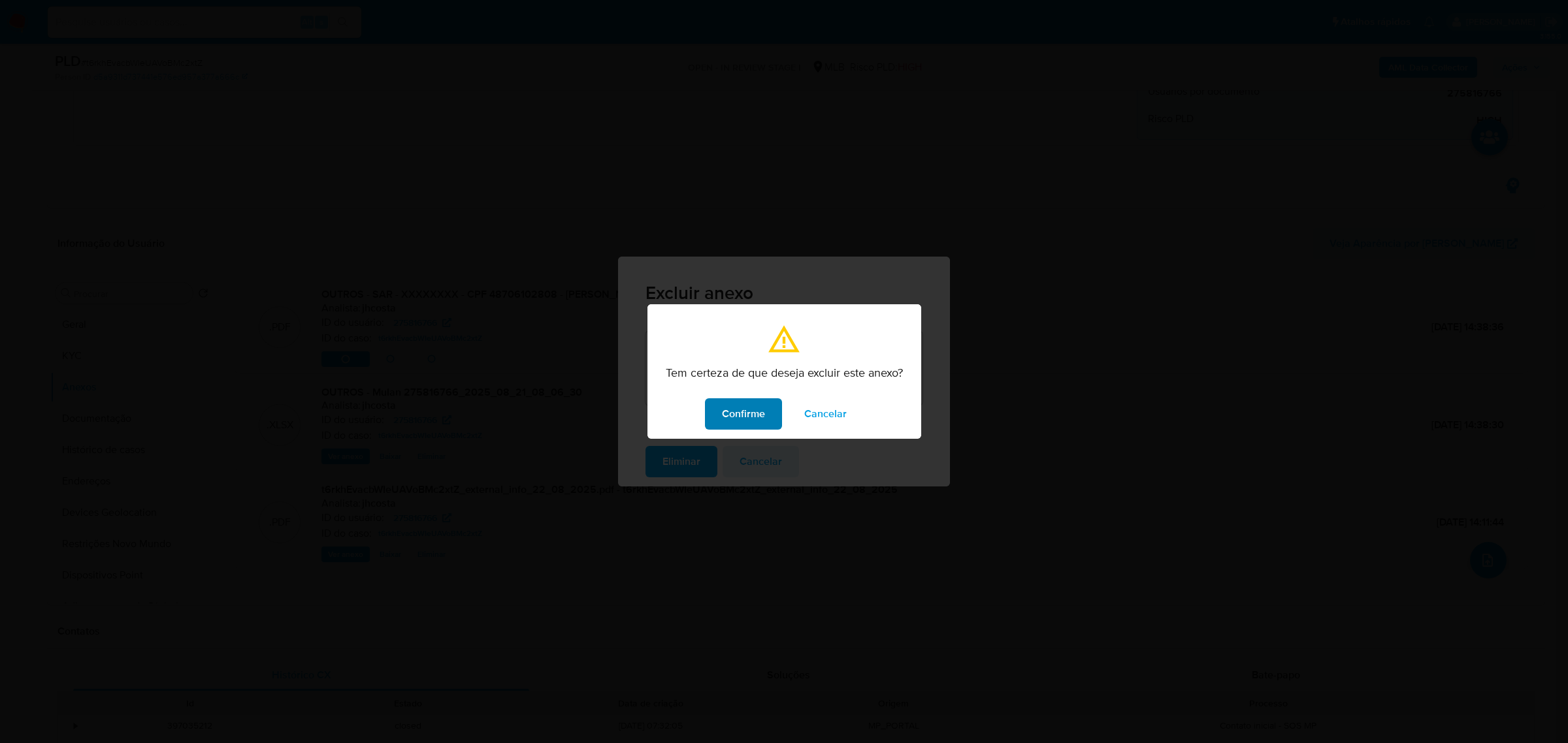
click at [732, 410] on span "Confirme" at bounding box center [743, 414] width 43 height 29
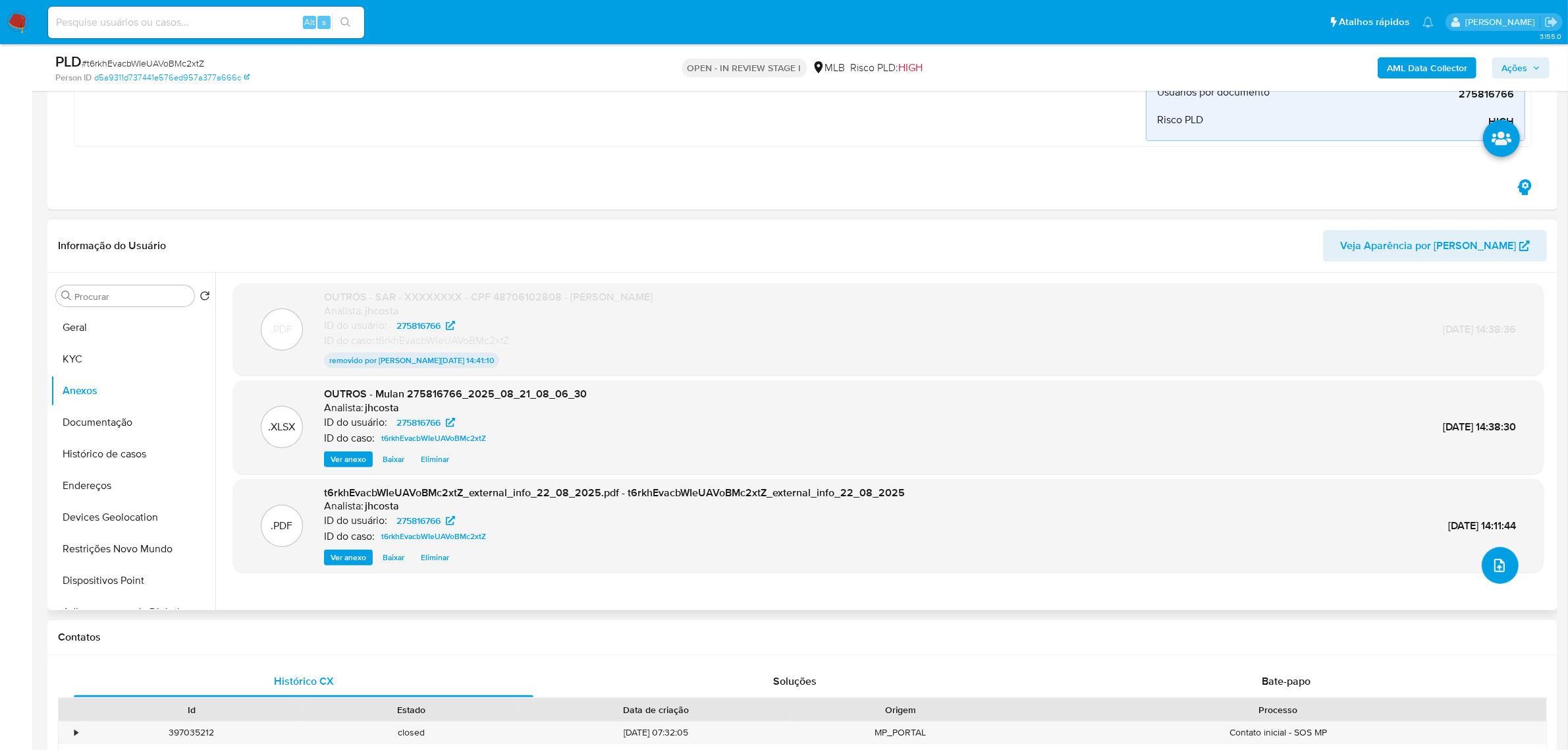
click at [1492, 568] on icon "upload-file" at bounding box center [1500, 565] width 16 height 16
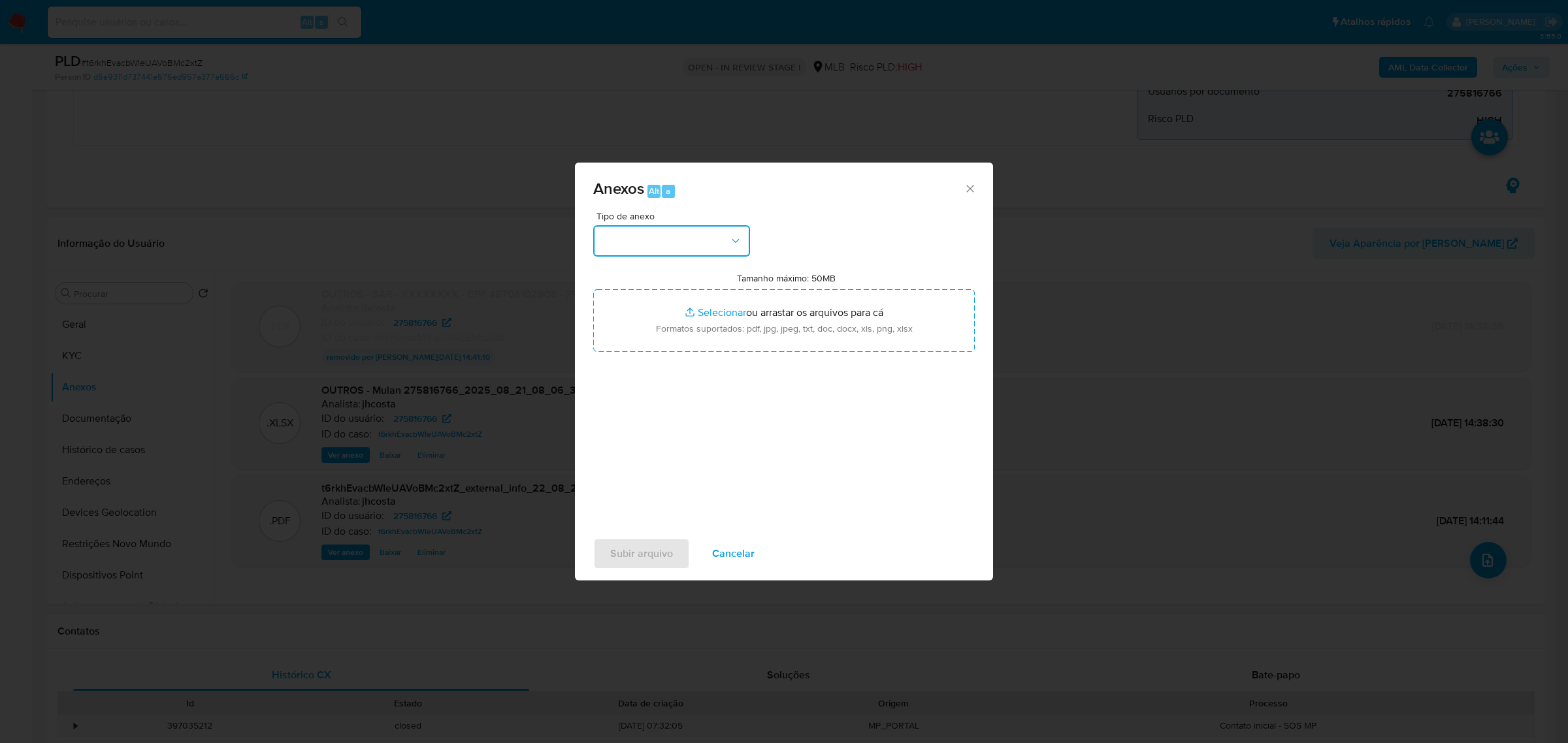
click at [702, 242] on button "button" at bounding box center [671, 241] width 157 height 32
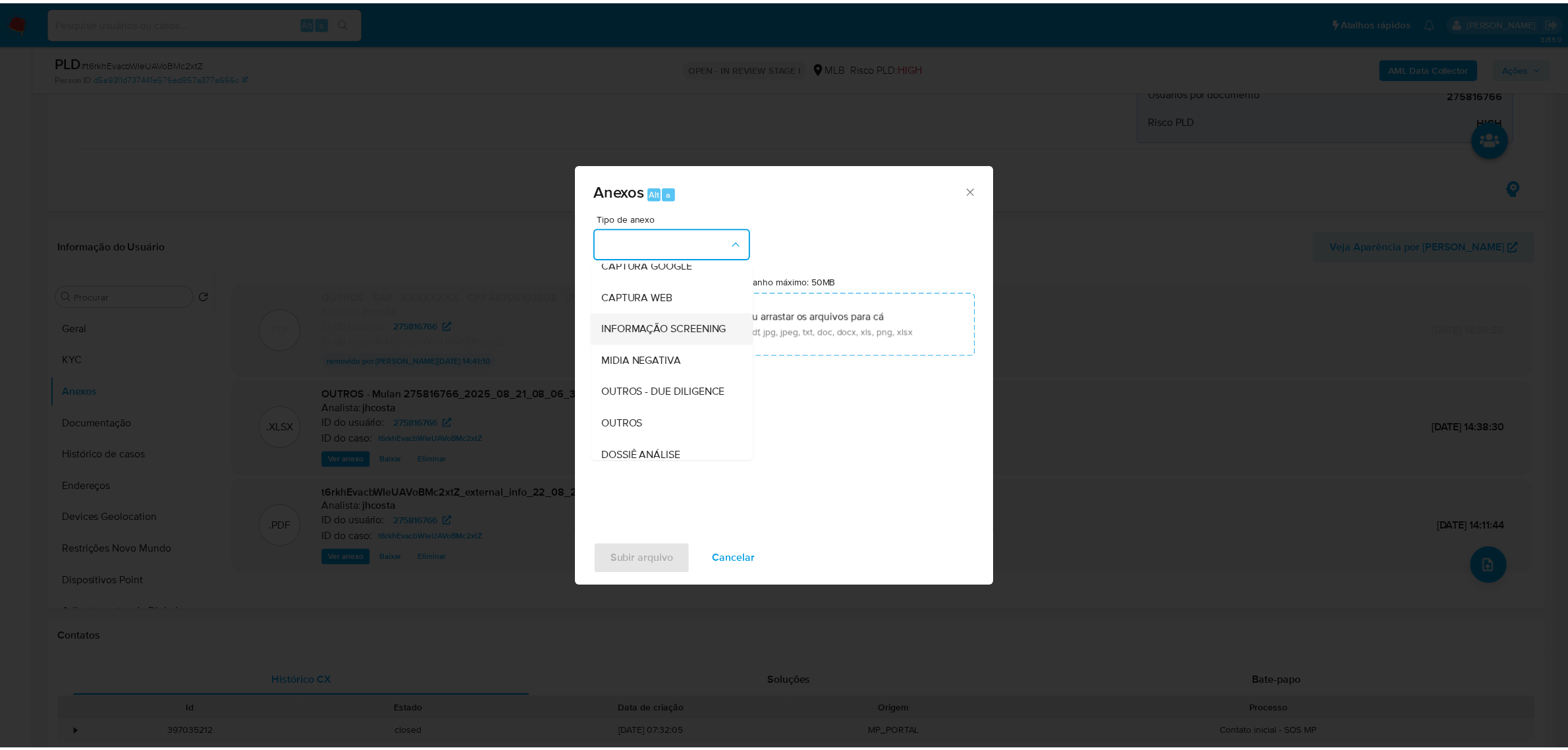
scroll to position [165, 0]
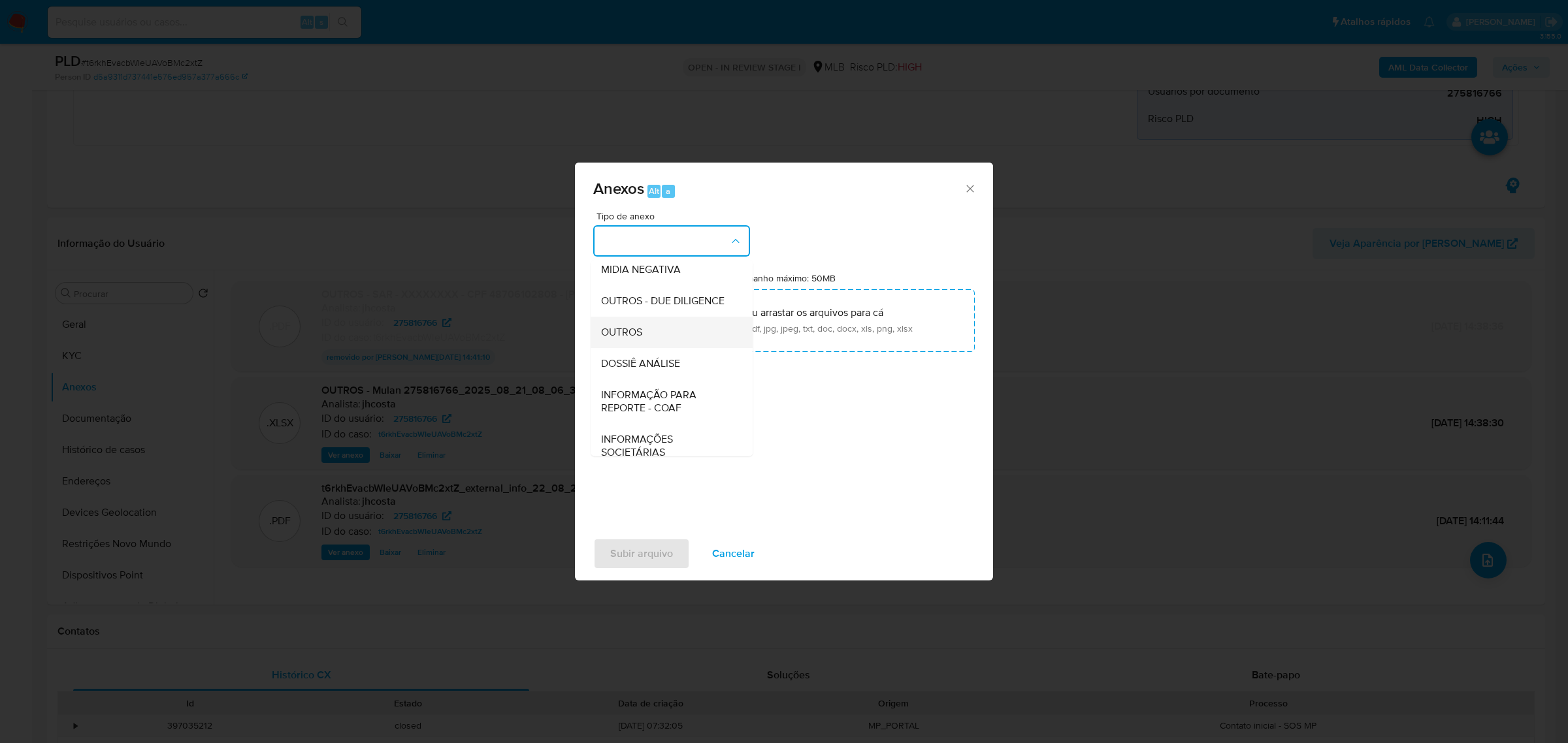
click at [650, 347] on div "OUTROS" at bounding box center [667, 332] width 133 height 32
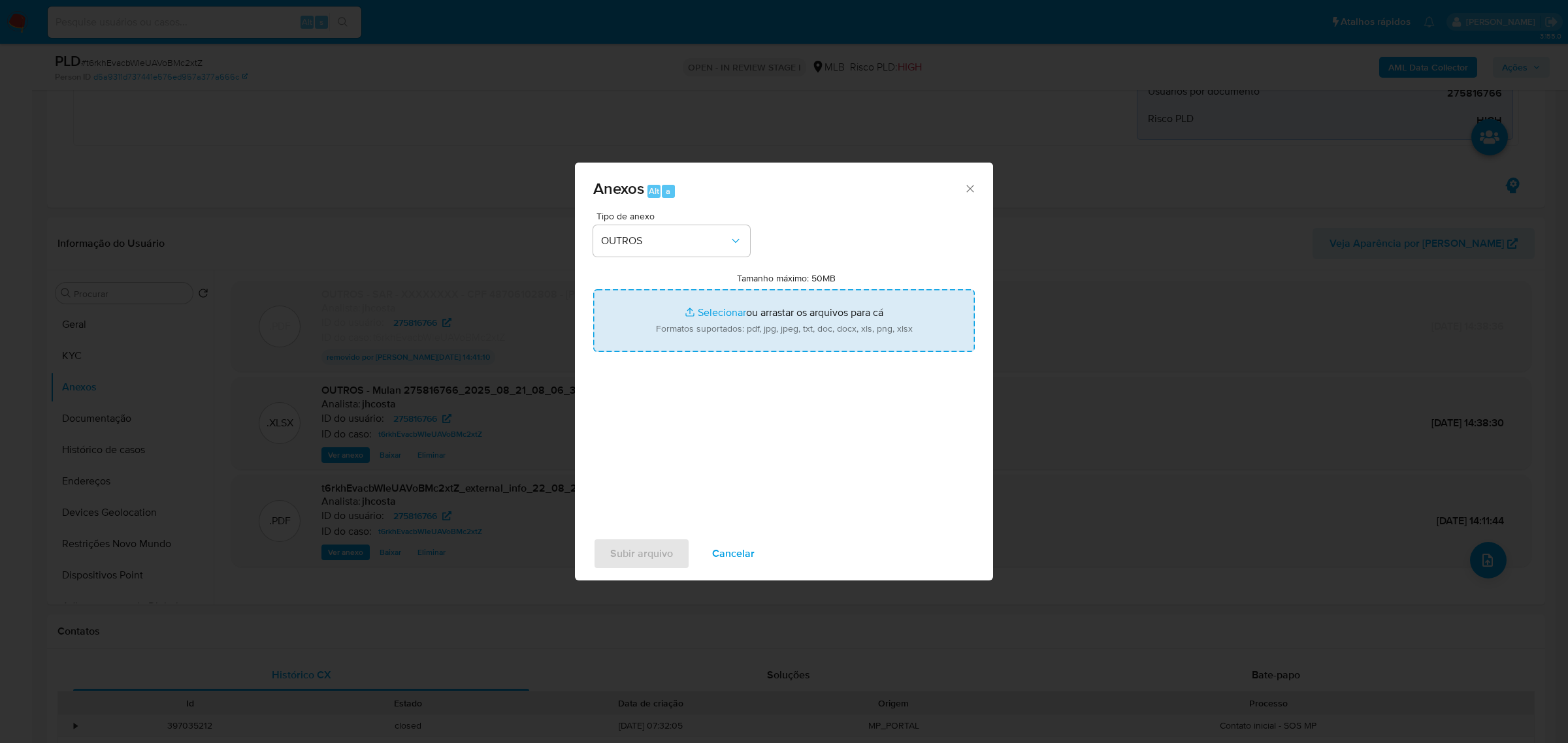
click at [696, 307] on input "Tamanho máximo: 50MB Selecionar arquivos" at bounding box center [784, 320] width 382 height 63
type input "C:\fakepath\SAR - XXXXXXXXXX - CPF 48706102808 - PEDRO ROCHA LOPES.pdf"
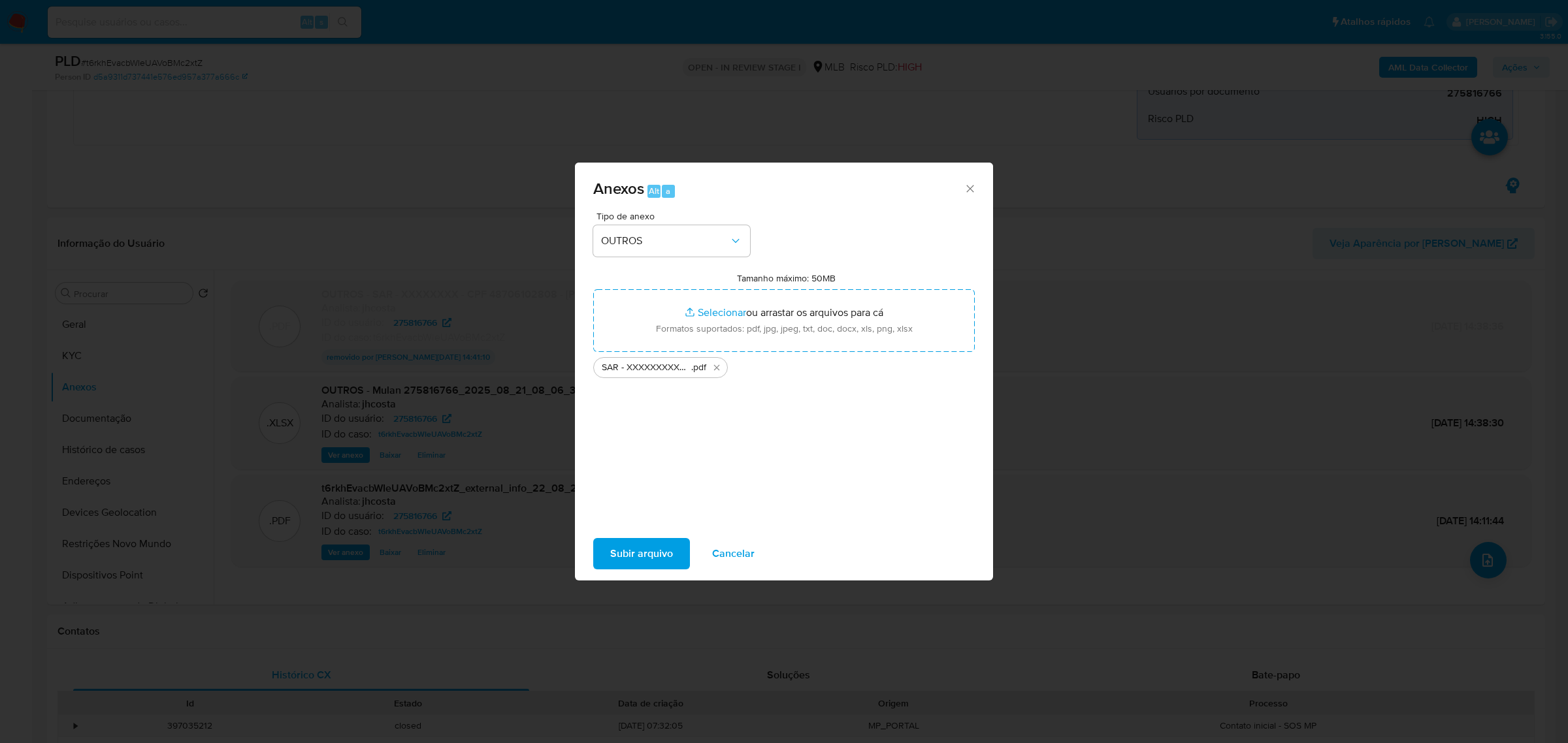
click at [621, 557] on span "Subir arquivo" at bounding box center [641, 554] width 63 height 29
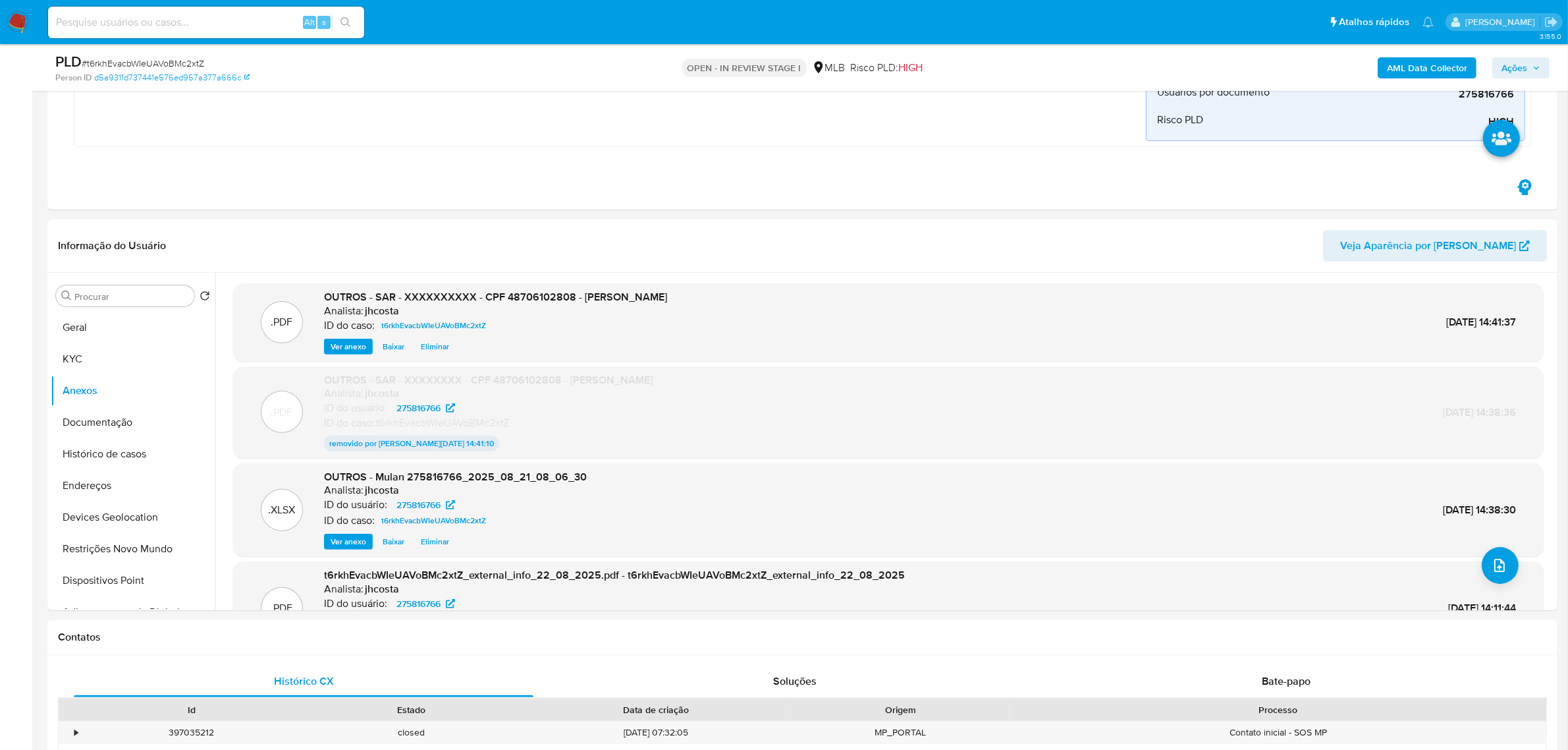
click at [1525, 73] on span "Ações" at bounding box center [1514, 68] width 25 height 21
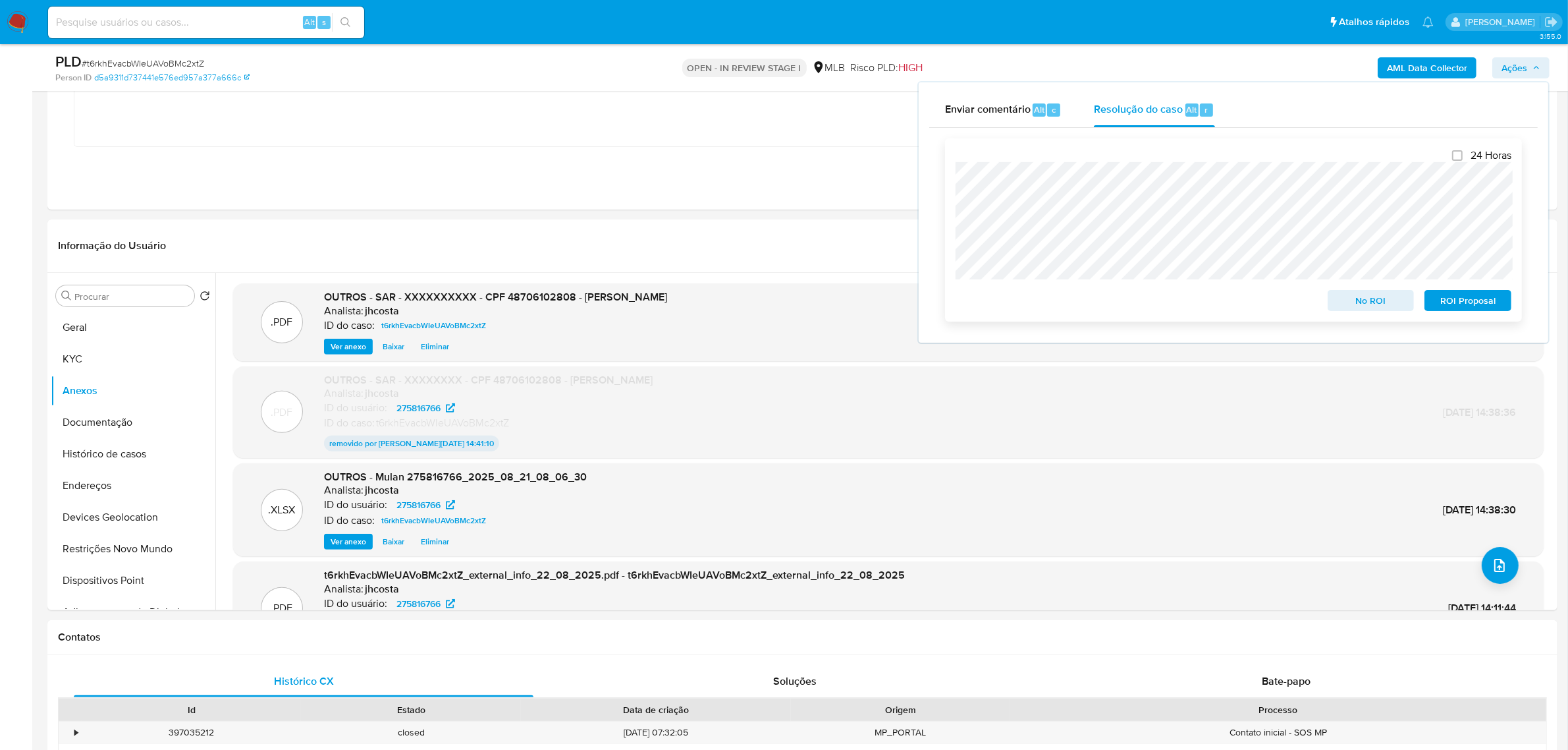
click at [1485, 302] on span "ROI Proposal" at bounding box center [1468, 300] width 68 height 18
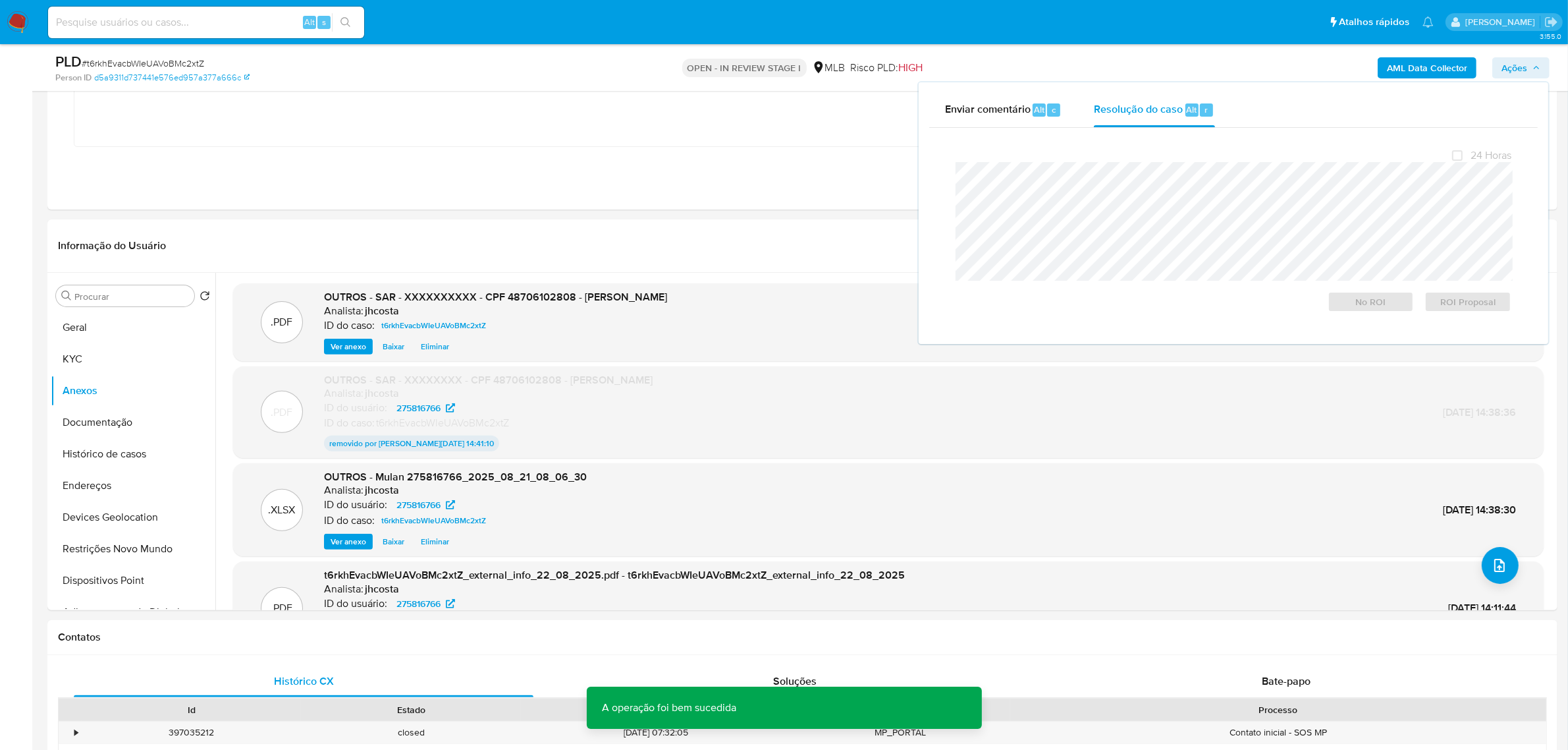
click at [187, 67] on span "# t6rkhEvacbWIeUAVoBMc2xtZ" at bounding box center [142, 63] width 123 height 13
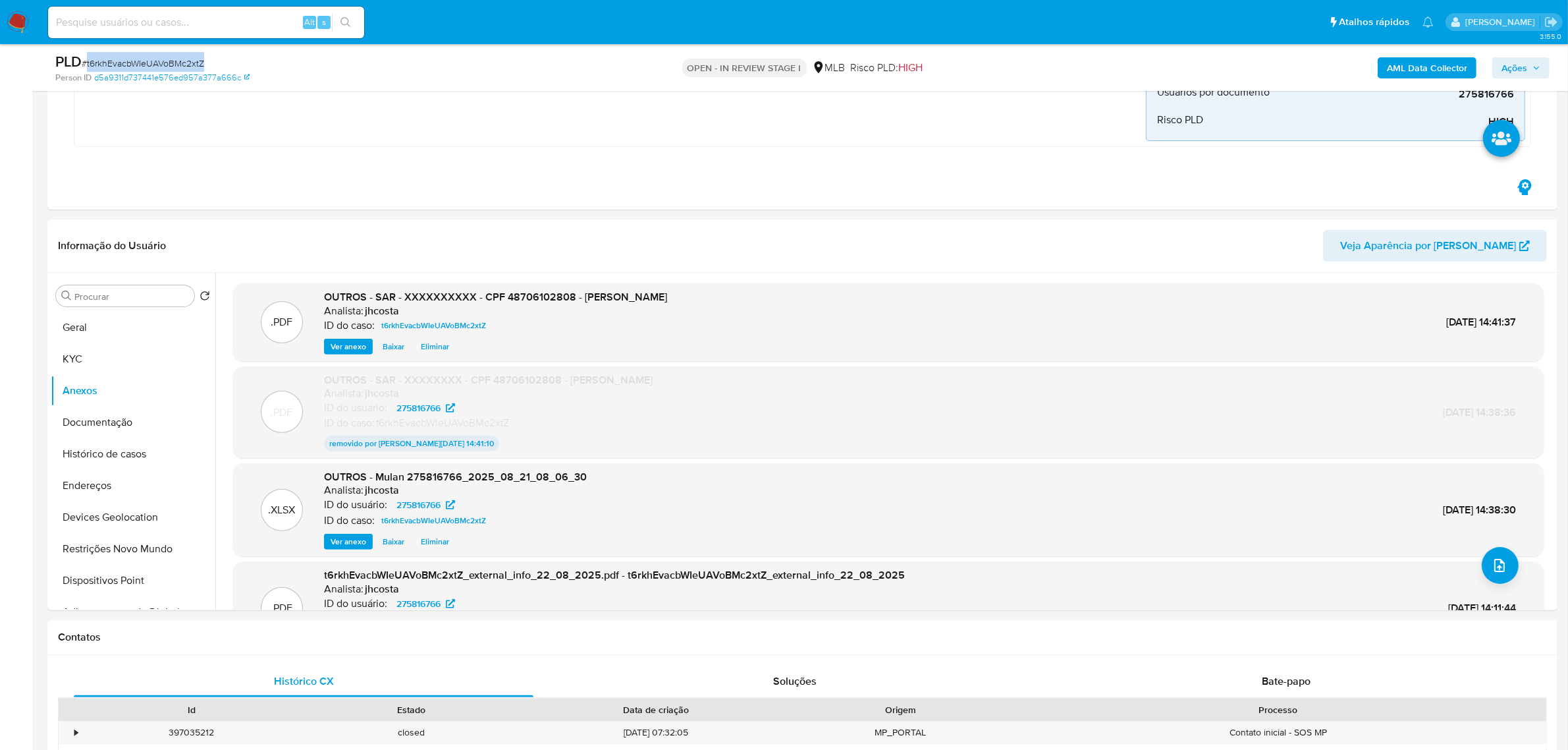
click at [187, 67] on span "# t6rkhEvacbWIeUAVoBMc2xtZ" at bounding box center [142, 63] width 123 height 13
copy span "t6rkhEvacbWIeUAVoBMc2xtZ"
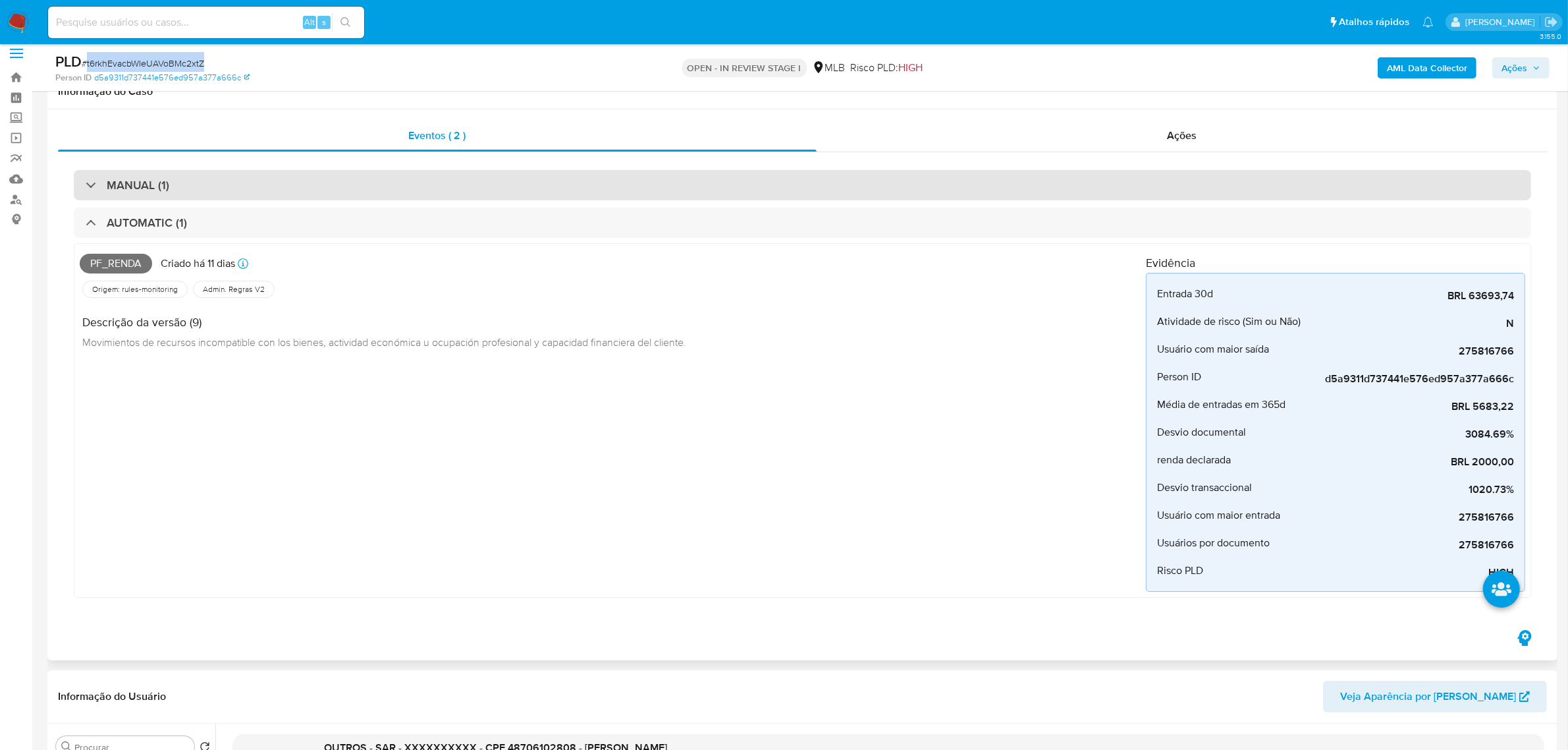
scroll to position [0, 0]
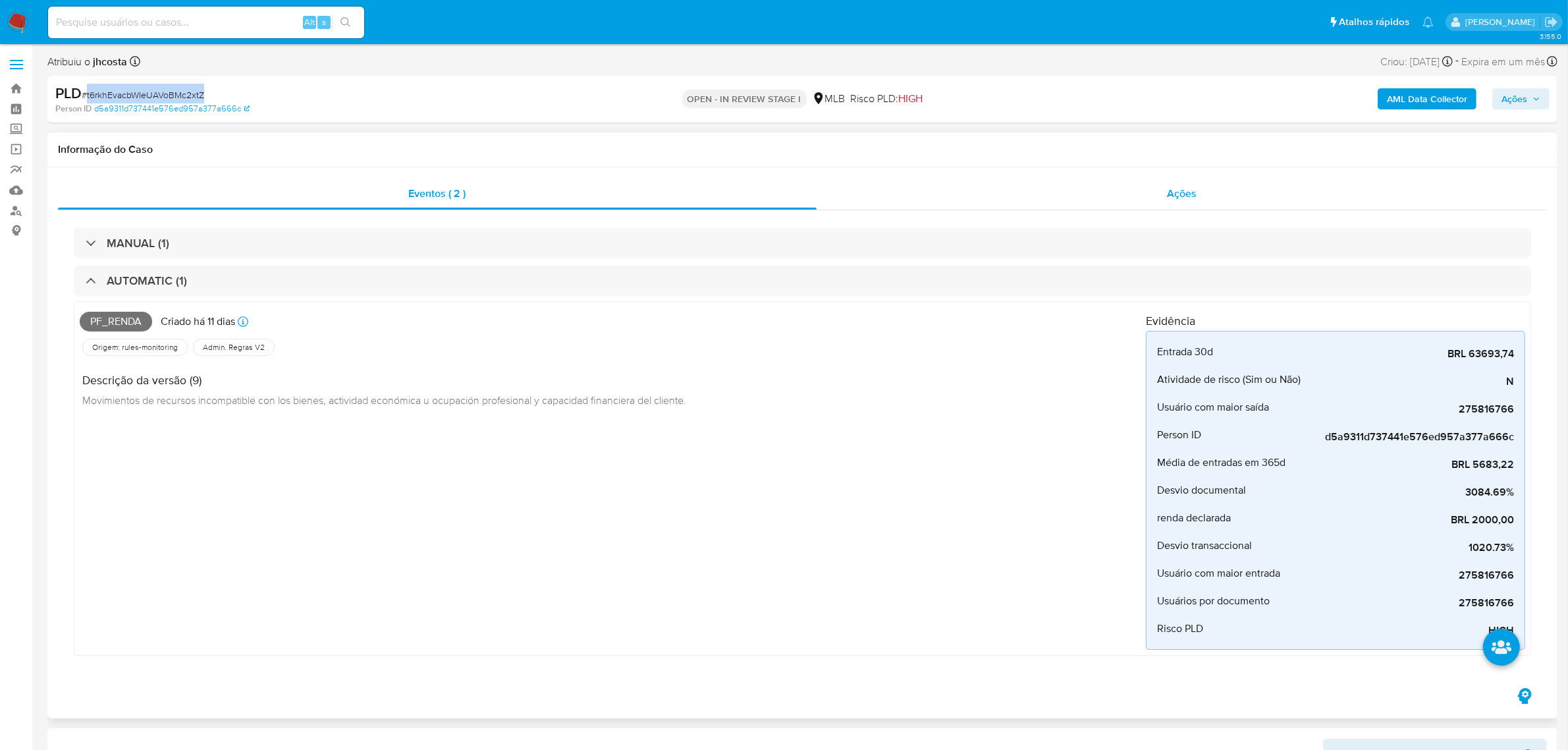
click at [1179, 200] on span "Ações" at bounding box center [1182, 193] width 30 height 15
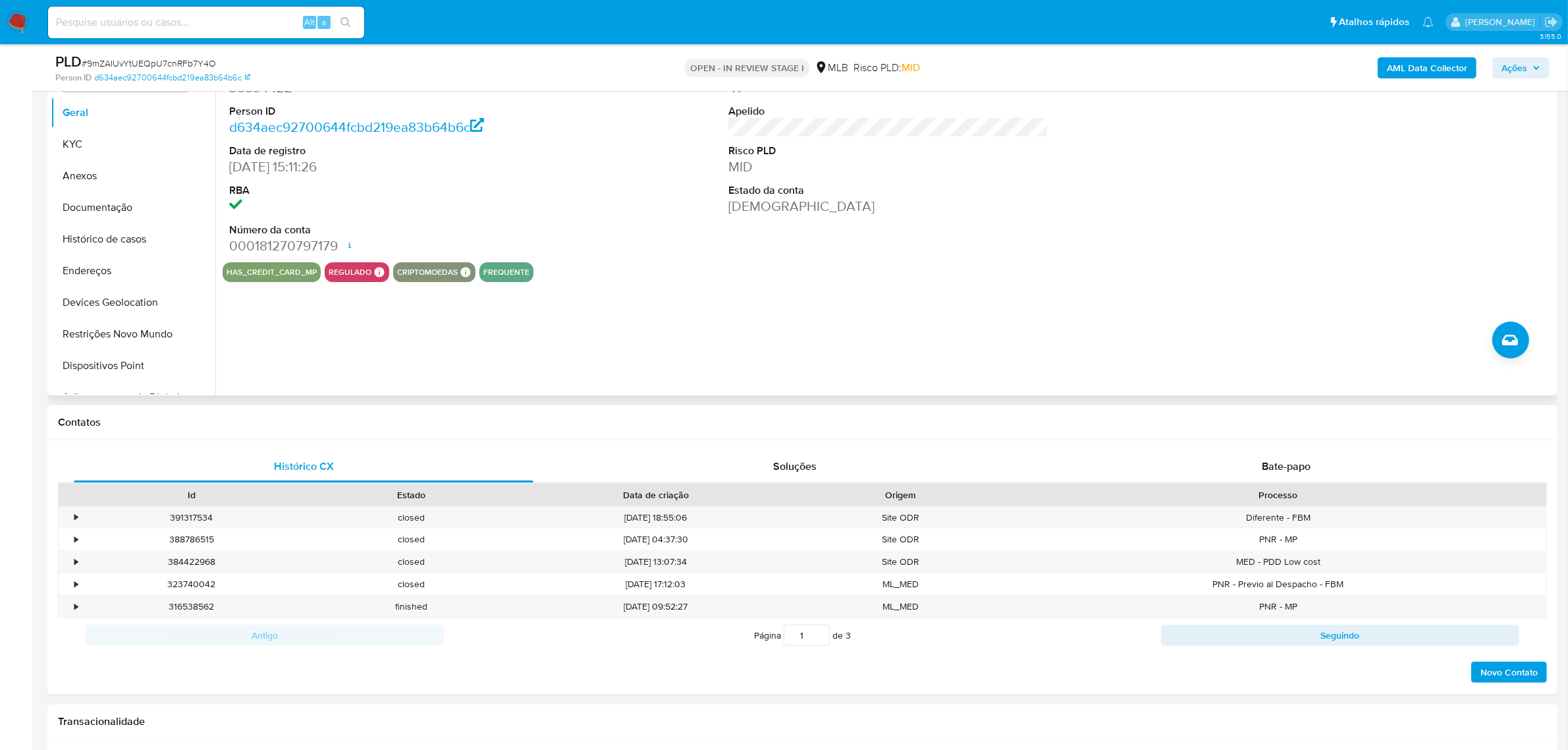
scroll to position [82, 0]
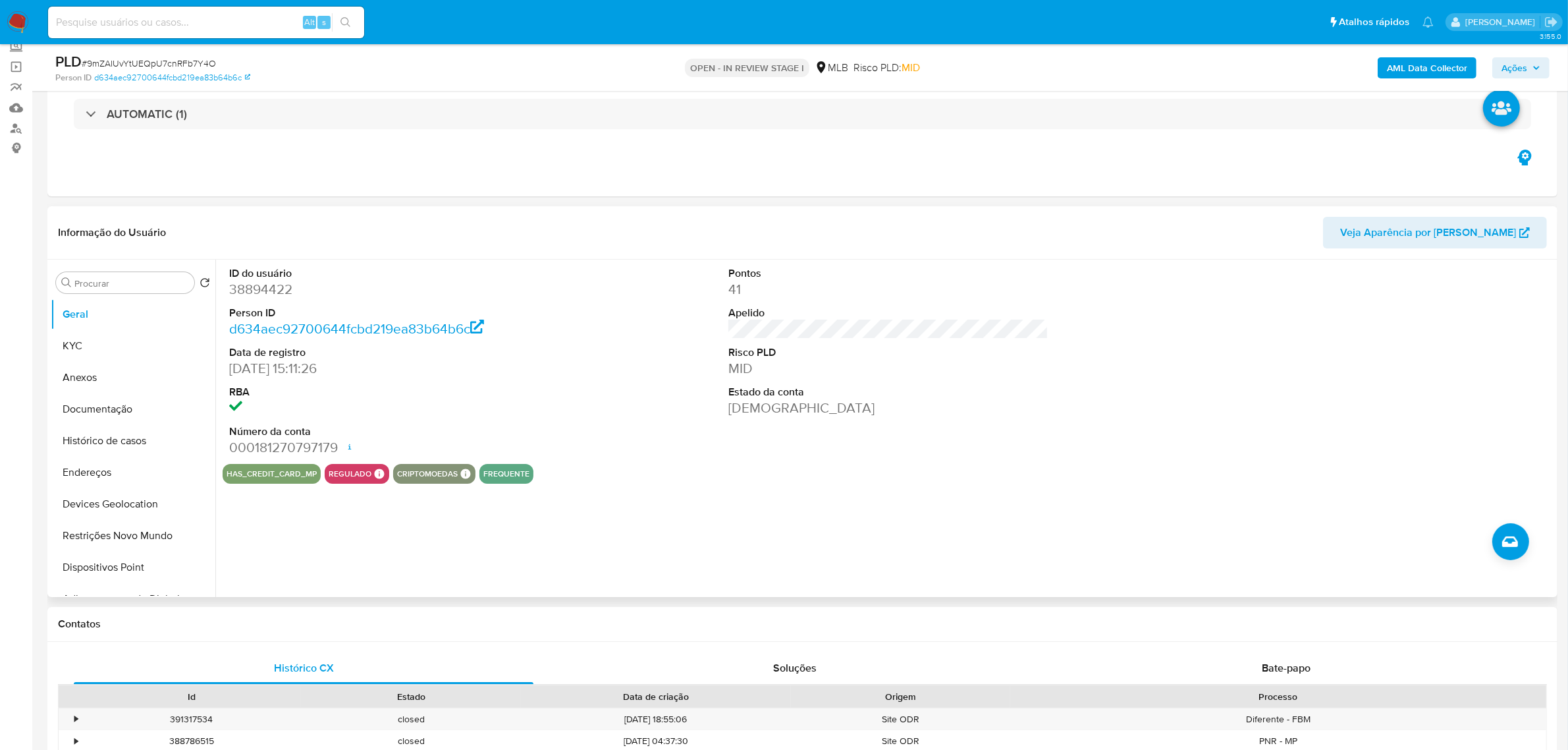
click at [268, 286] on dd "38894422" at bounding box center [389, 289] width 320 height 18
copy dd "38894422"
click at [588, 430] on div "ID do usuário 38894422 Person ID d634aec92700644fcbd219ea83b64b6c Data de regis…" at bounding box center [889, 361] width 1332 height 204
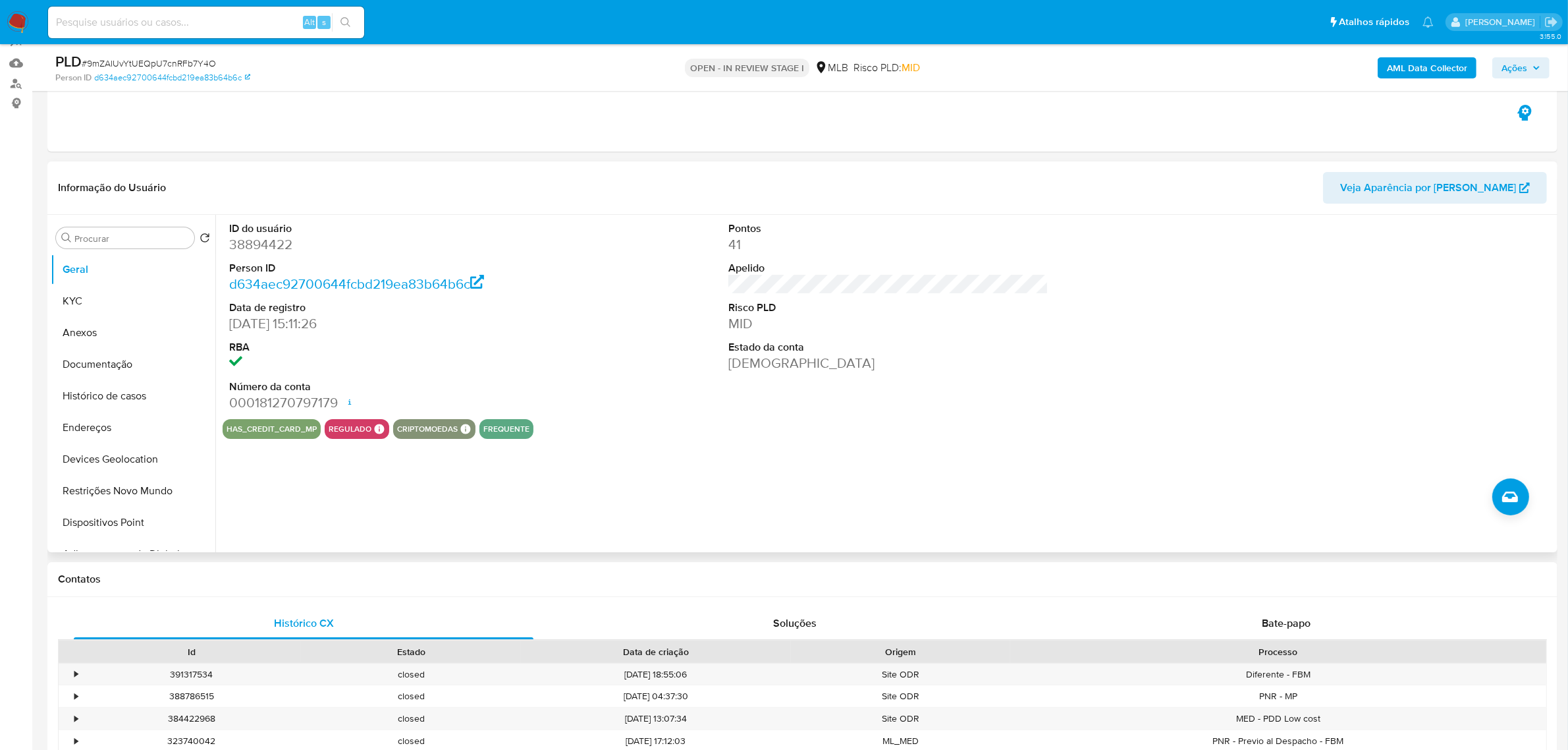
scroll to position [165, 0]
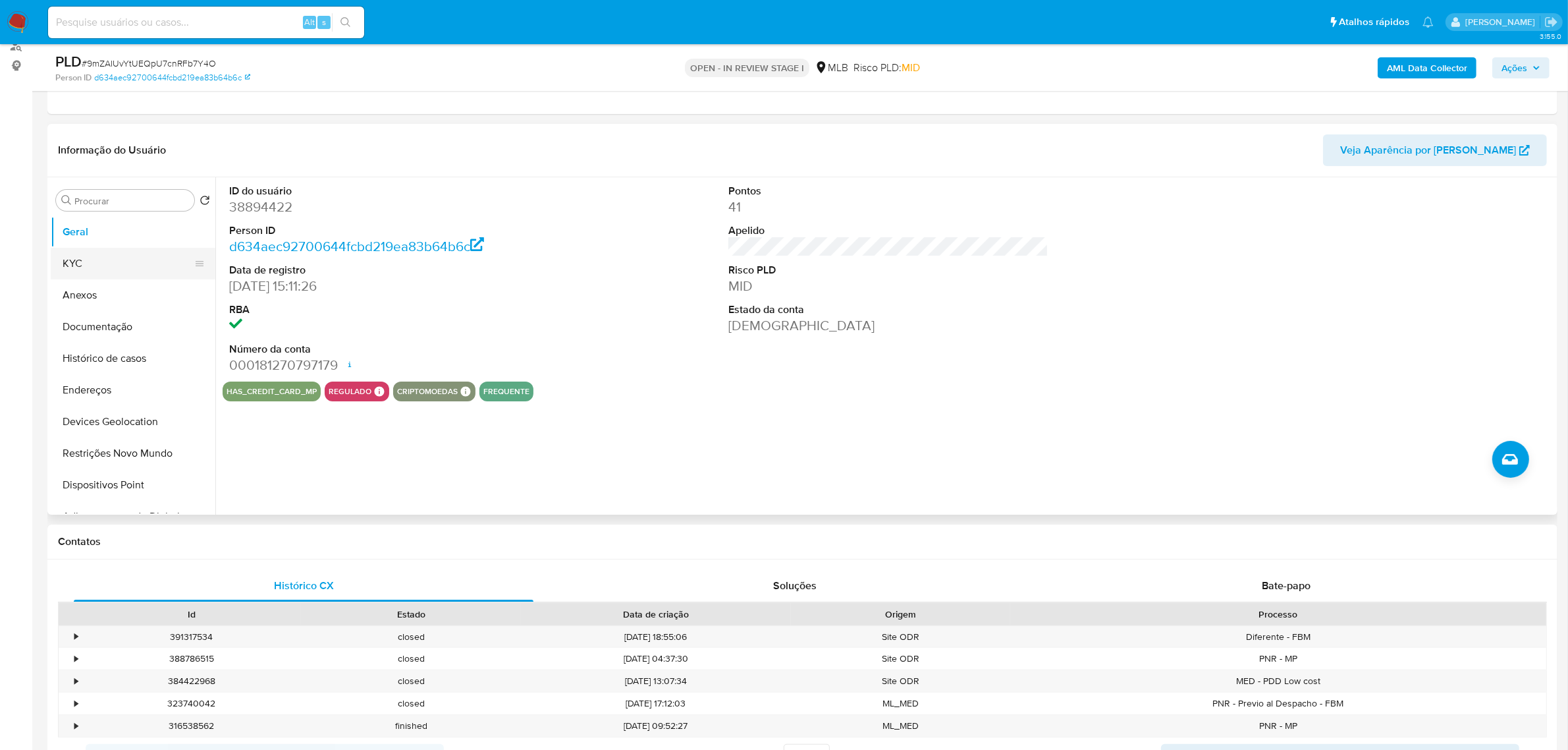
click at [135, 272] on button "KYC" at bounding box center [128, 264] width 154 height 32
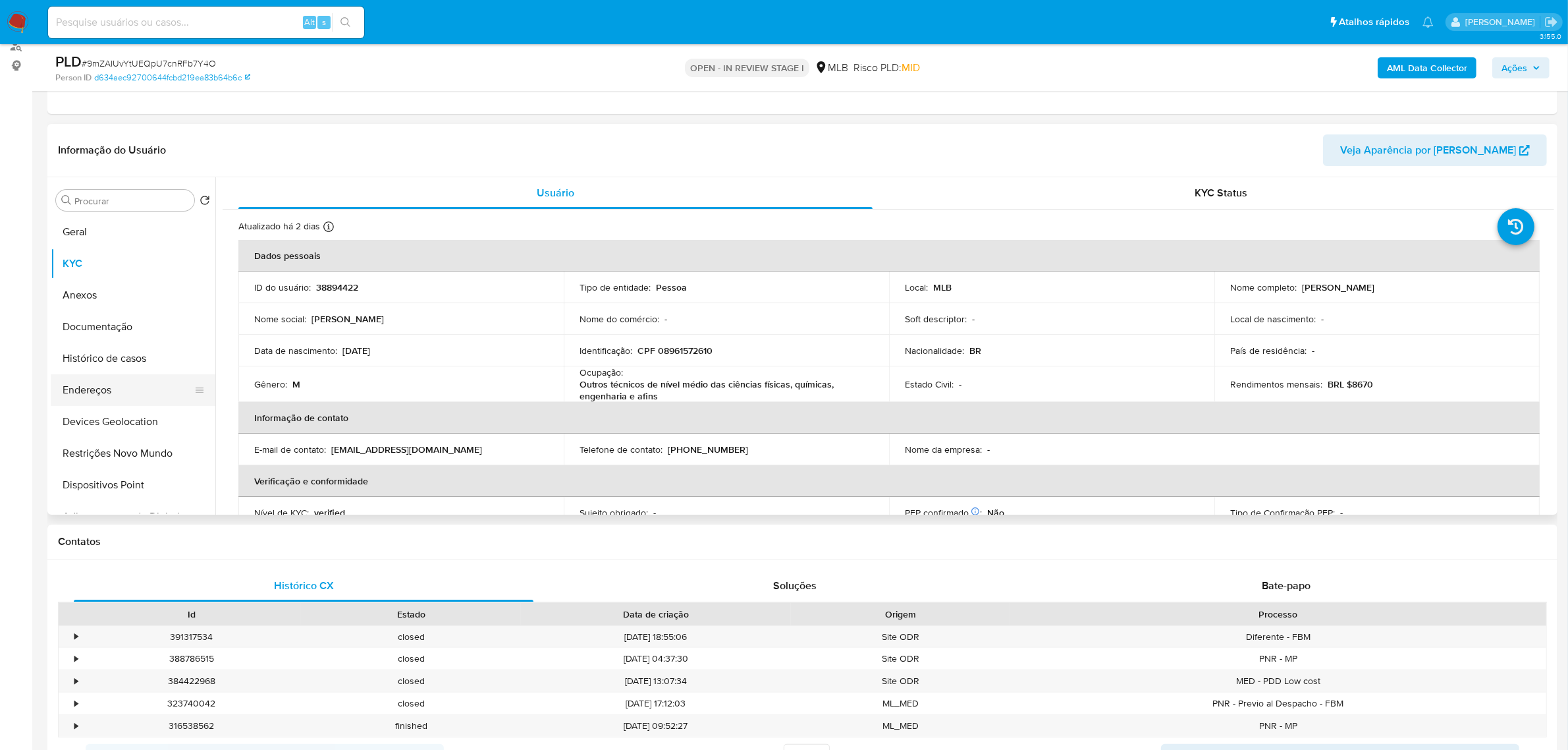
click at [99, 393] on button "Endereços" at bounding box center [128, 390] width 154 height 32
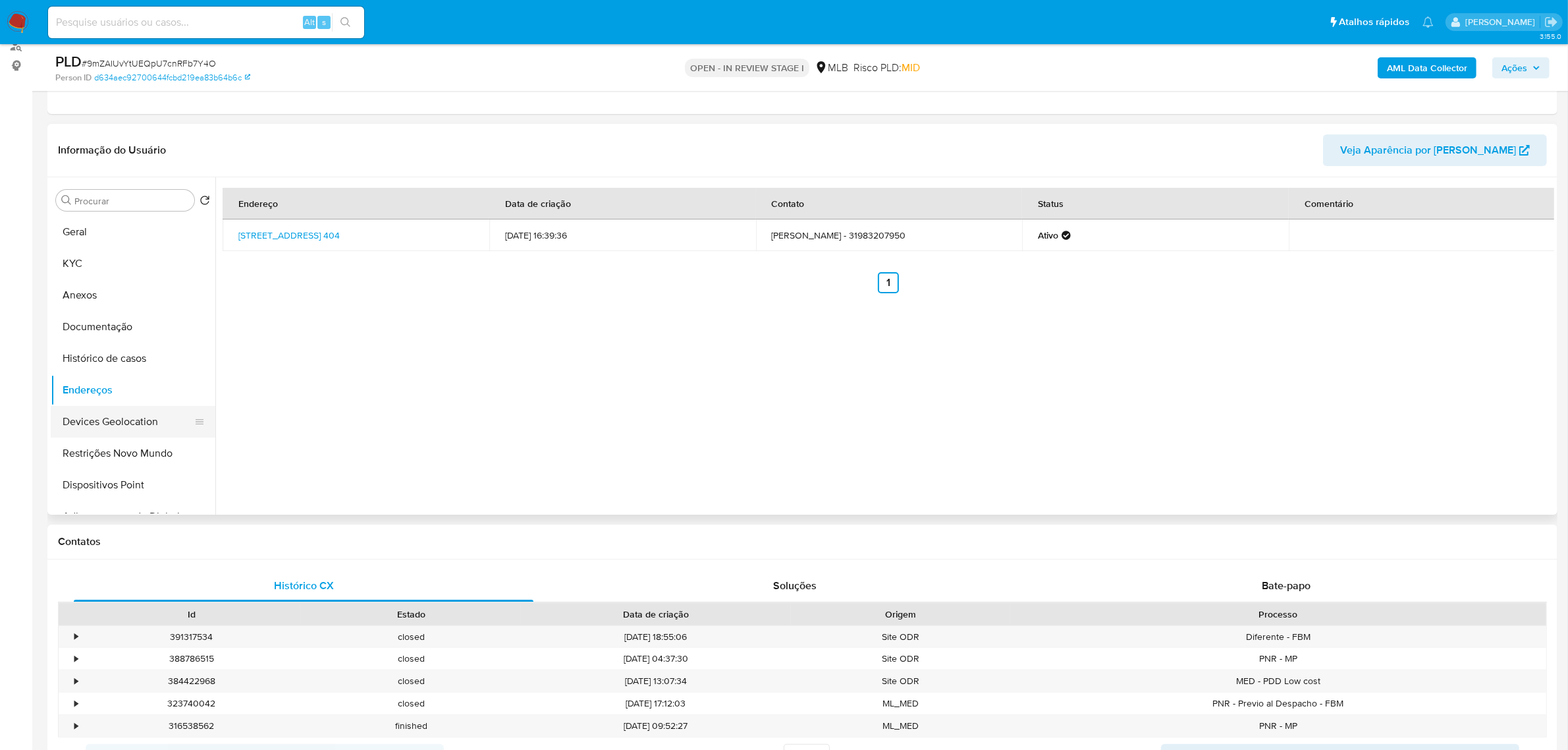
click at [60, 415] on button "Devices Geolocation" at bounding box center [128, 422] width 154 height 32
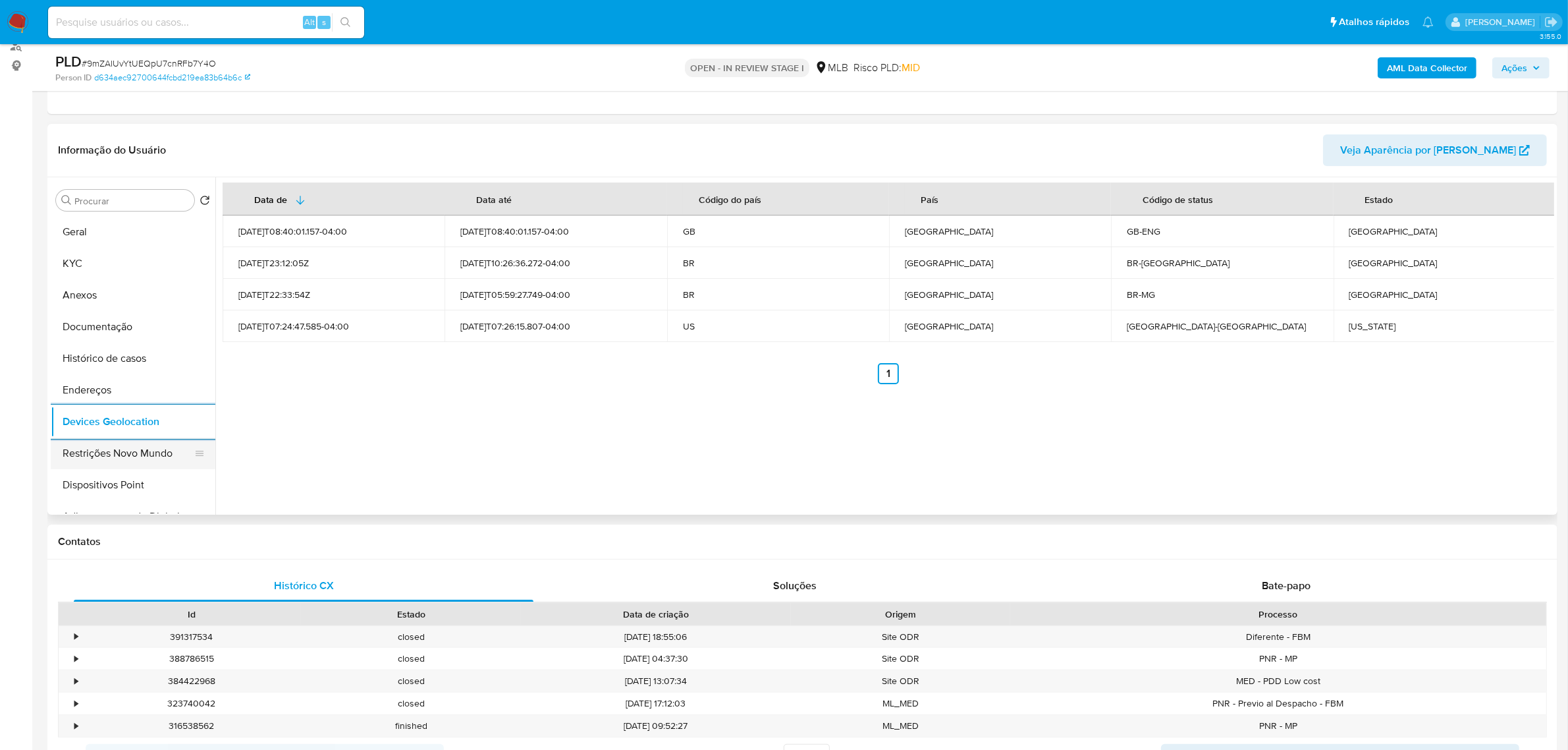
click at [96, 447] on button "Restrições Novo Mundo" at bounding box center [128, 453] width 154 height 32
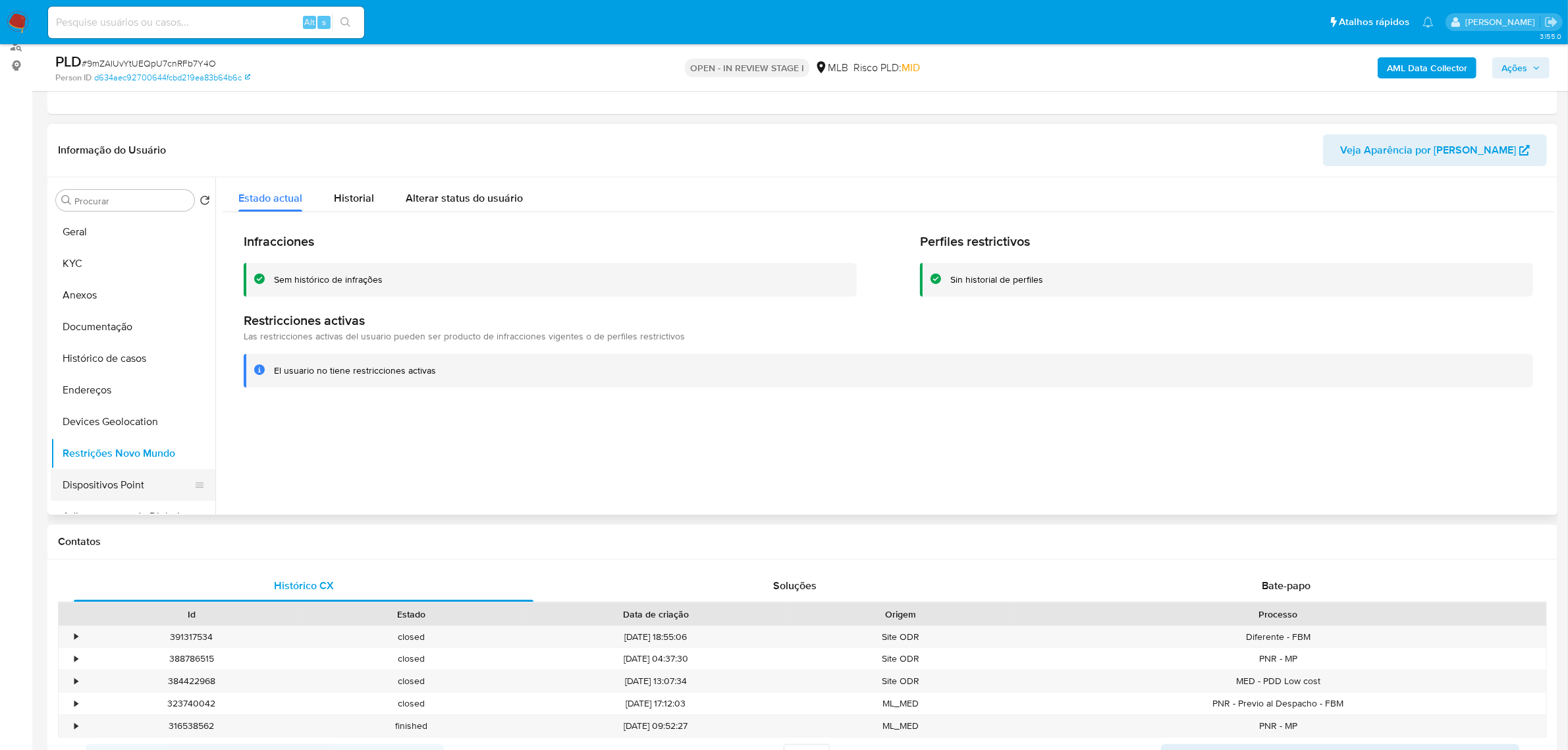
click at [116, 490] on button "Dispositivos Point" at bounding box center [128, 485] width 154 height 32
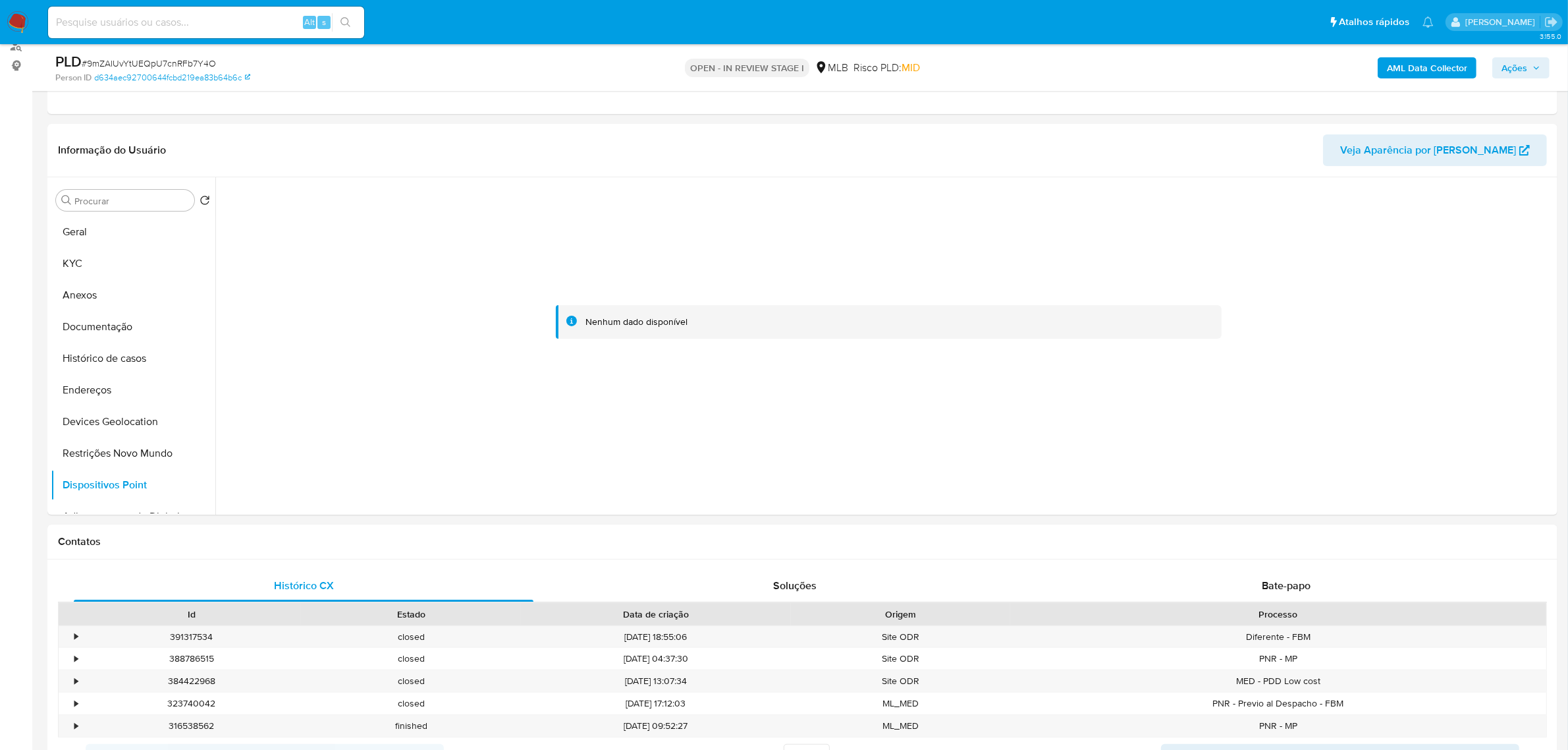
click at [1400, 74] on b "AML Data Collector" at bounding box center [1427, 68] width 81 height 21
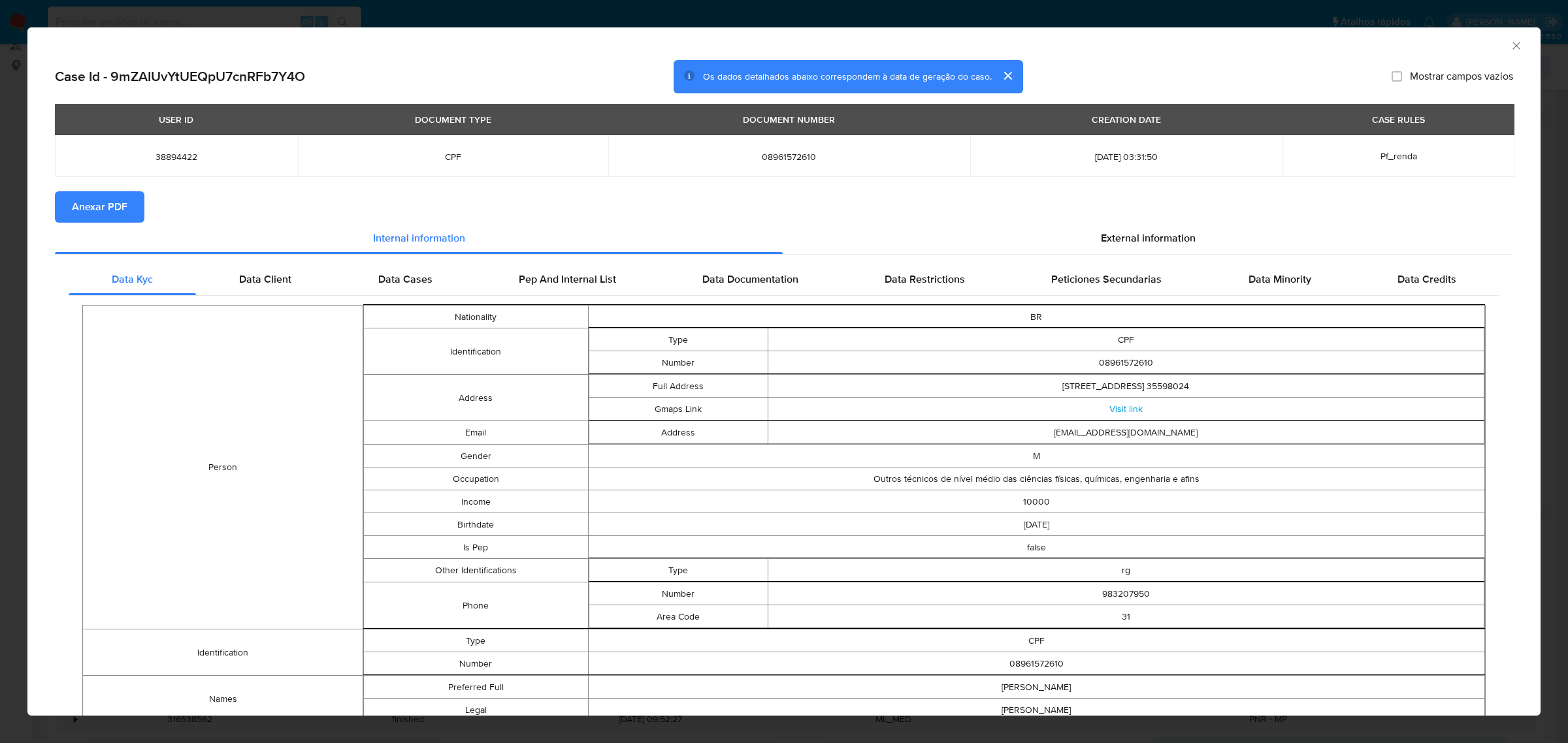
click at [132, 194] on button "Anexar PDF" at bounding box center [99, 207] width 89 height 32
click at [1111, 230] on div "External information" at bounding box center [1147, 241] width 730 height 32
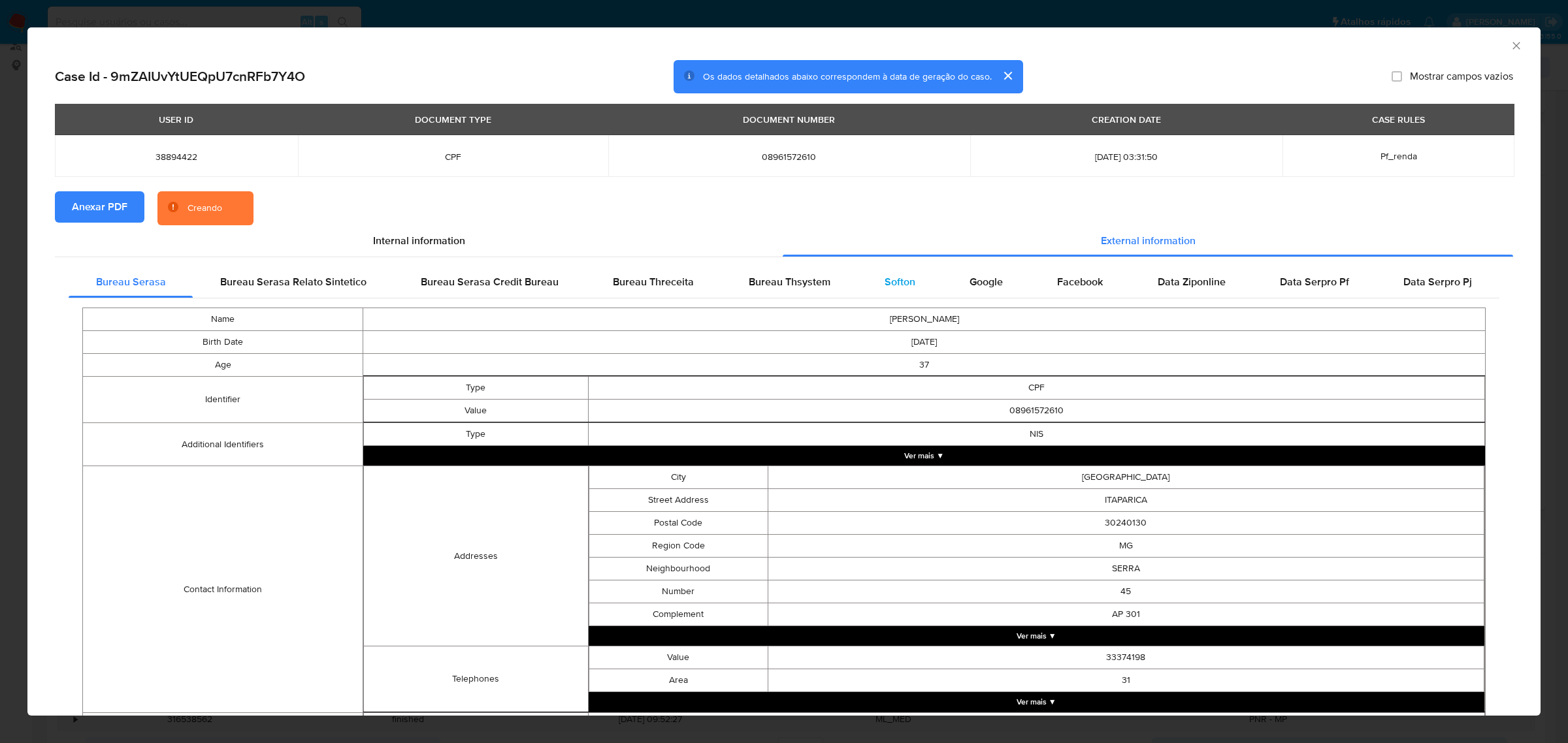
click at [895, 276] on span "Softon" at bounding box center [900, 282] width 31 height 15
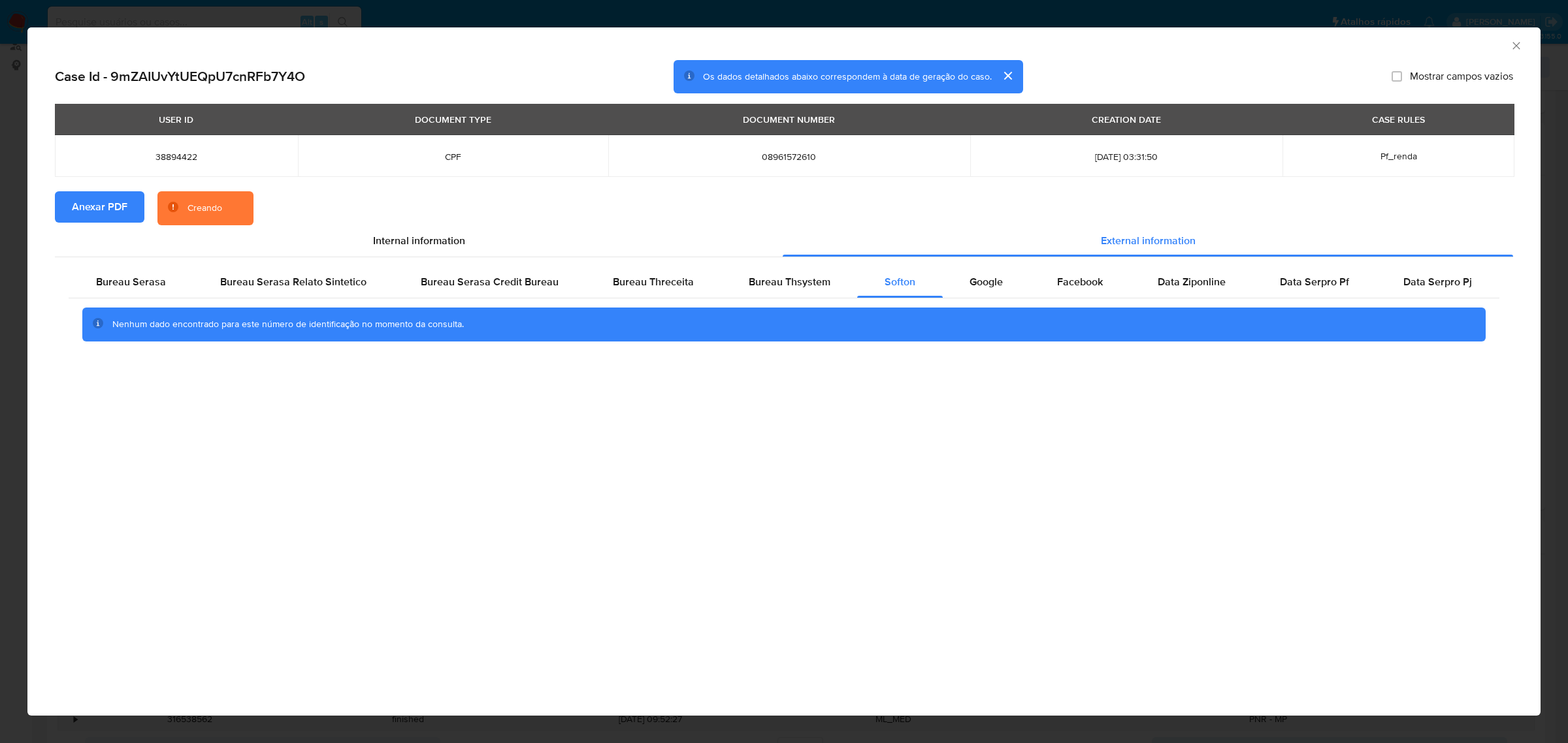
click at [648, 19] on div "AML Data Collector Case Id - 9mZAIUvYtUEQpU7cnRFb7Y4O Os dados detalhados abaix…" at bounding box center [784, 372] width 1568 height 743
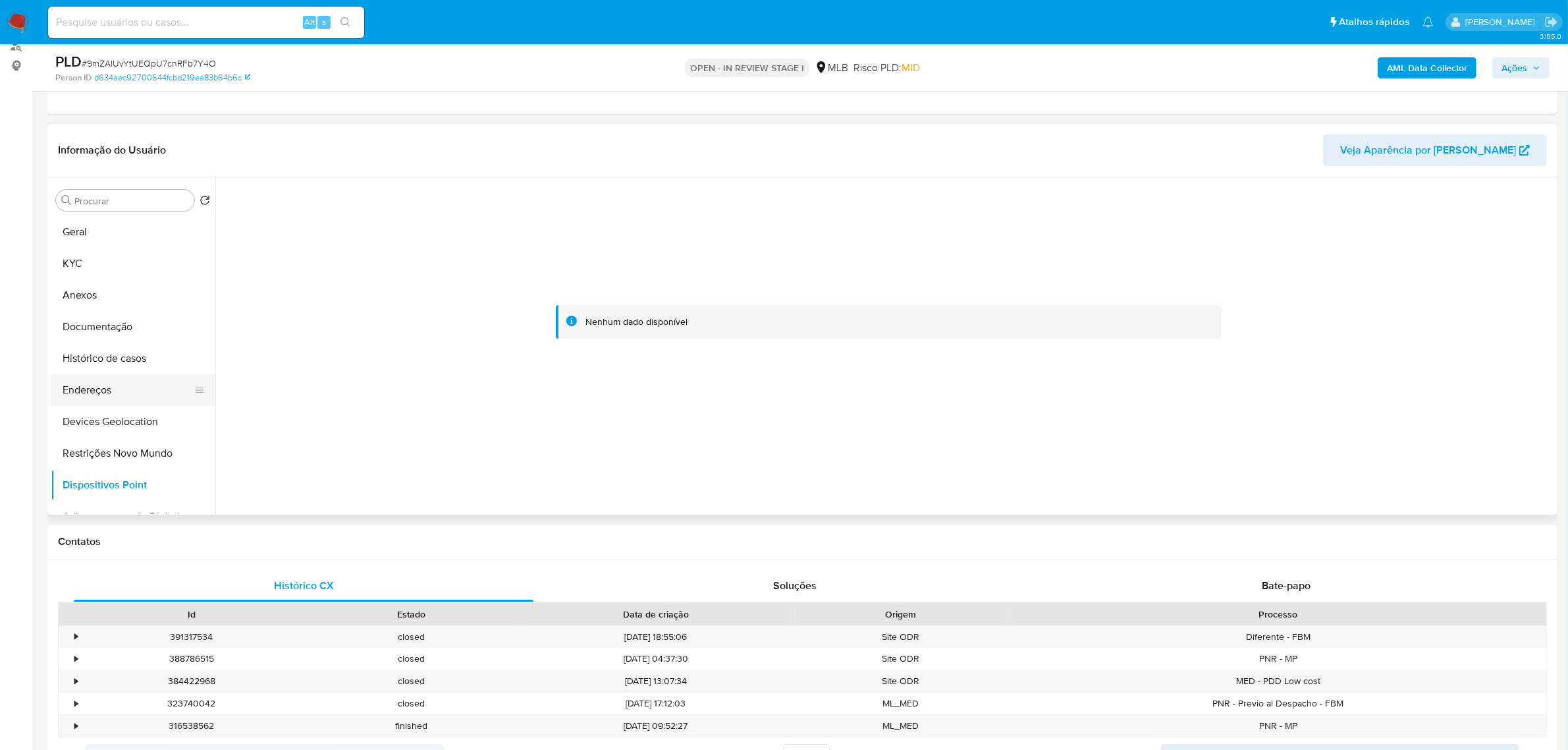
click at [94, 386] on button "Endereços" at bounding box center [128, 390] width 154 height 32
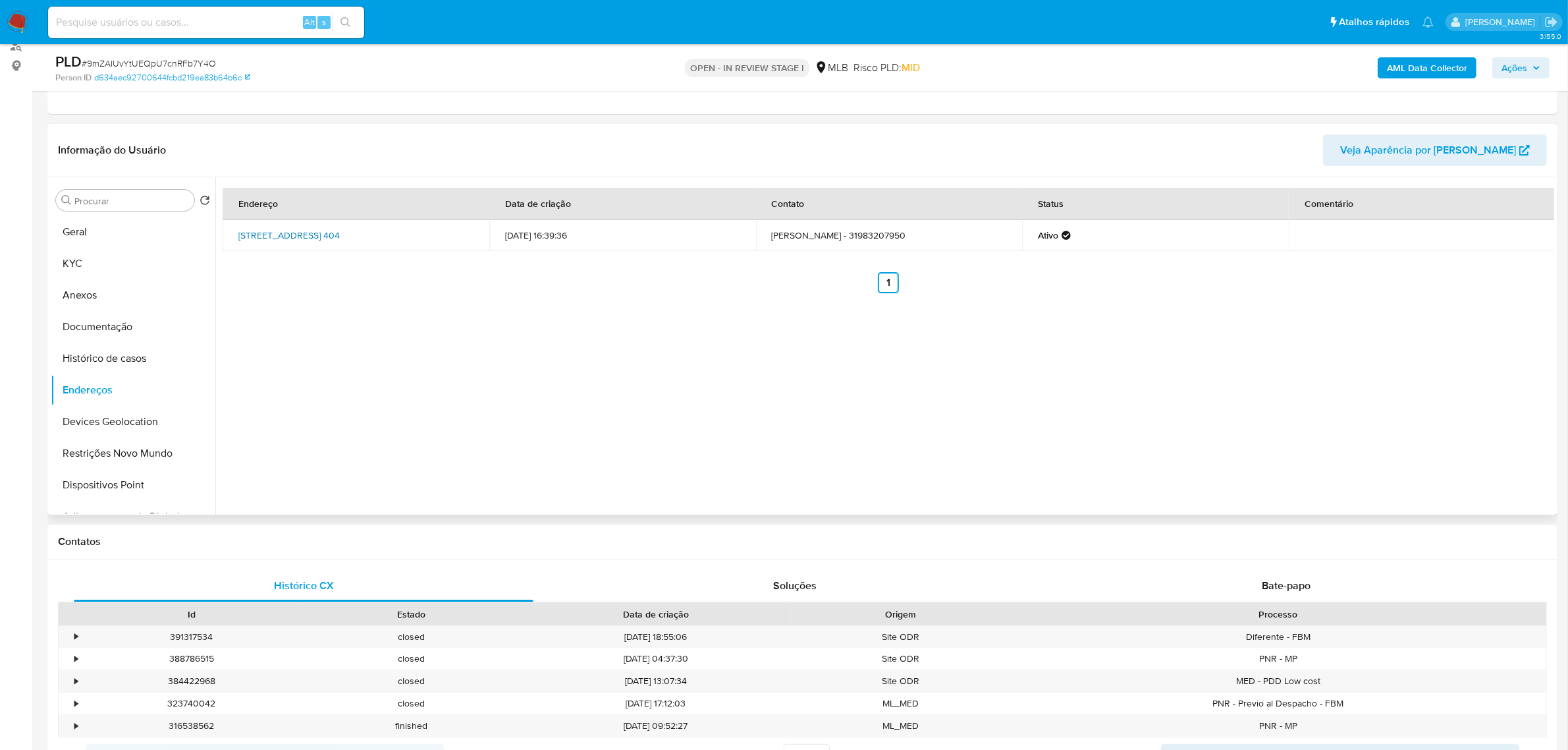
drag, startPoint x: 224, startPoint y: 225, endPoint x: 455, endPoint y: 233, distance: 231.1
click at [455, 233] on td "[STREET_ADDRESS] 404" at bounding box center [356, 235] width 267 height 32
copy link "[STREET_ADDRESS]"
click at [340, 229] on link "[STREET_ADDRESS] 404" at bounding box center [289, 235] width 102 height 13
click at [97, 255] on button "KYC" at bounding box center [128, 264] width 154 height 32
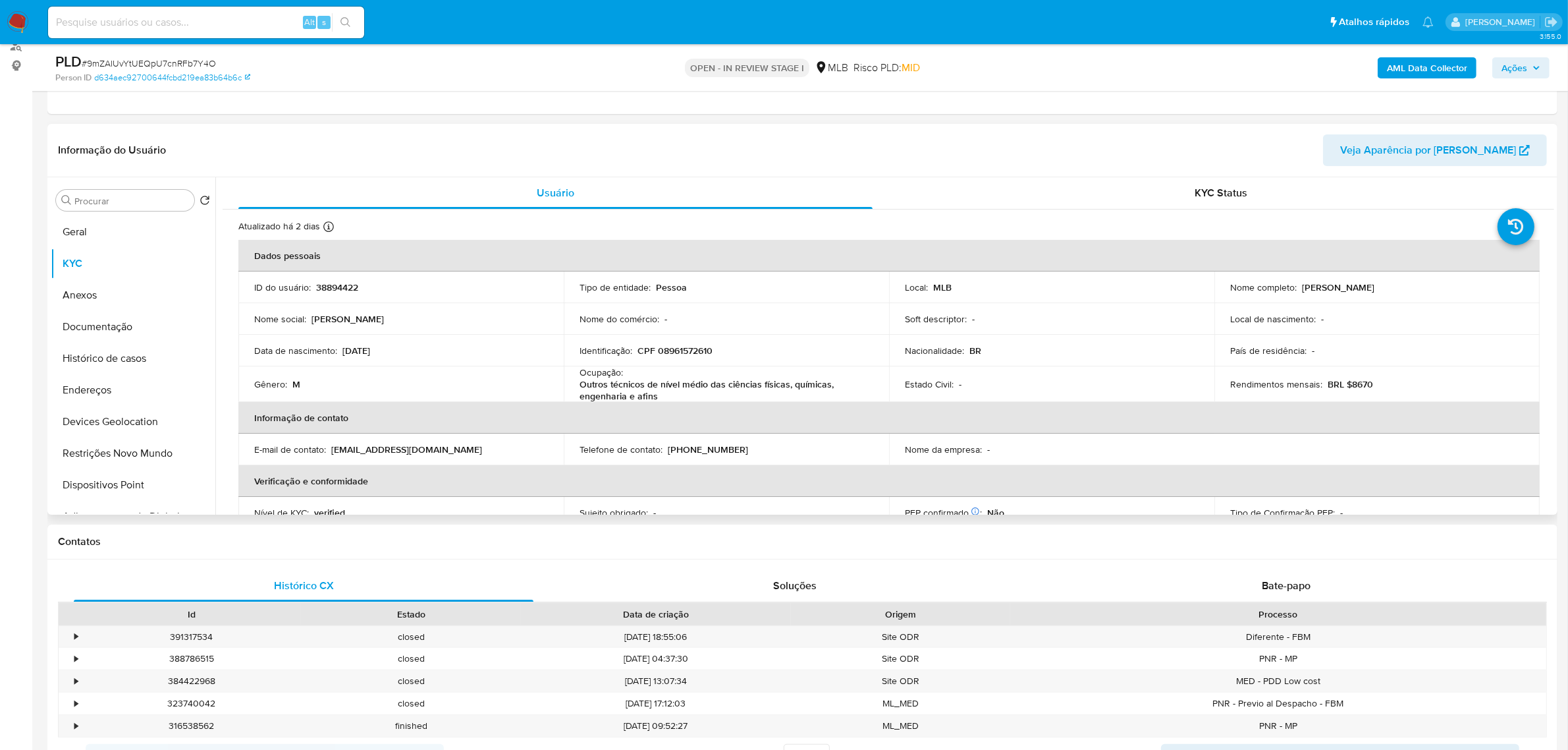
click at [685, 353] on p "CPF 08961572610" at bounding box center [675, 350] width 75 height 12
copy p "08961572610"
click at [698, 354] on p "CPF 08961572610" at bounding box center [675, 350] width 75 height 12
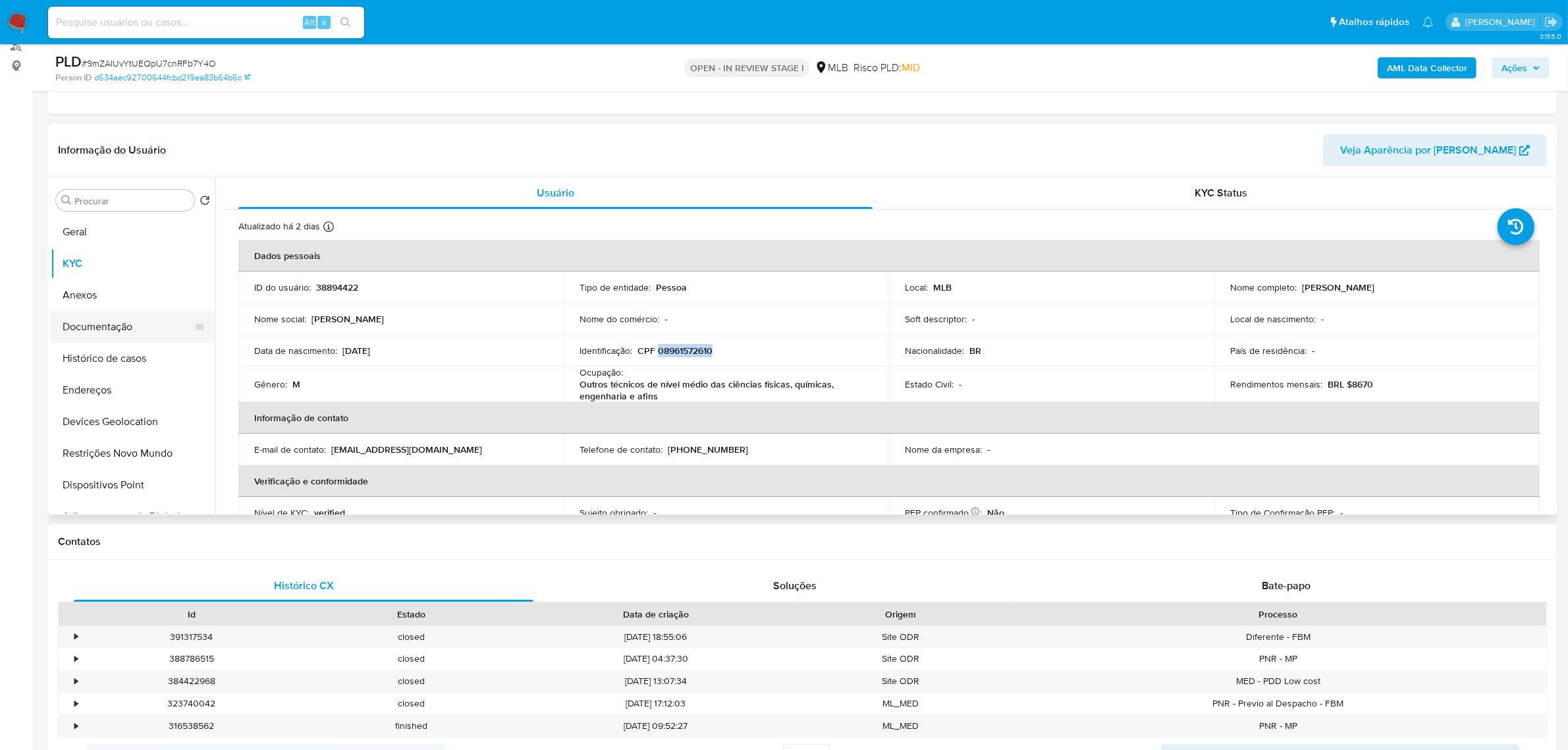
click at [106, 329] on button "Documentação" at bounding box center [128, 327] width 154 height 32
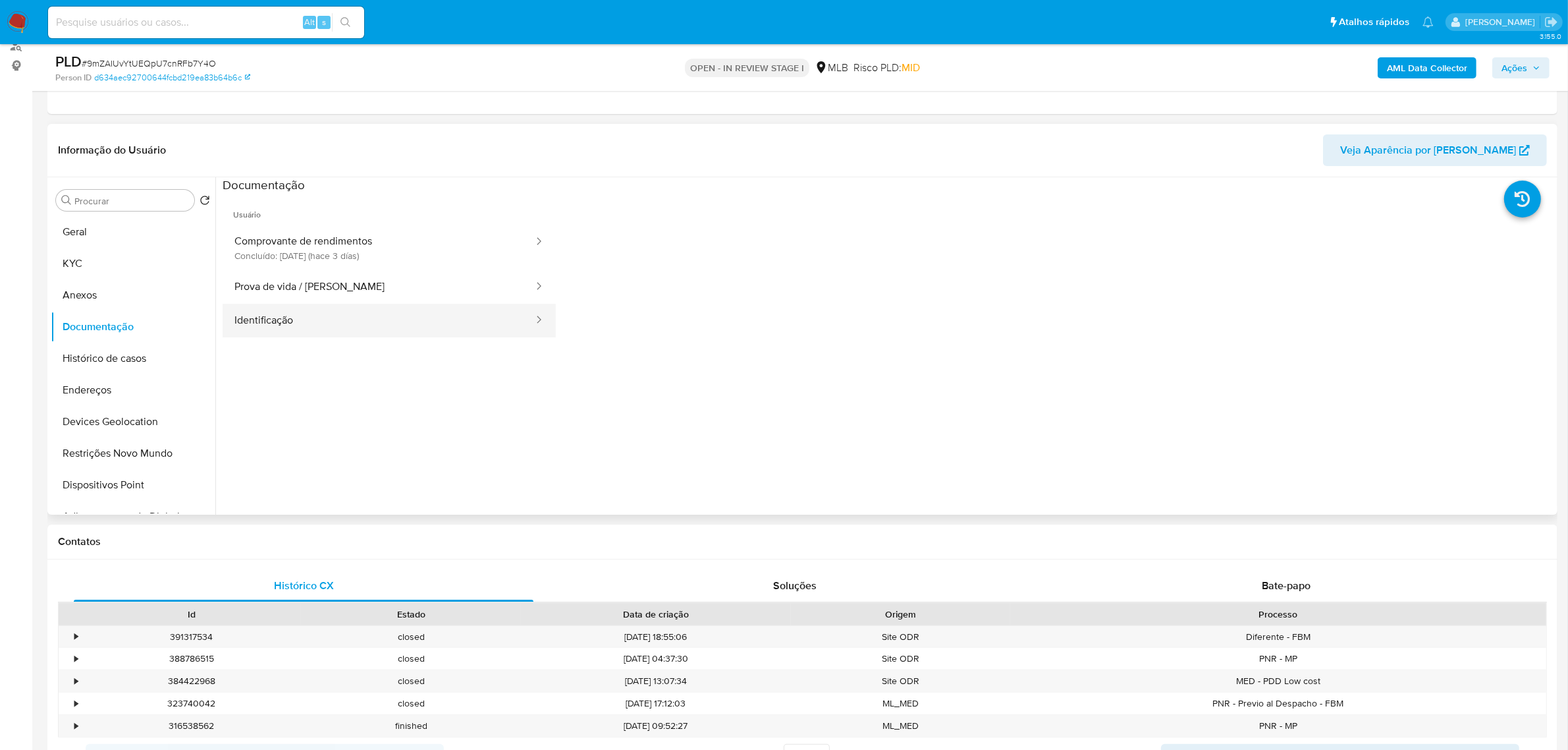
click at [400, 318] on button "Identificação" at bounding box center [379, 320] width 312 height 33
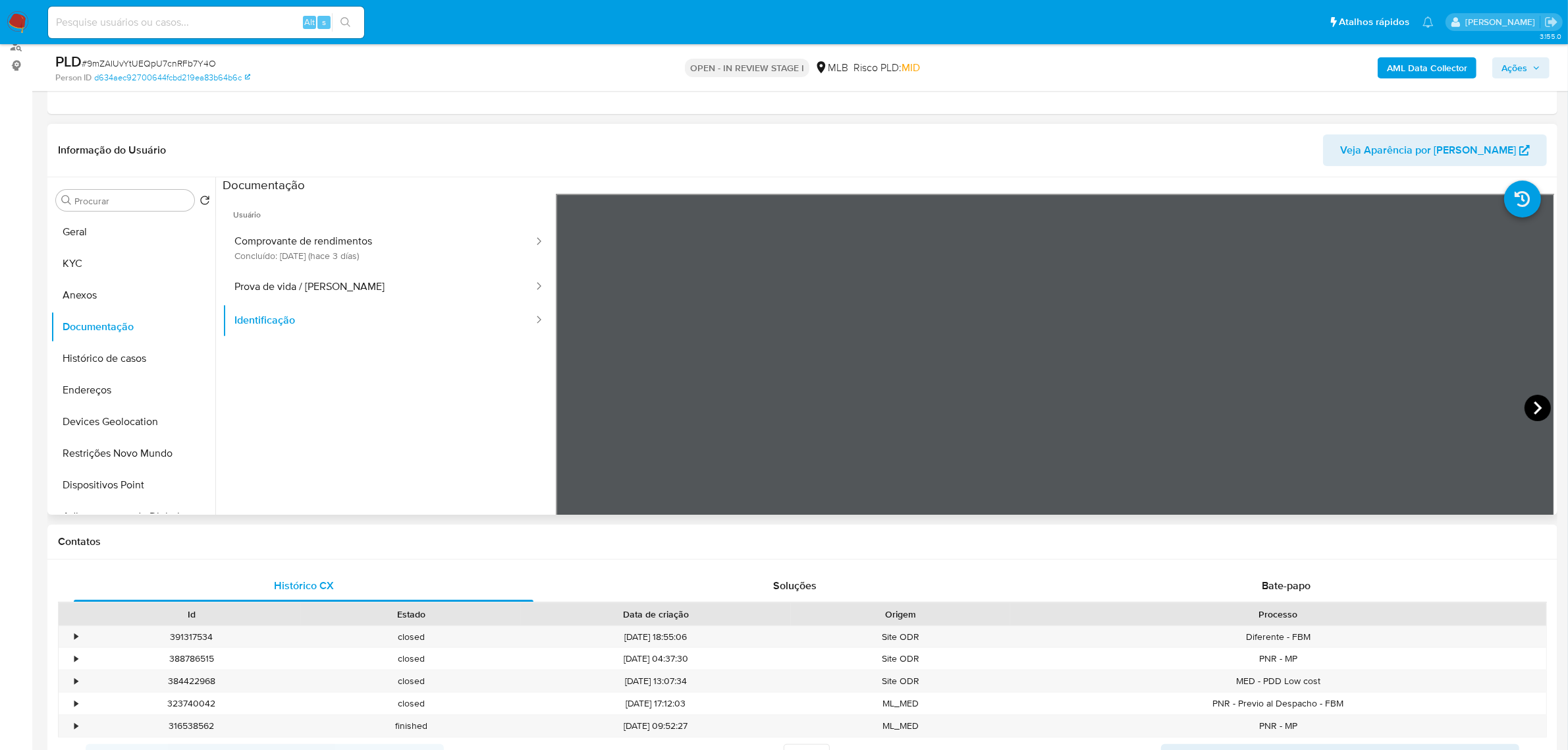
click at [1532, 409] on icon at bounding box center [1538, 408] width 26 height 26
click at [92, 269] on button "KYC" at bounding box center [128, 264] width 154 height 32
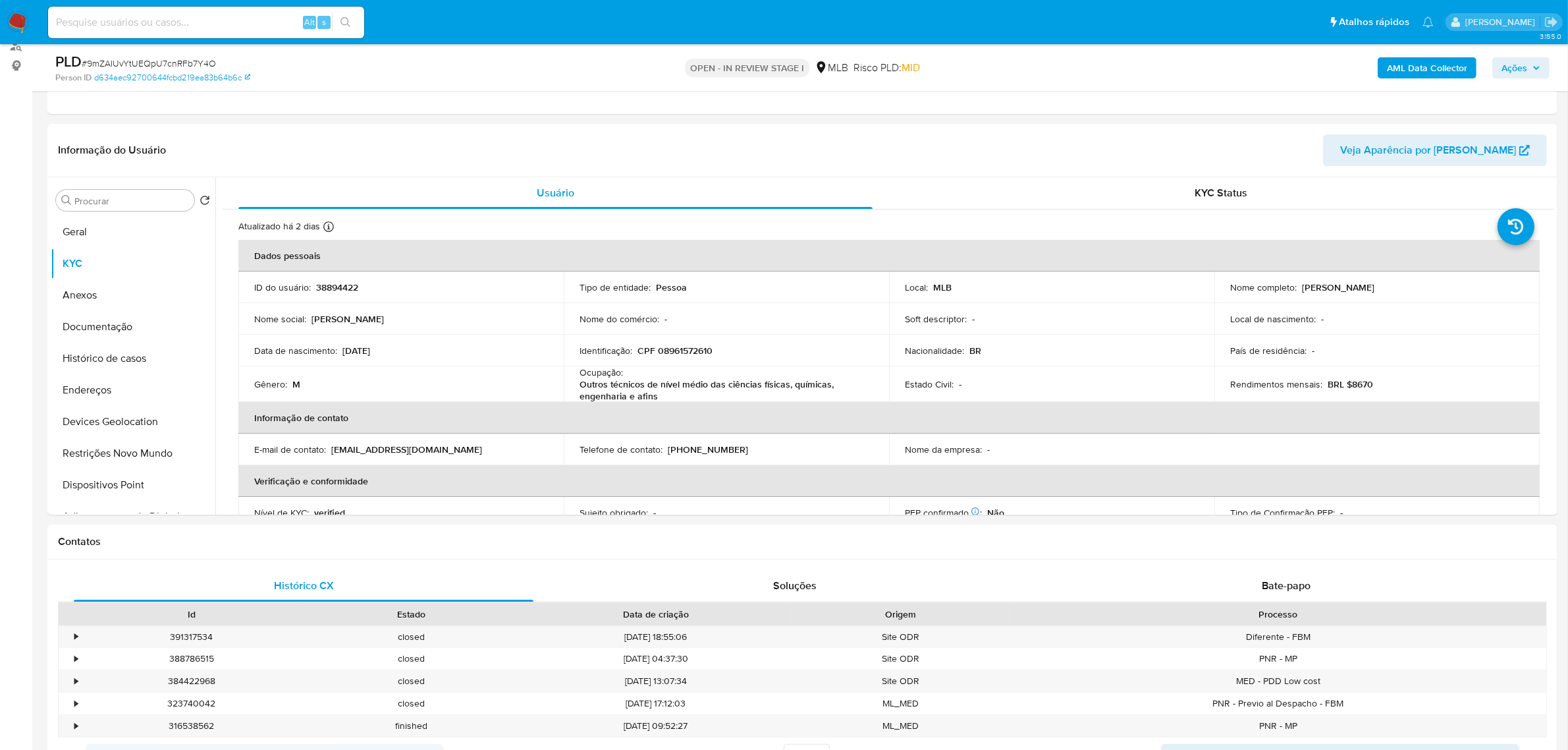
drag, startPoint x: 1299, startPoint y: 286, endPoint x: 1484, endPoint y: 286, distance: 185.0
click at [1484, 286] on div "Nome completo : [PERSON_NAME]" at bounding box center [1377, 287] width 293 height 12
copy p "[PERSON_NAME]"
click at [112, 325] on button "Documentação" at bounding box center [128, 327] width 154 height 32
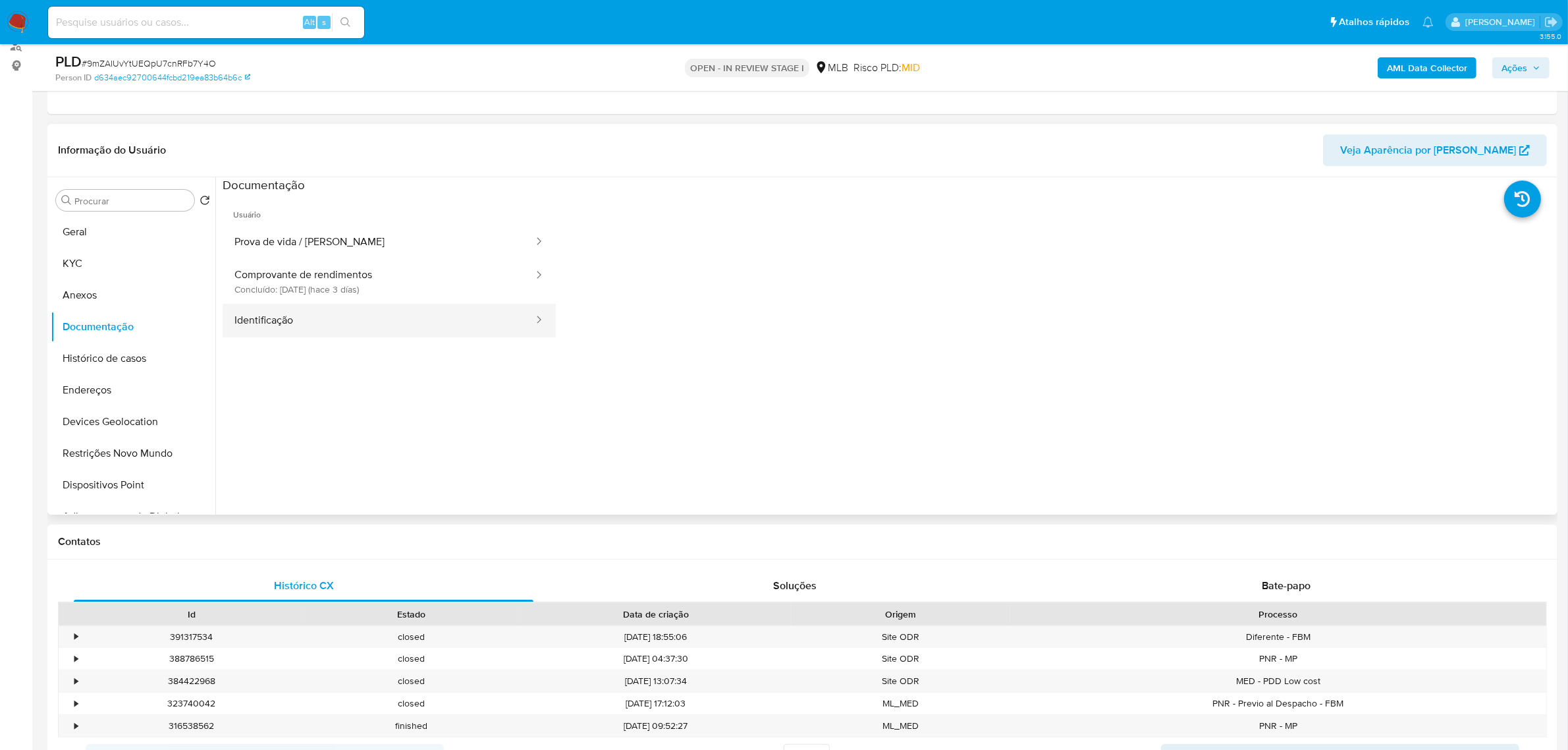
click at [408, 315] on button "Identificação" at bounding box center [379, 320] width 312 height 33
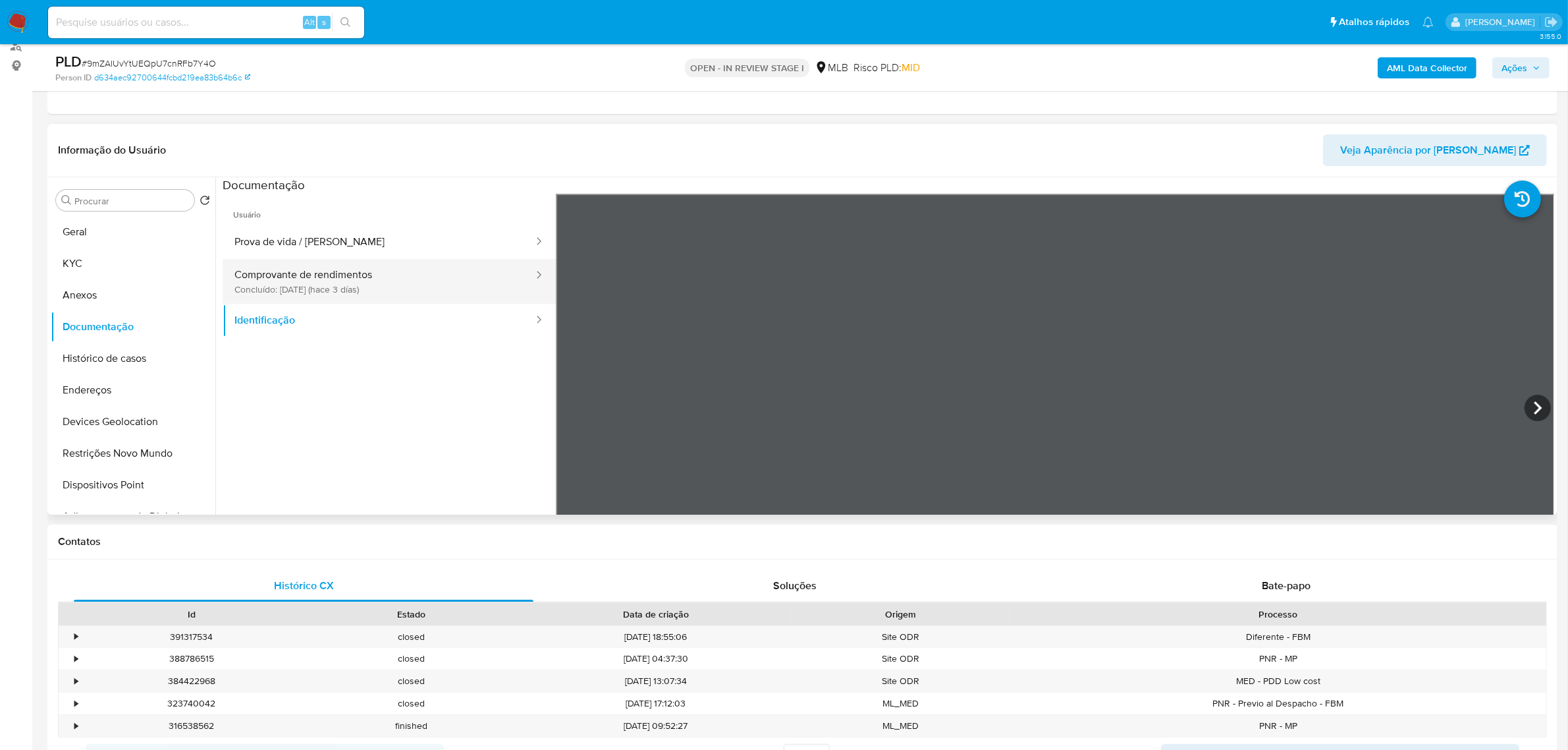
click at [397, 292] on button "Comprovante de rendimentos Concluído: [DATE] (hace 3 días)" at bounding box center [379, 281] width 312 height 45
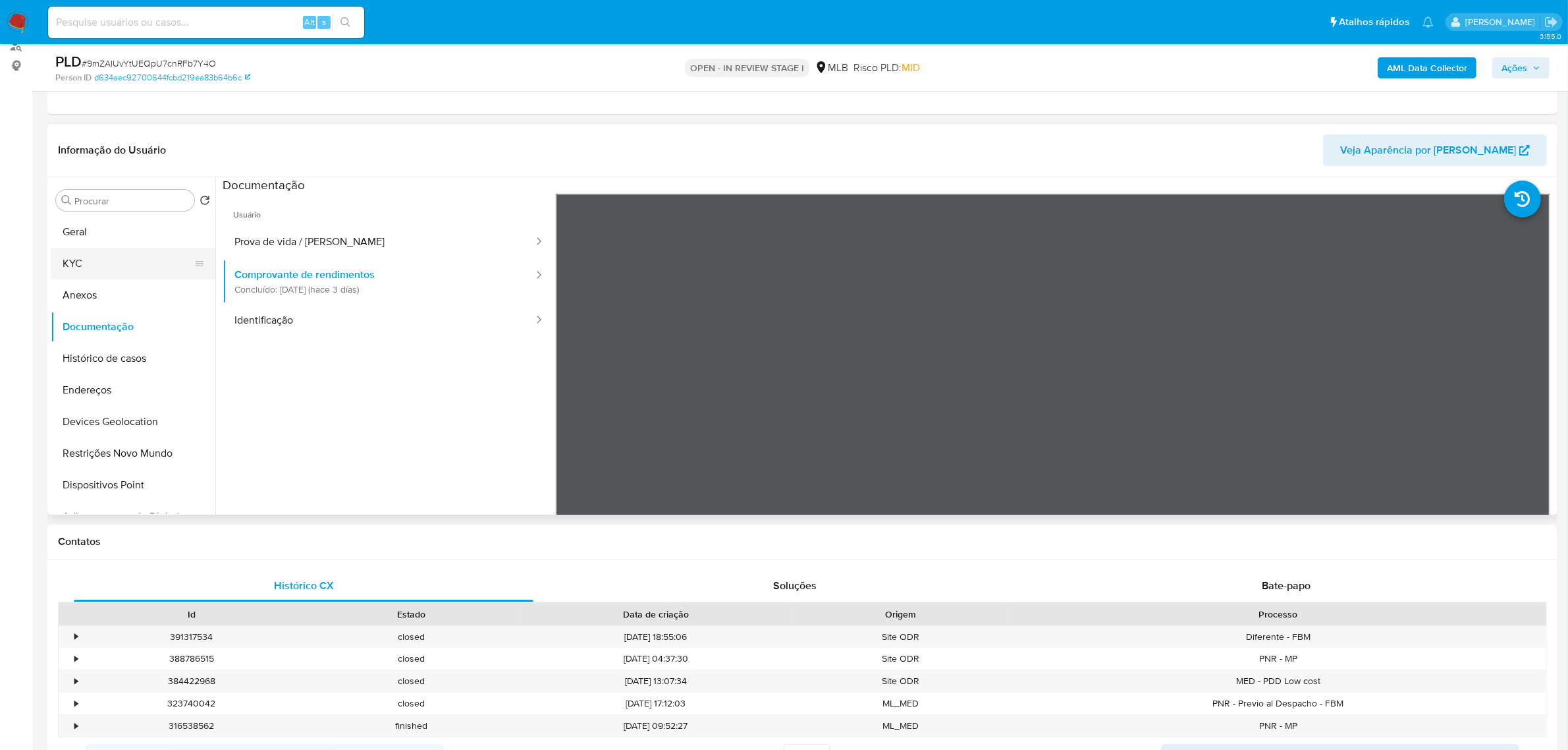
click at [80, 267] on button "KYC" at bounding box center [128, 264] width 154 height 32
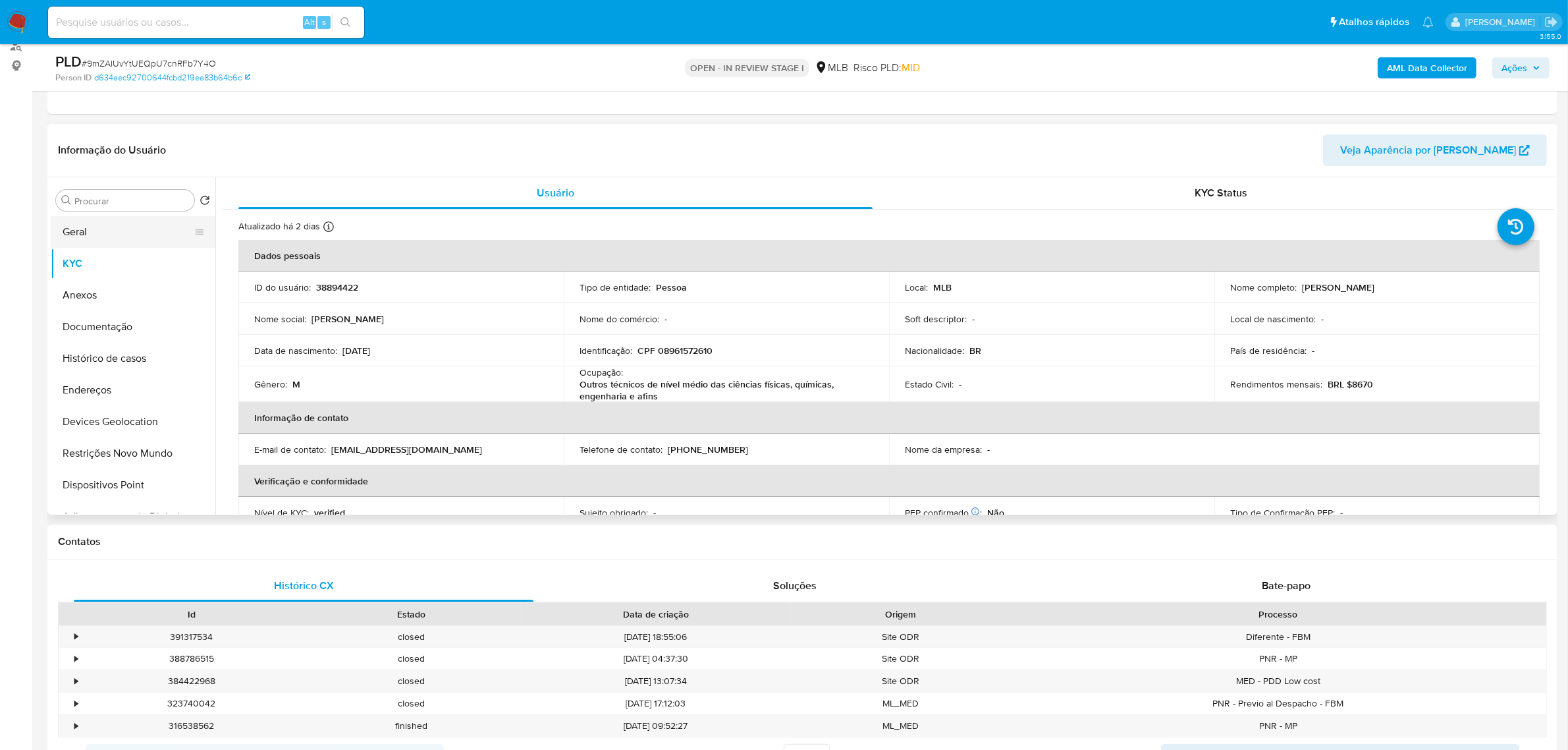
click at [118, 224] on button "Geral" at bounding box center [128, 232] width 154 height 32
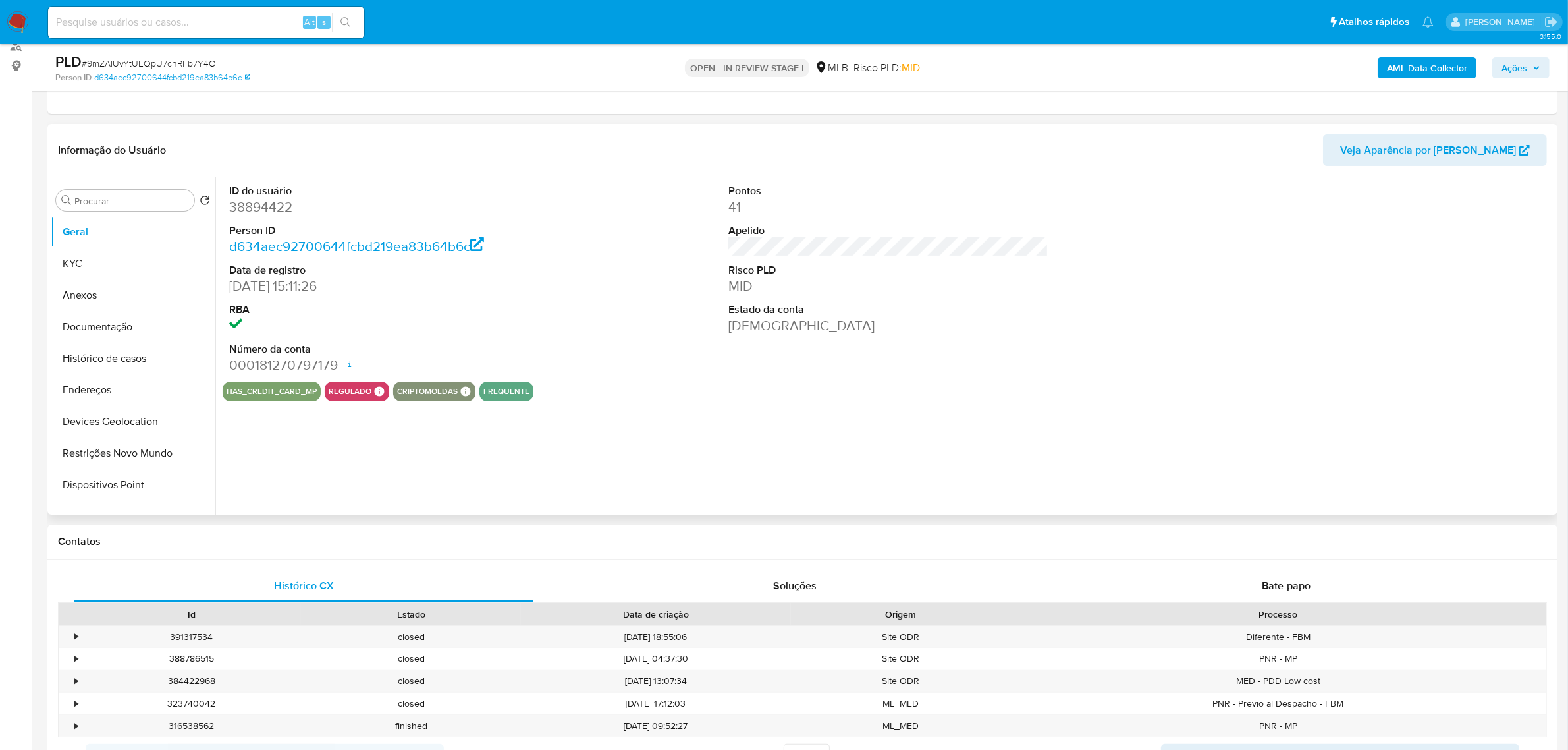
click at [311, 443] on div "ID do usuário 38894422 Person ID d634aec92700644fcbd219ea83b64b6c Data de regis…" at bounding box center [885, 346] width 1339 height 337
click at [121, 261] on button "KYC" at bounding box center [128, 264] width 154 height 32
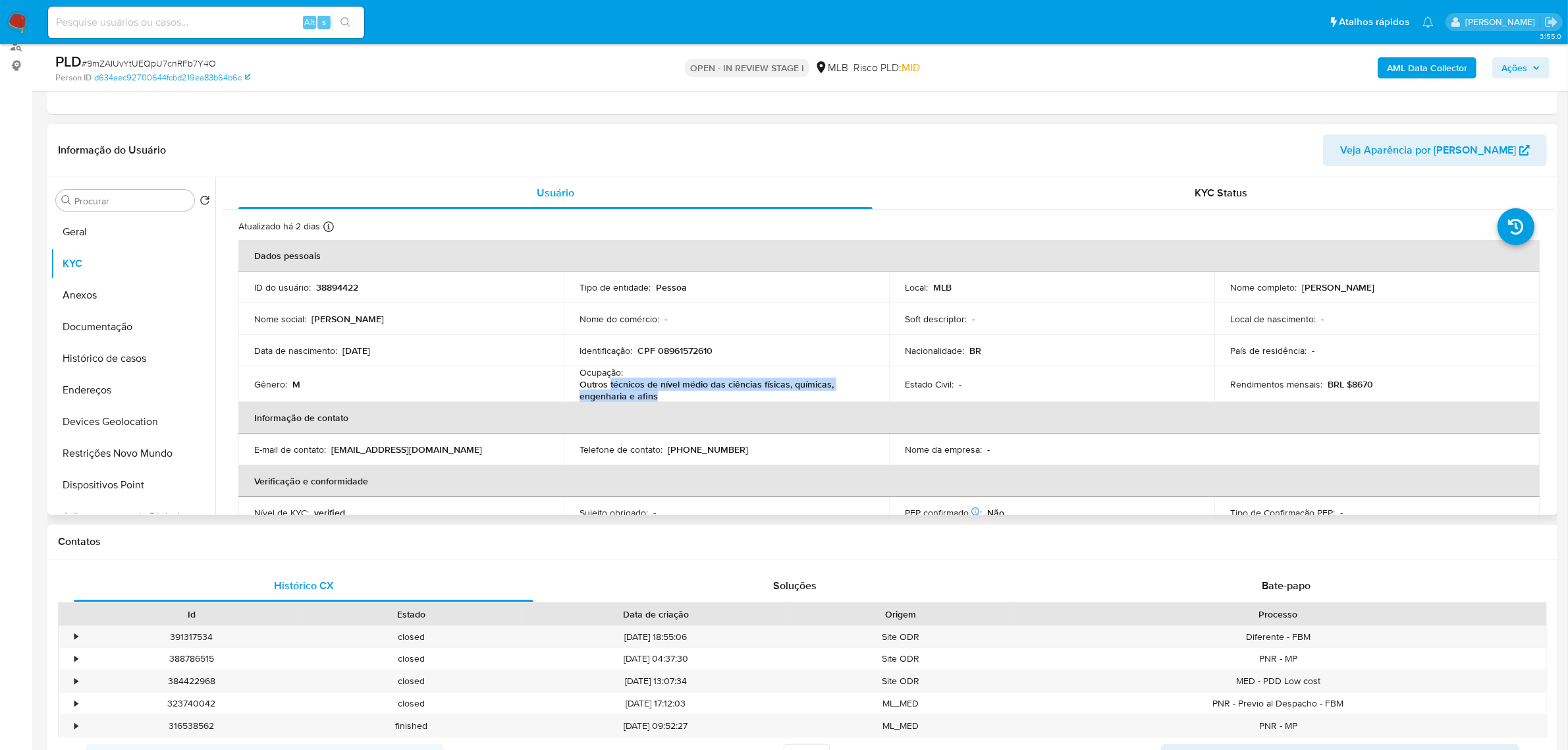
drag, startPoint x: 610, startPoint y: 386, endPoint x: 670, endPoint y: 399, distance: 61.4
click at [670, 399] on p "Outros técnicos de nível médio das ciências físicas, químicas, engenharia e afi…" at bounding box center [723, 390] width 288 height 24
copy p "técnicos de nível médio das ciências físicas, químicas, engenharia e afins"
click at [139, 353] on button "Histórico de casos" at bounding box center [128, 359] width 154 height 32
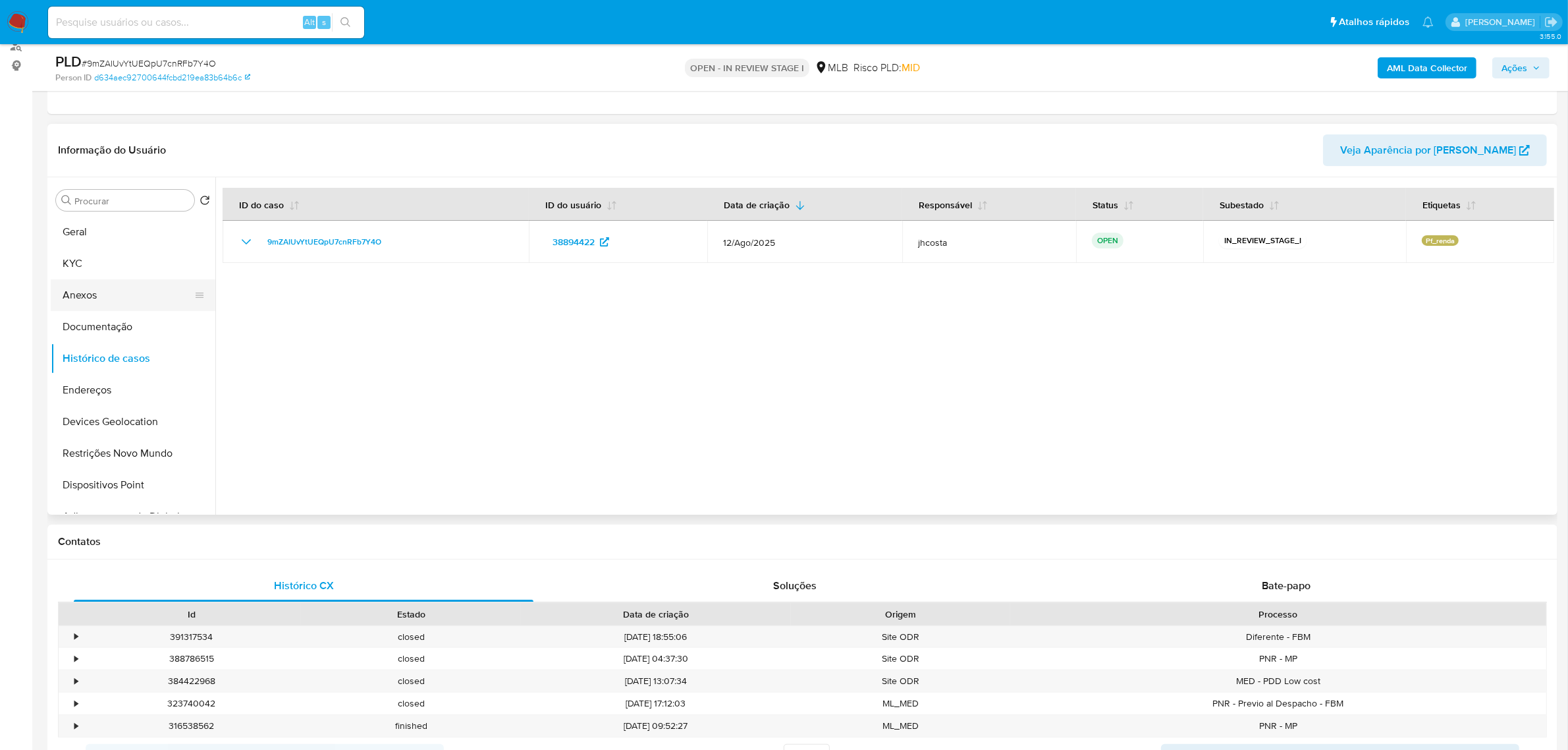
click at [104, 291] on button "Anexos" at bounding box center [128, 296] width 154 height 32
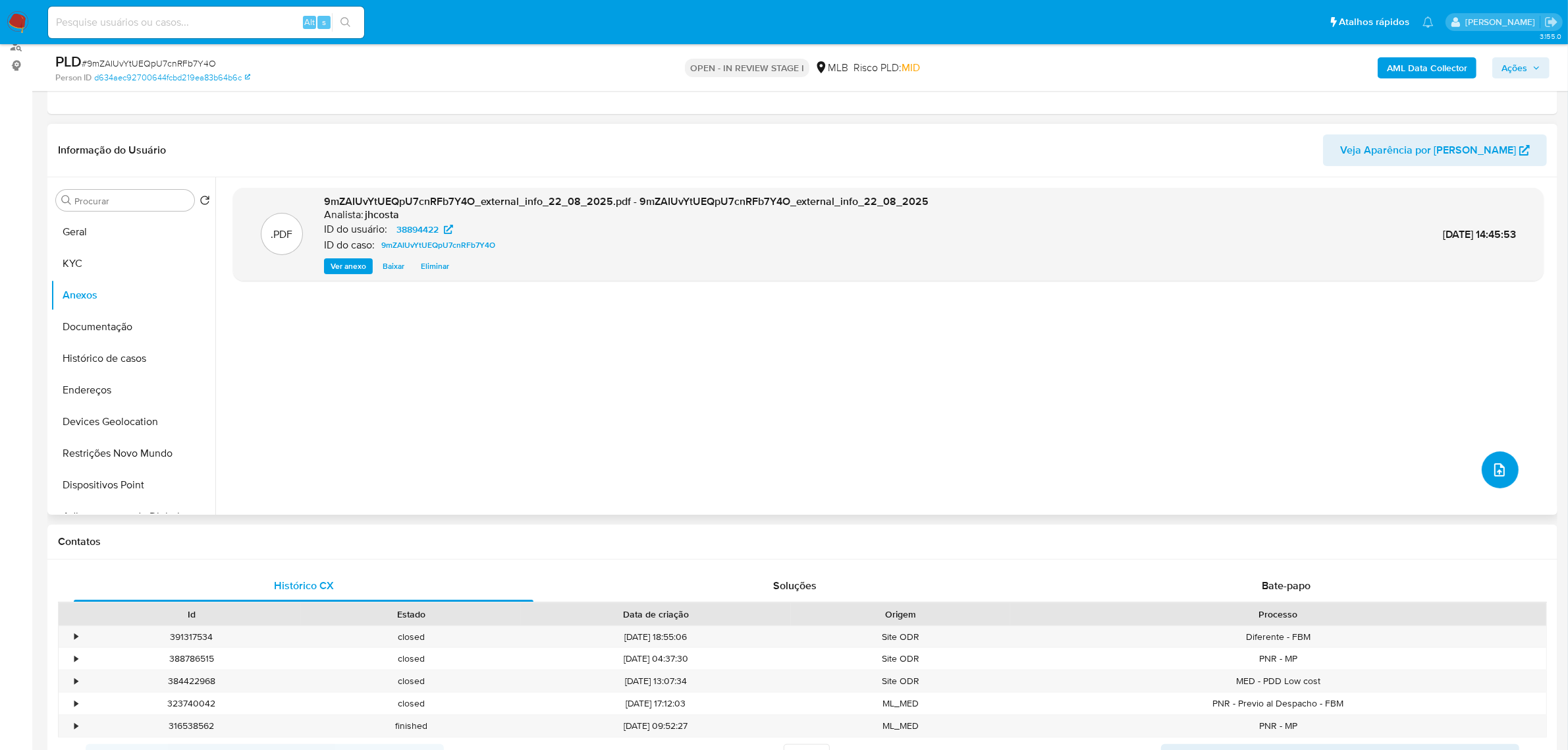
click at [1498, 467] on icon "upload-file" at bounding box center [1500, 470] width 16 height 16
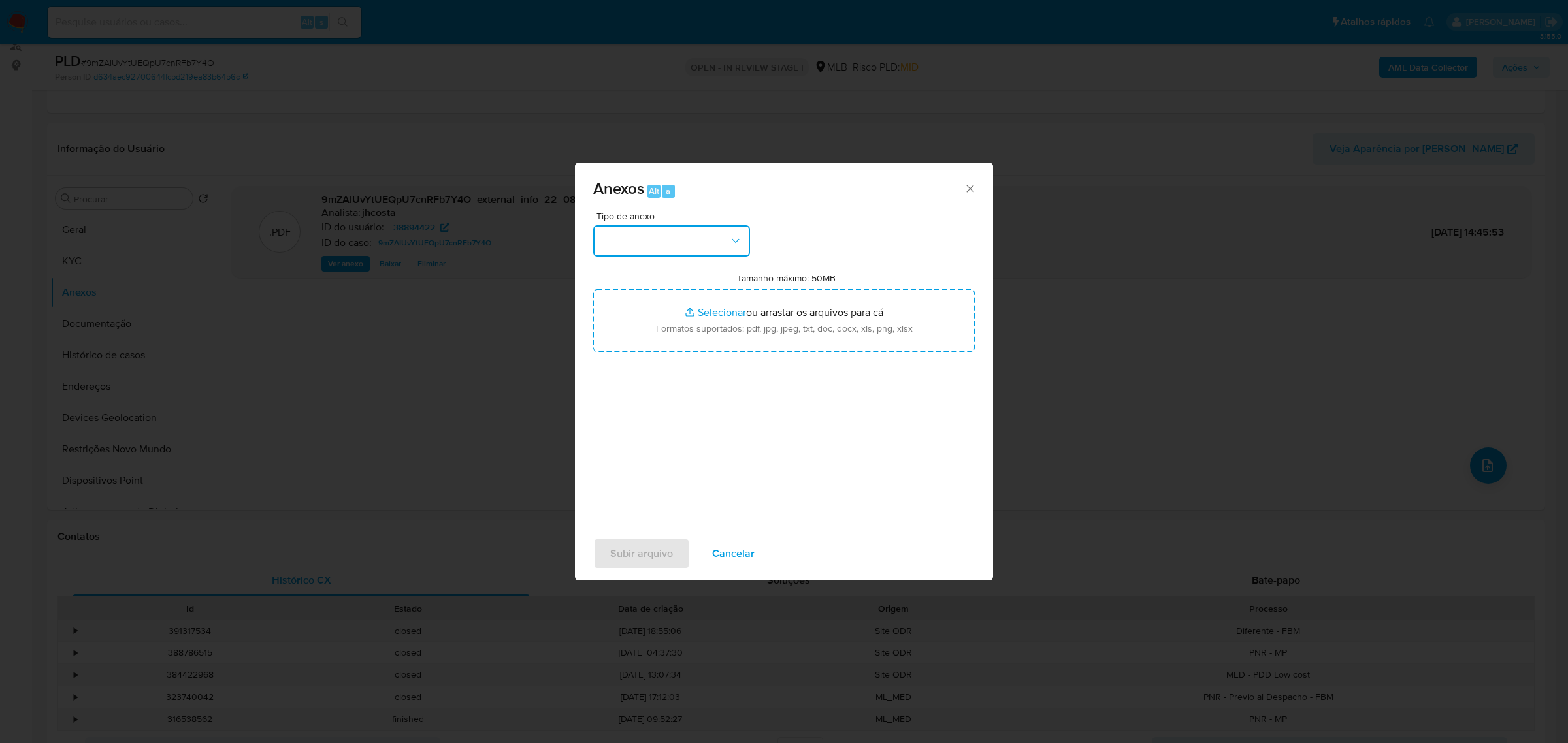
click at [698, 250] on button "button" at bounding box center [671, 241] width 157 height 32
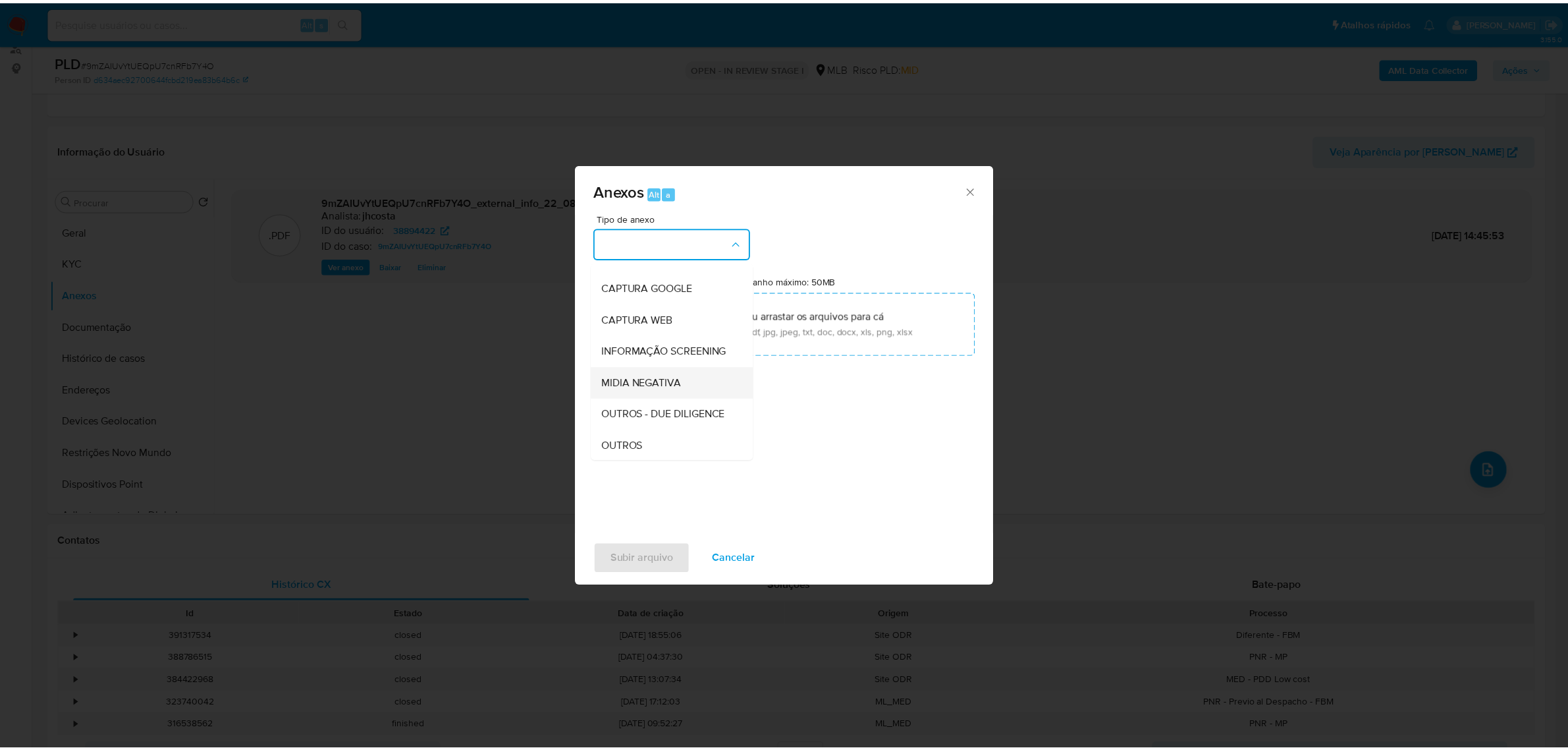
scroll to position [82, 0]
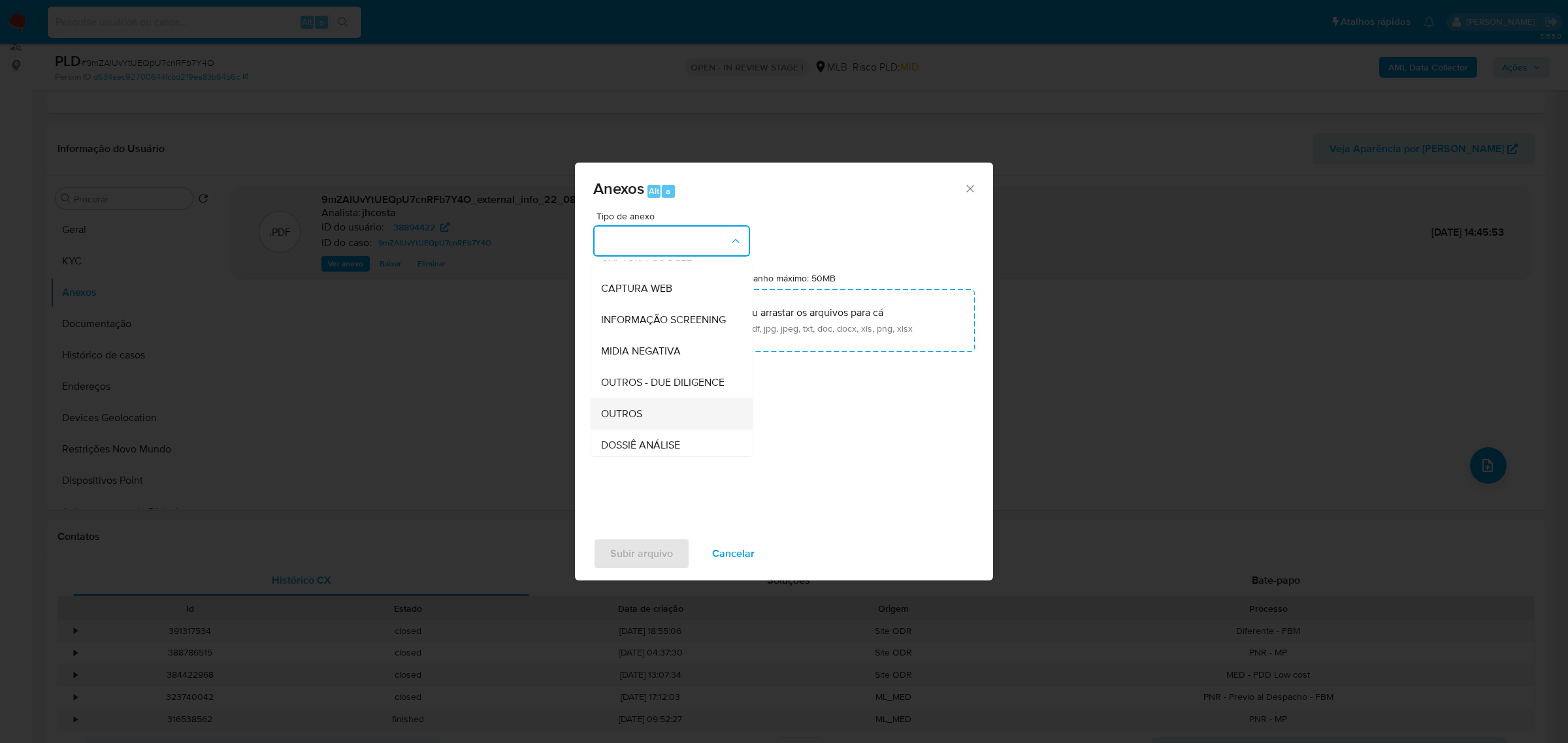
click at [615, 420] on span "OUTROS" at bounding box center [621, 413] width 41 height 13
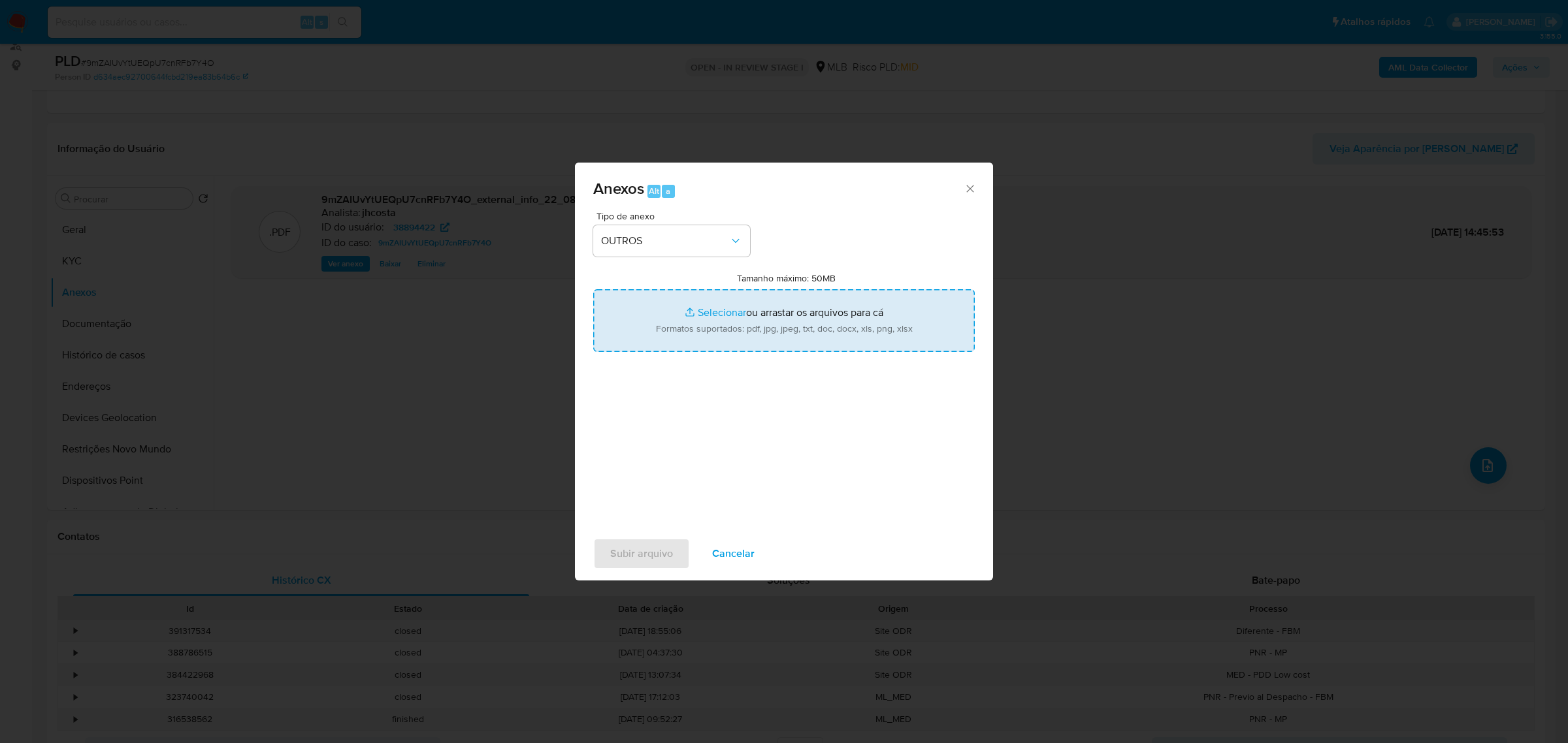
click at [779, 307] on input "Tamanho máximo: 50MB Selecionar arquivos" at bounding box center [784, 320] width 382 height 63
type input "C:\fakepath\Mulan 38894422_2025_08_21_08_08_27.xlsx"
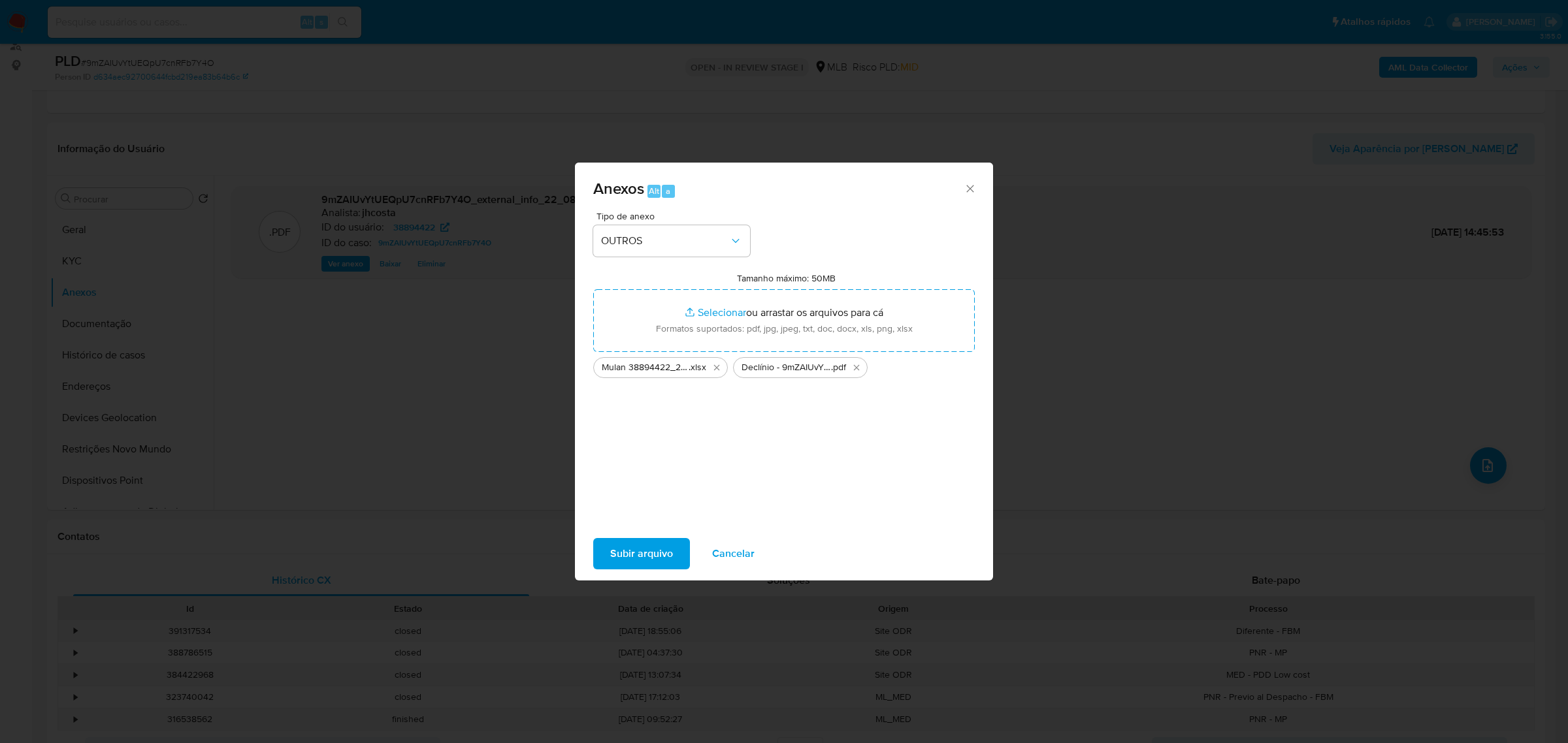
click at [642, 555] on span "Subir arquivo" at bounding box center [641, 554] width 63 height 29
